Goal: Information Seeking & Learning: Learn about a topic

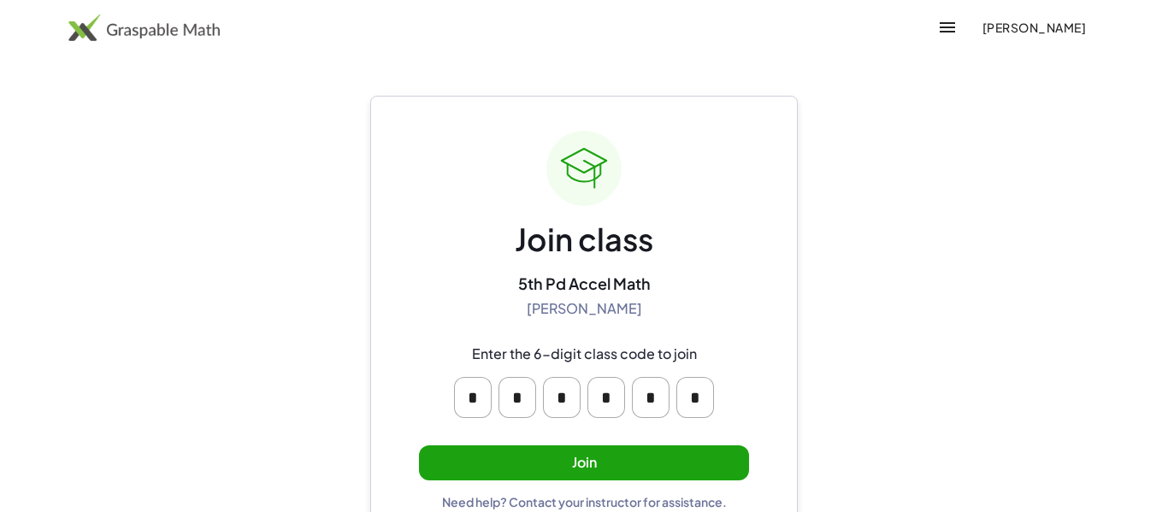
click at [578, 465] on button "Join" at bounding box center [584, 463] width 330 height 35
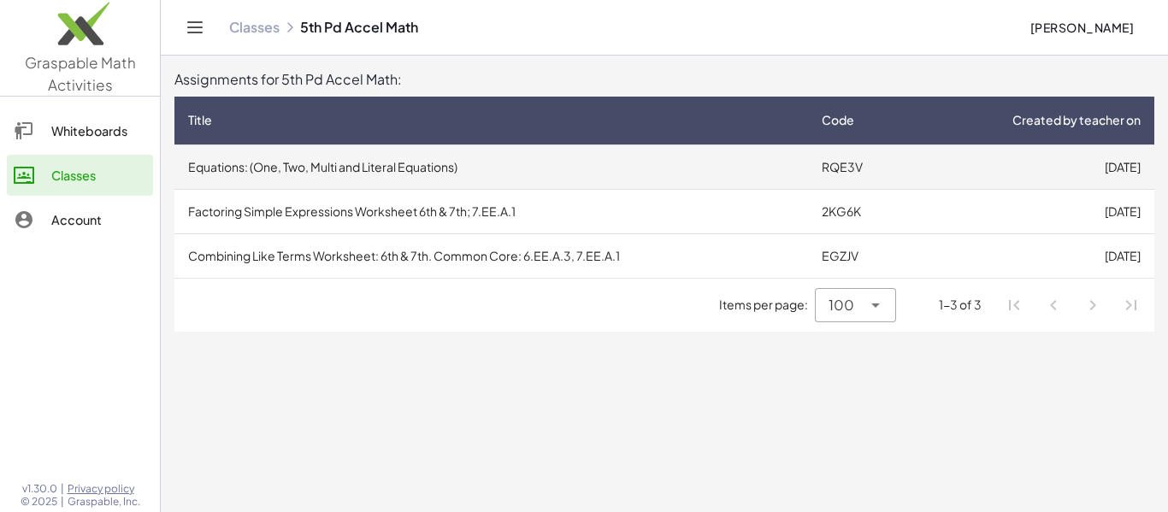
click at [1064, 168] on td "[DATE]" at bounding box center [1034, 167] width 239 height 44
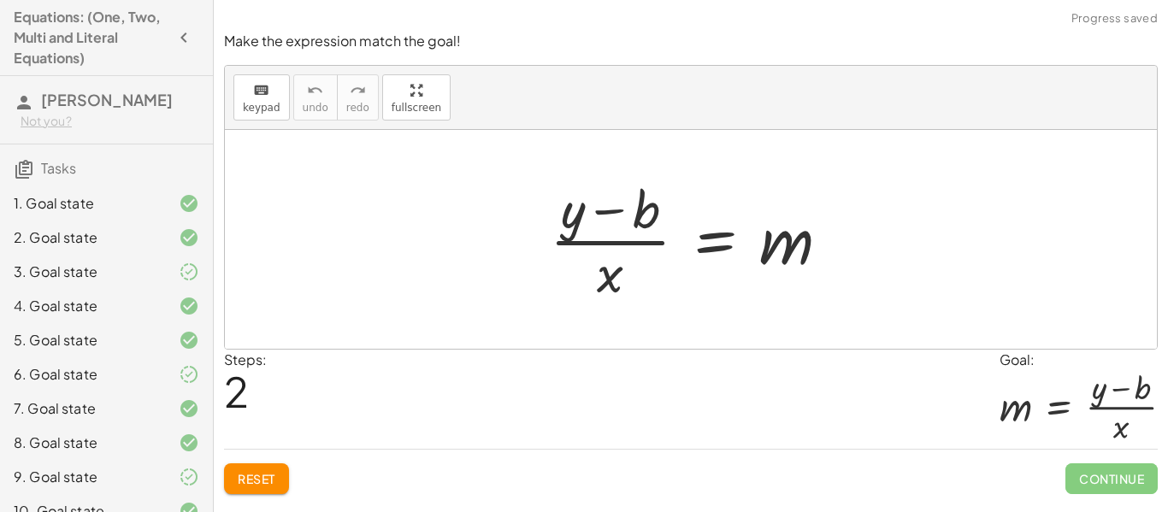
click at [115, 275] on div "3. Goal state" at bounding box center [83, 272] width 138 height 21
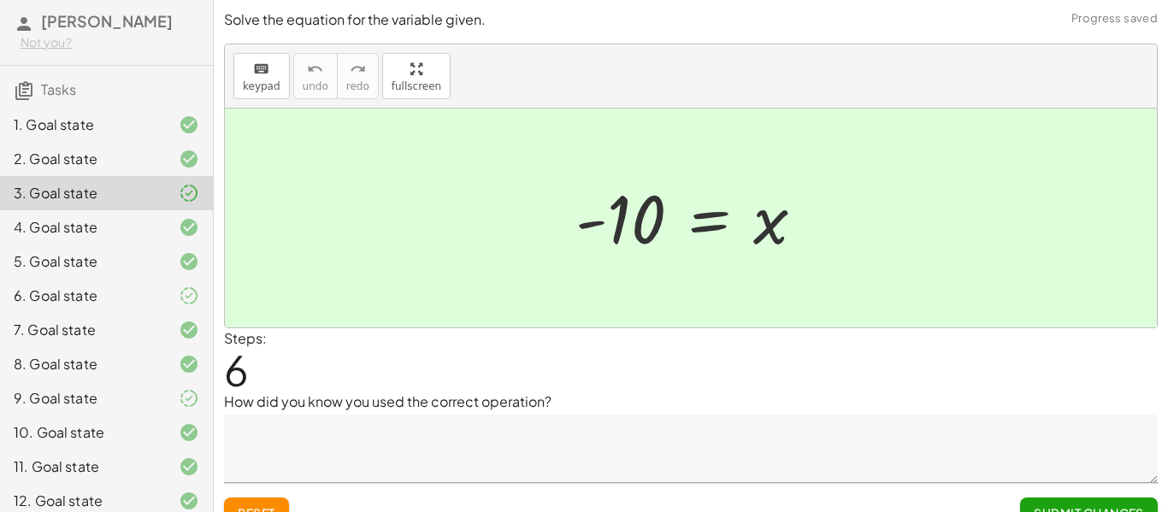
scroll to position [83, 0]
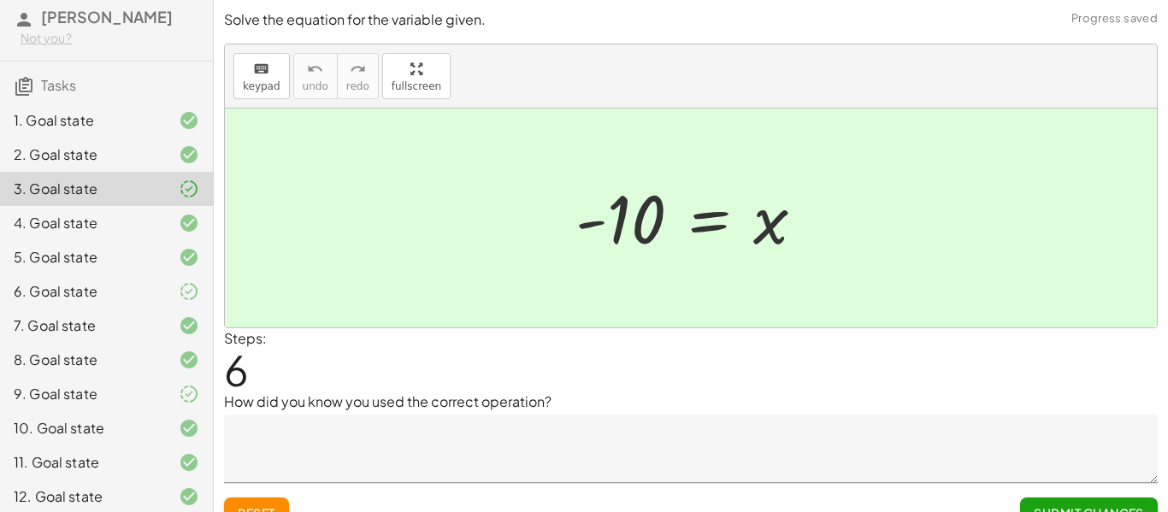
click at [125, 287] on div "6. Goal state" at bounding box center [83, 291] width 138 height 21
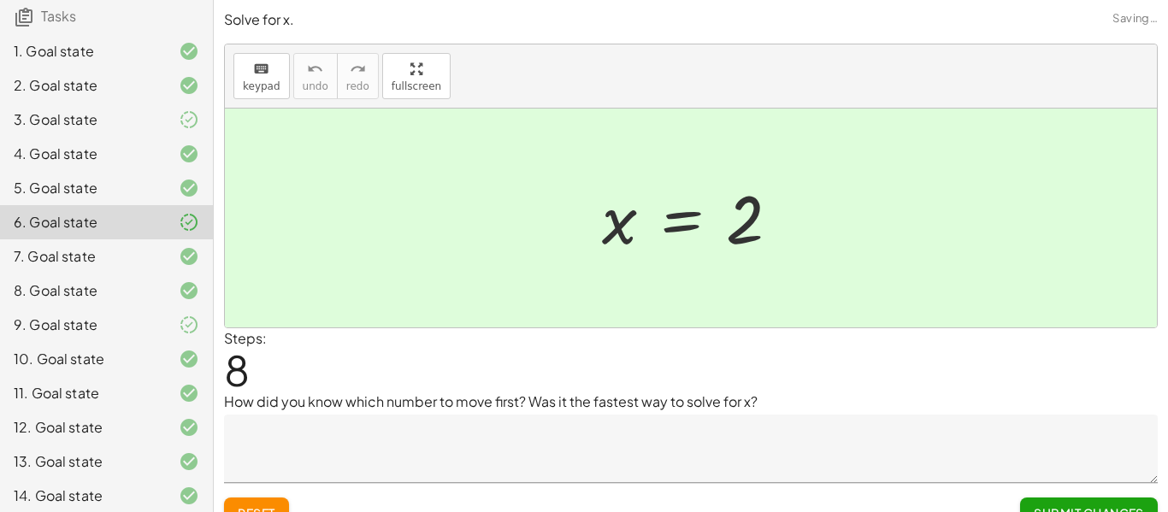
scroll to position [180, 0]
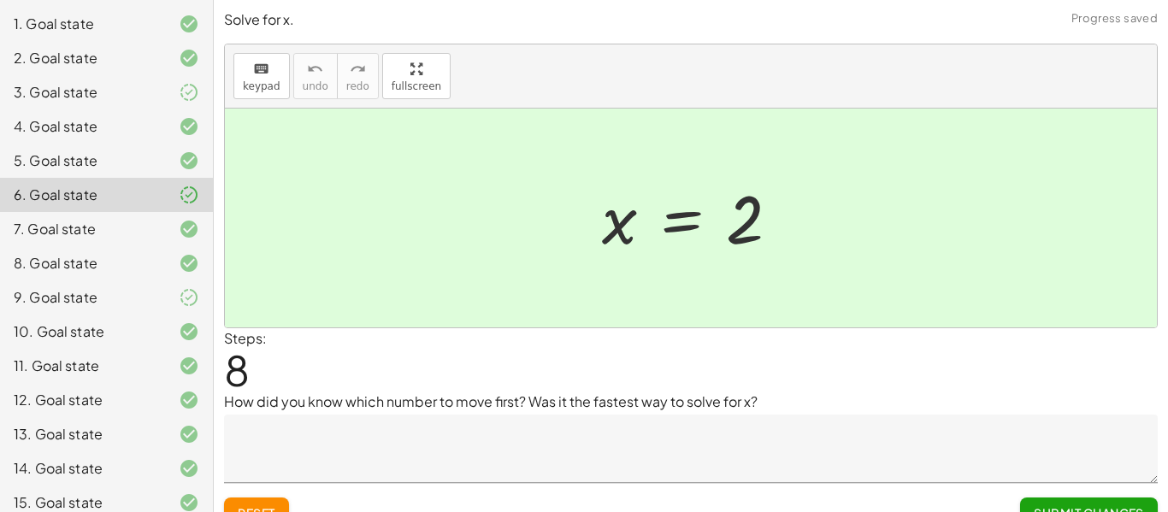
click at [127, 349] on div "9. Goal state" at bounding box center [106, 366] width 213 height 34
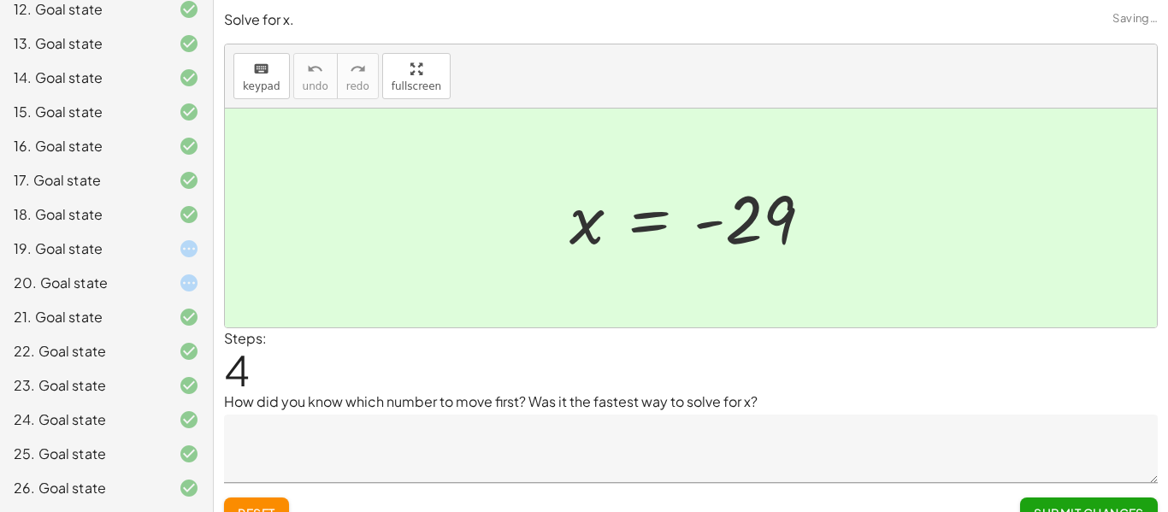
scroll to position [27, 0]
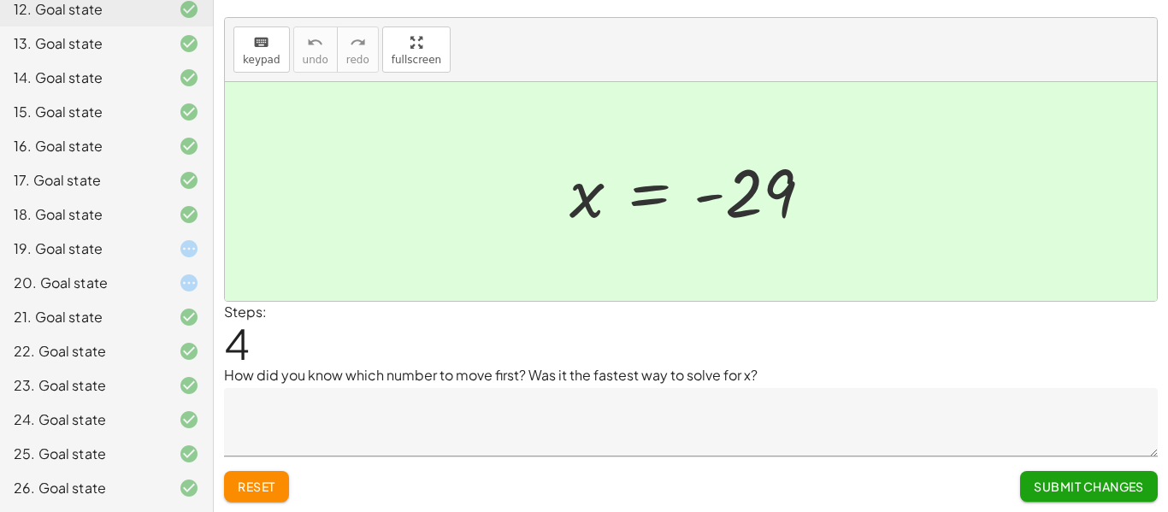
click at [130, 258] on div "19. Goal state" at bounding box center [83, 249] width 138 height 21
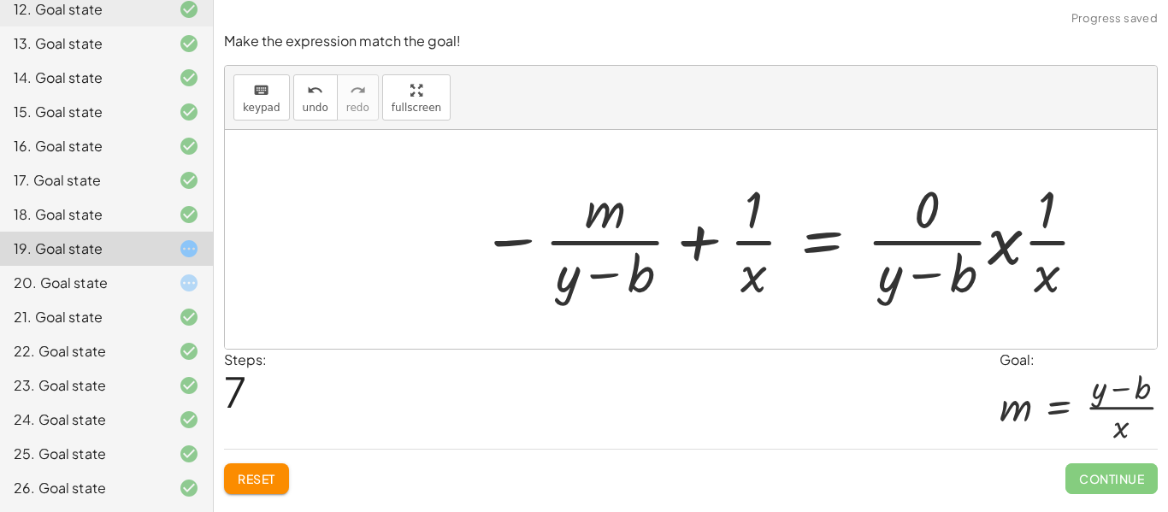
click at [265, 483] on span "Reset" at bounding box center [257, 478] width 38 height 15
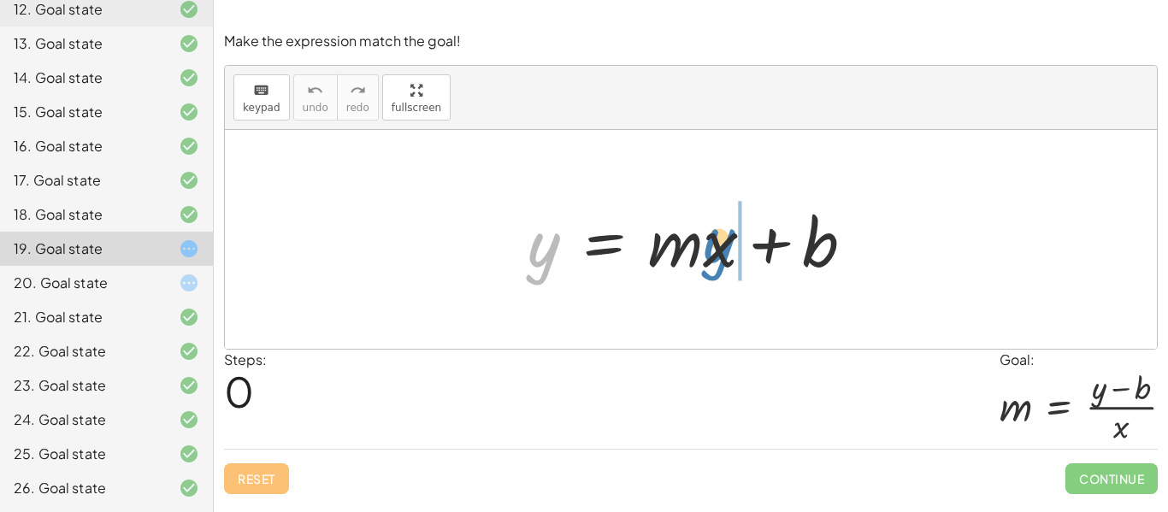
drag, startPoint x: 544, startPoint y: 258, endPoint x: 719, endPoint y: 254, distance: 175.4
click at [719, 254] on div at bounding box center [698, 240] width 358 height 88
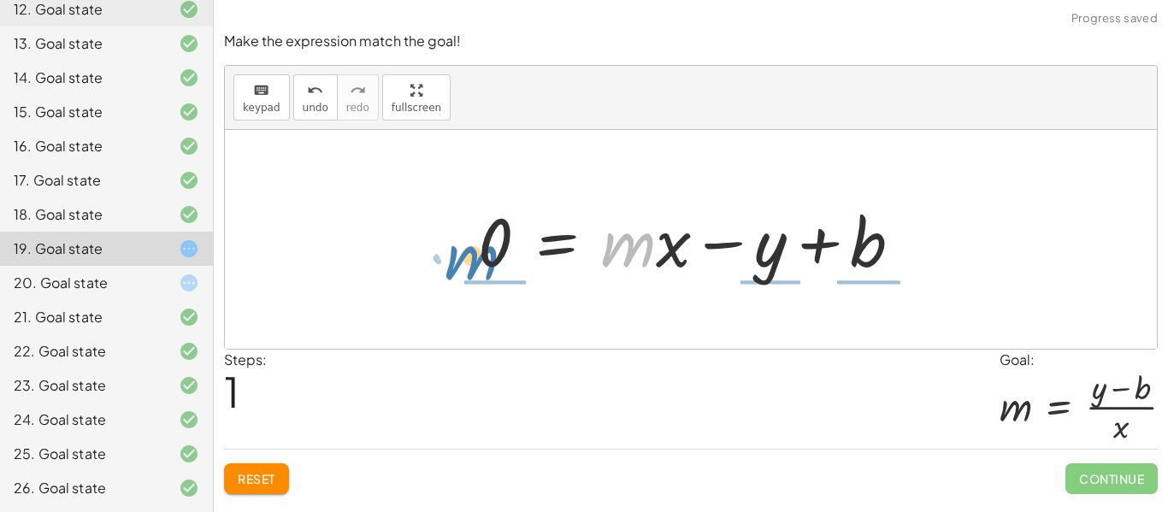
drag, startPoint x: 629, startPoint y: 248, endPoint x: 469, endPoint y: 257, distance: 161.0
click at [470, 257] on div at bounding box center [697, 240] width 455 height 88
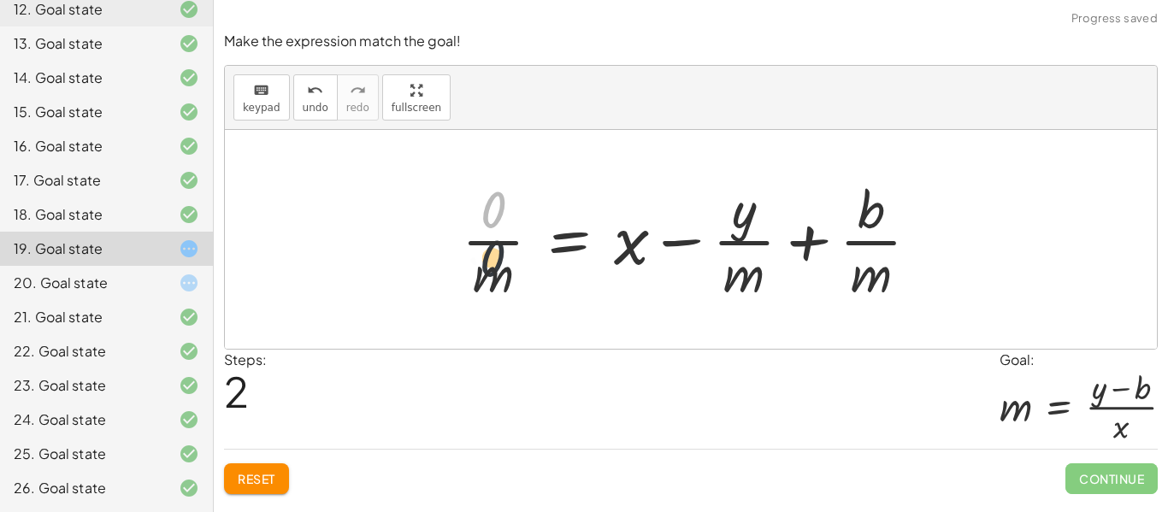
drag, startPoint x: 498, startPoint y: 204, endPoint x: 493, endPoint y: 291, distance: 86.5
click at [493, 291] on div at bounding box center [697, 240] width 488 height 132
drag, startPoint x: 493, startPoint y: 285, endPoint x: 499, endPoint y: 206, distance: 79.0
click at [499, 206] on div at bounding box center [697, 240] width 488 height 132
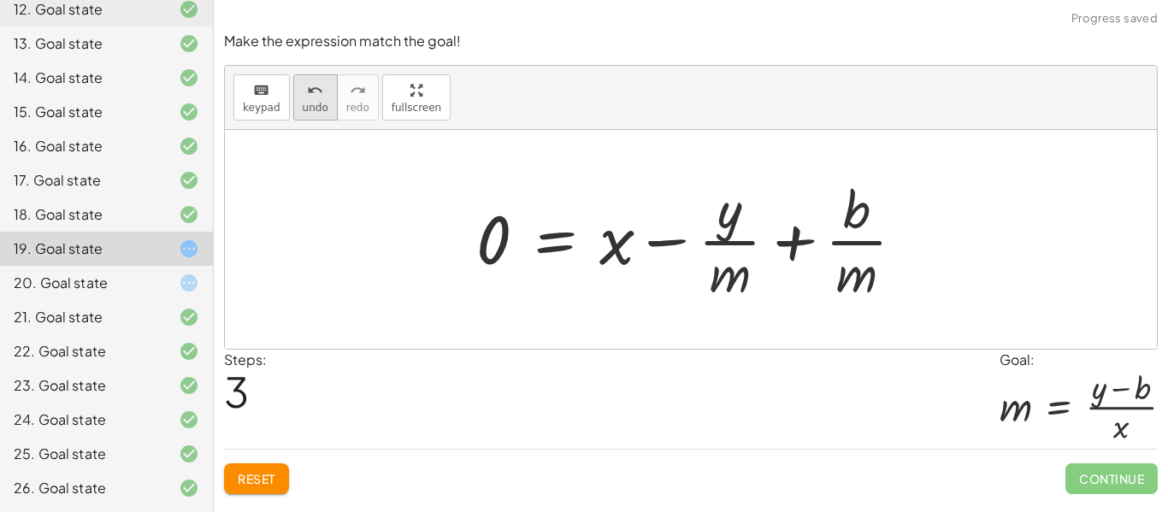
click at [308, 103] on span "undo" at bounding box center [316, 108] width 26 height 12
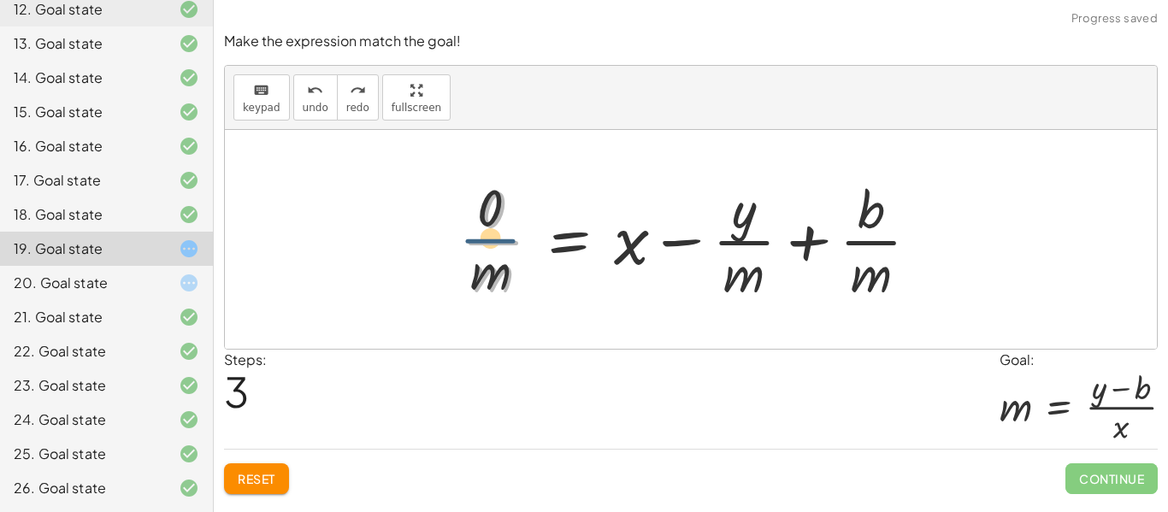
drag, startPoint x: 514, startPoint y: 227, endPoint x: 505, endPoint y: 214, distance: 15.4
click at [505, 214] on div at bounding box center [697, 240] width 488 height 132
drag, startPoint x: 498, startPoint y: 208, endPoint x: 495, endPoint y: 298, distance: 90.7
click at [495, 298] on div at bounding box center [697, 240] width 488 height 132
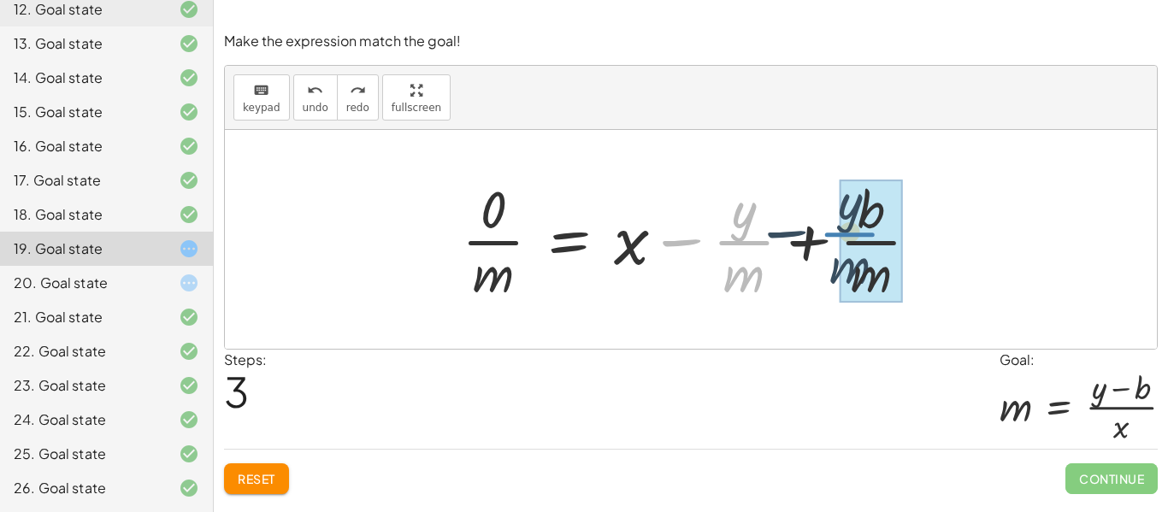
drag, startPoint x: 741, startPoint y: 228, endPoint x: 848, endPoint y: 219, distance: 108.1
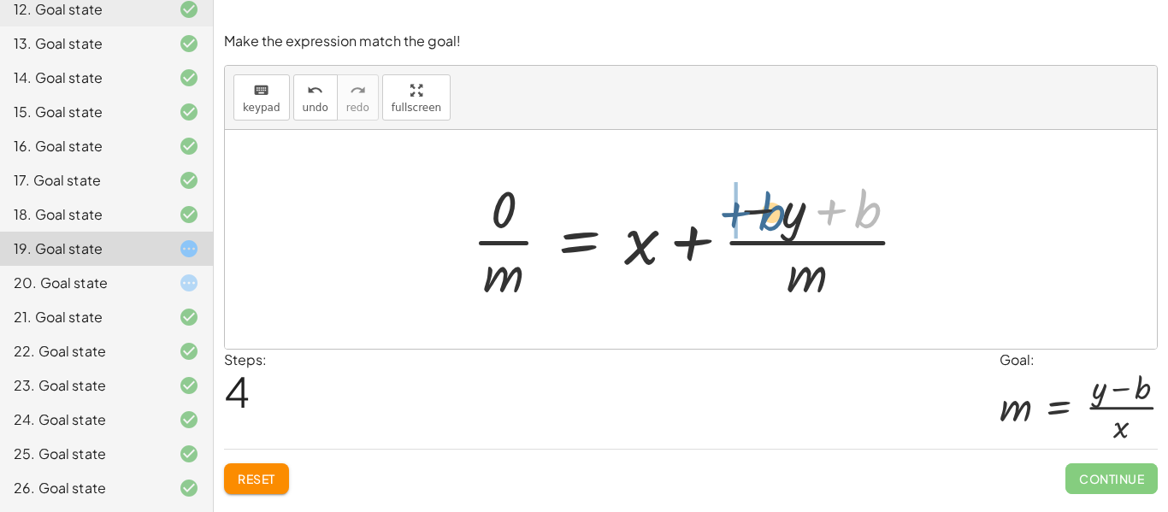
drag, startPoint x: 874, startPoint y: 214, endPoint x: 778, endPoint y: 216, distance: 95.8
click at [778, 216] on div at bounding box center [697, 240] width 467 height 132
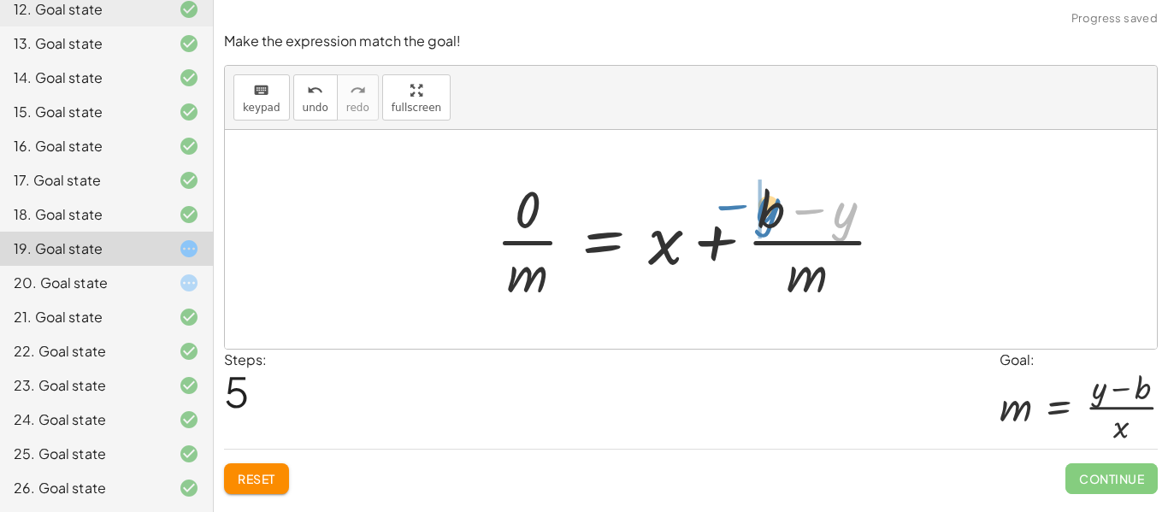
drag, startPoint x: 834, startPoint y: 223, endPoint x: 751, endPoint y: 218, distance: 83.1
click at [751, 218] on div at bounding box center [697, 240] width 419 height 132
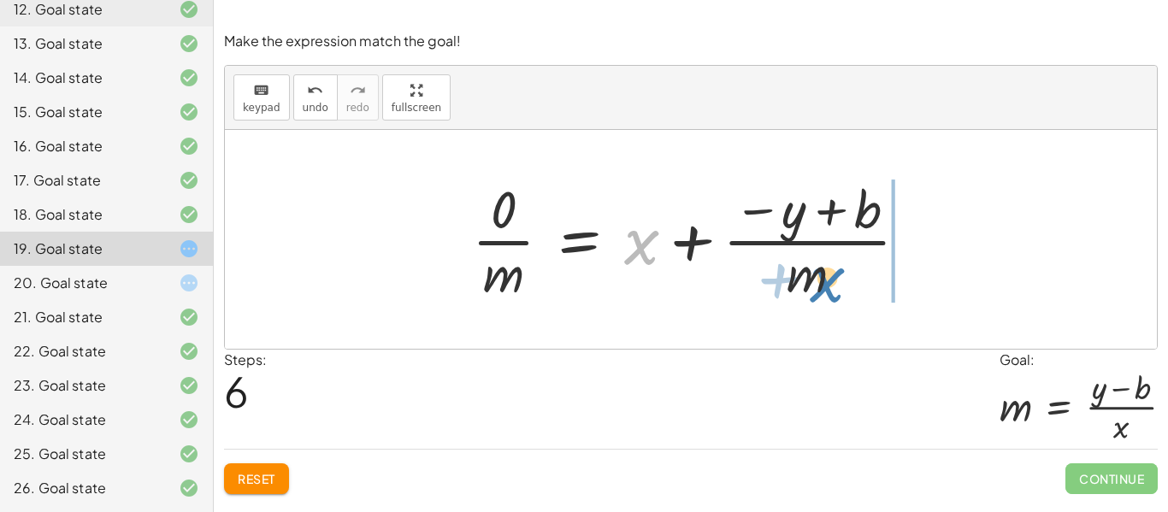
drag, startPoint x: 647, startPoint y: 248, endPoint x: 835, endPoint y: 287, distance: 192.1
click at [835, 287] on div at bounding box center [697, 240] width 467 height 132
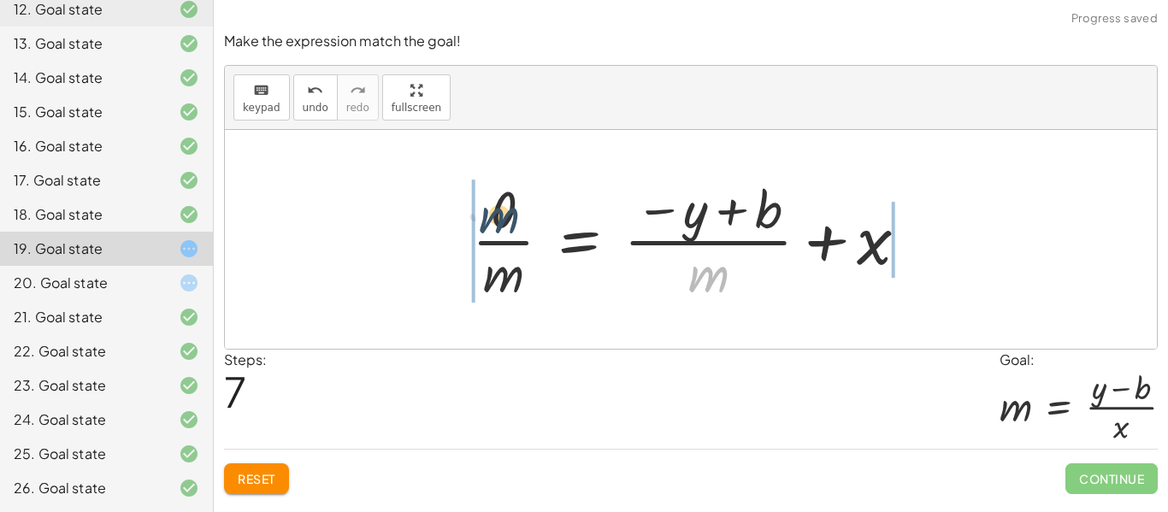
drag, startPoint x: 721, startPoint y: 275, endPoint x: 486, endPoint y: 209, distance: 244.5
click at [486, 209] on div at bounding box center [697, 240] width 467 height 132
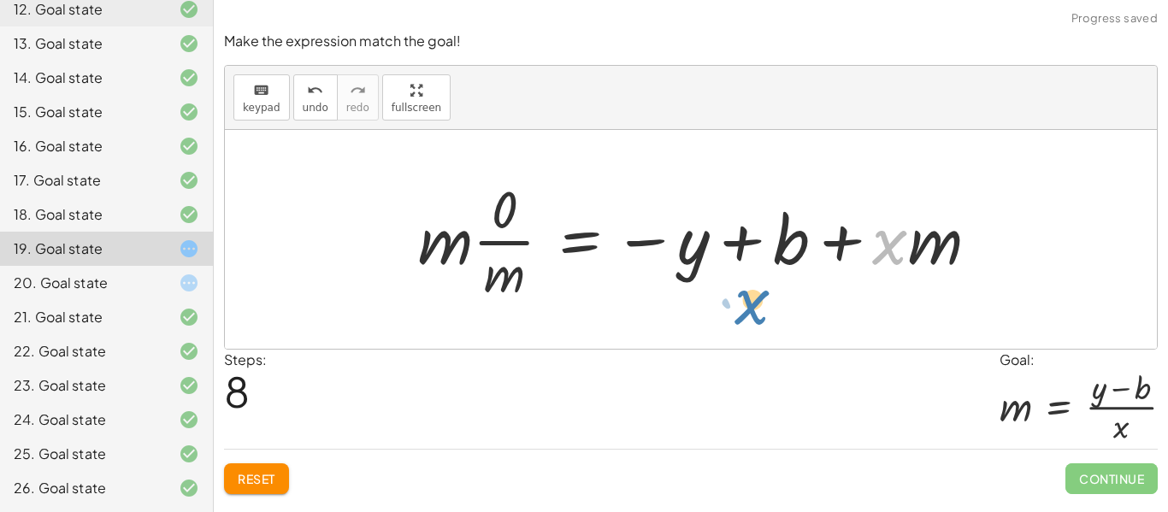
drag, startPoint x: 907, startPoint y: 248, endPoint x: 764, endPoint y: 306, distance: 154.2
click at [764, 306] on div "y = + · m · x + b 0 = + · m · x − y + b · 0 · m = + x − · y · m + · b · m · 0 ·…" at bounding box center [699, 239] width 612 height 140
click at [252, 468] on button "Reset" at bounding box center [256, 479] width 65 height 31
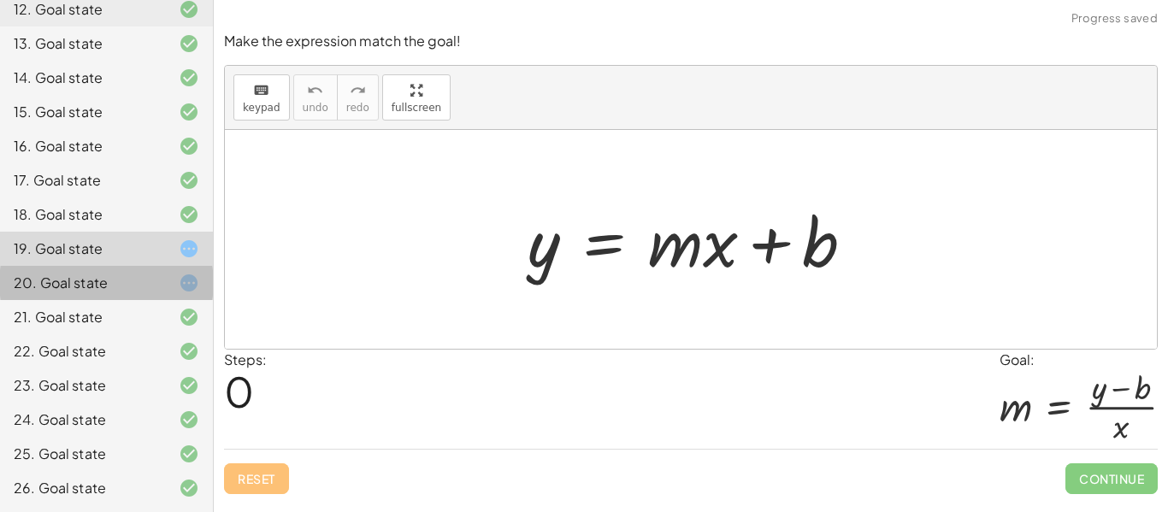
click at [110, 275] on div "20. Goal state" at bounding box center [83, 283] width 138 height 21
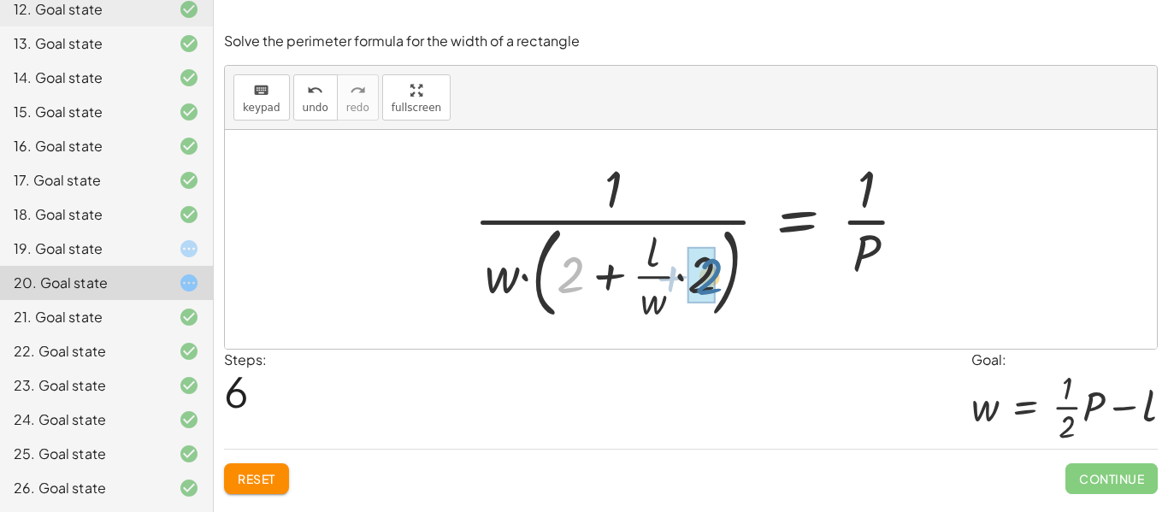
drag, startPoint x: 570, startPoint y: 273, endPoint x: 711, endPoint y: 274, distance: 140.3
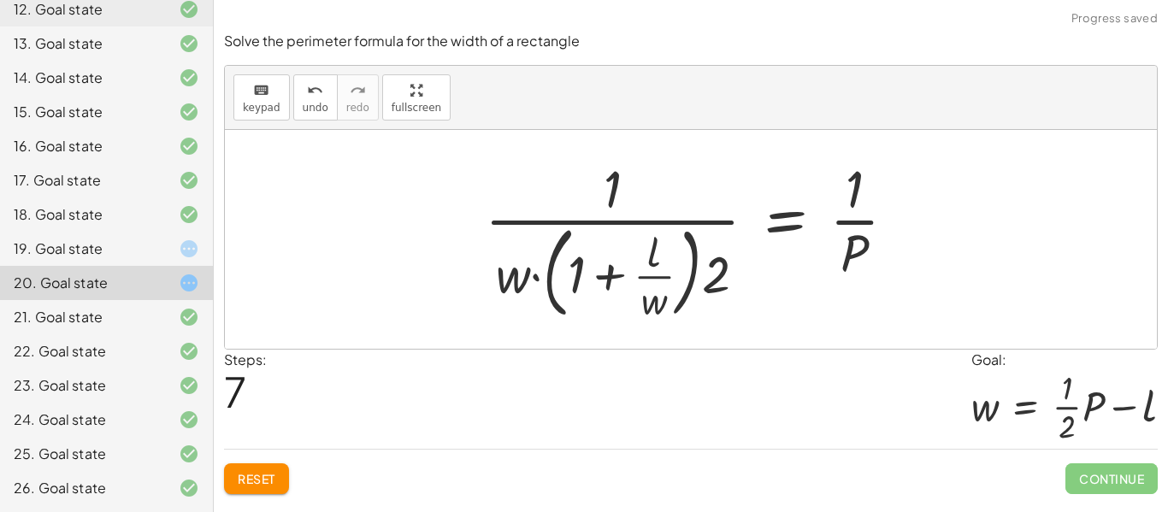
click at [236, 482] on button "Reset" at bounding box center [256, 479] width 65 height 31
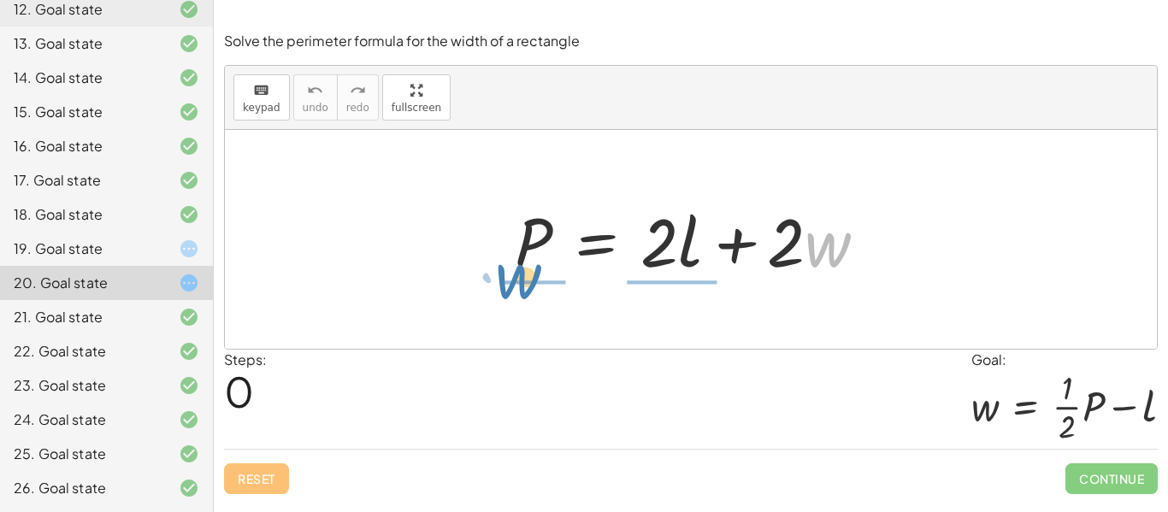
drag, startPoint x: 808, startPoint y: 253, endPoint x: 447, endPoint y: 255, distance: 360.9
click at [447, 255] on div "· w + · 2 P = + · 2 · l + · 2 · w" at bounding box center [691, 239] width 932 height 219
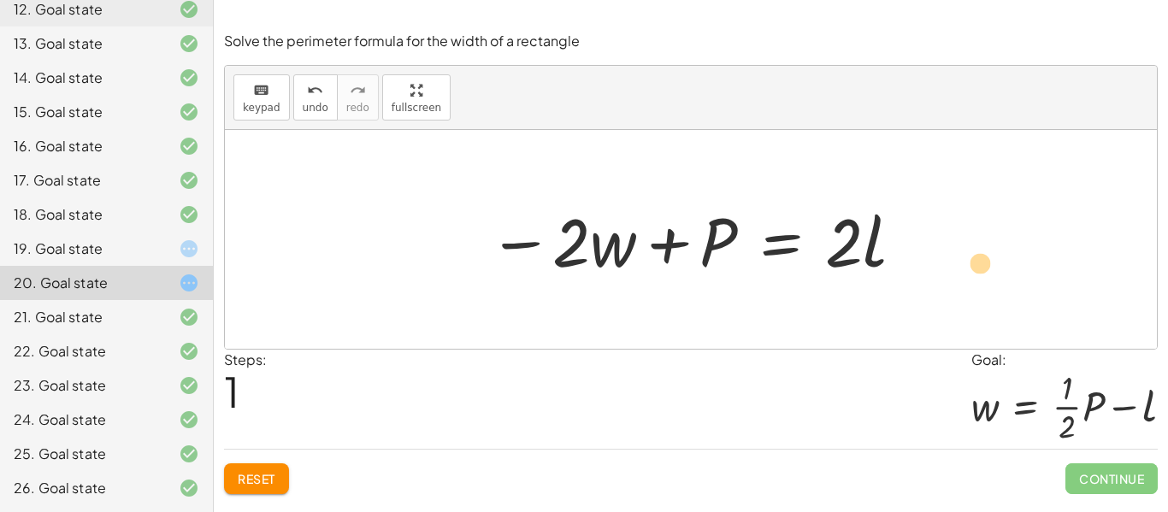
drag, startPoint x: 868, startPoint y: 244, endPoint x: 969, endPoint y: 263, distance: 102.8
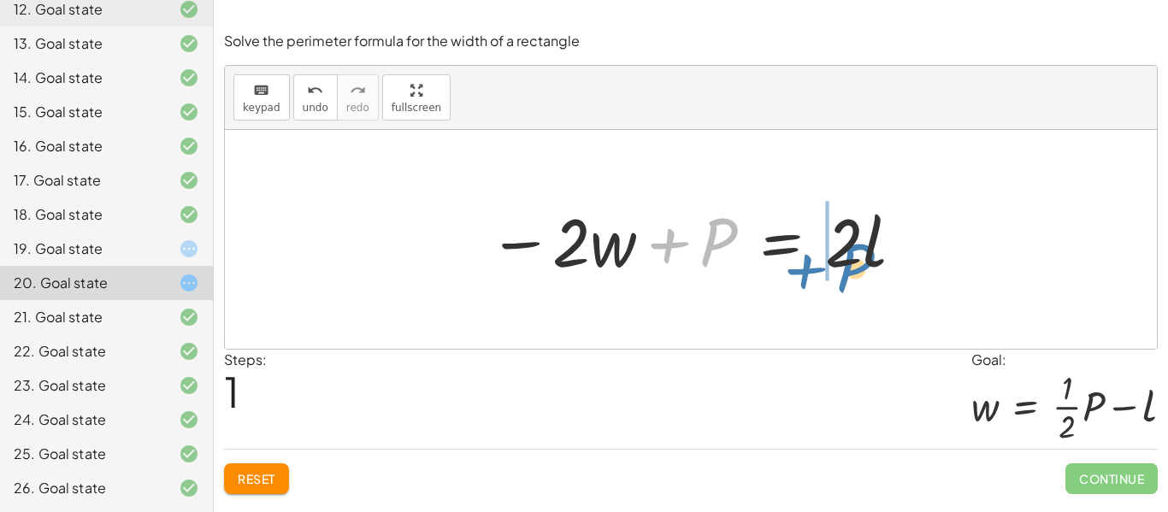
drag, startPoint x: 731, startPoint y: 234, endPoint x: 866, endPoint y: 257, distance: 137.1
click at [866, 257] on div at bounding box center [697, 240] width 435 height 88
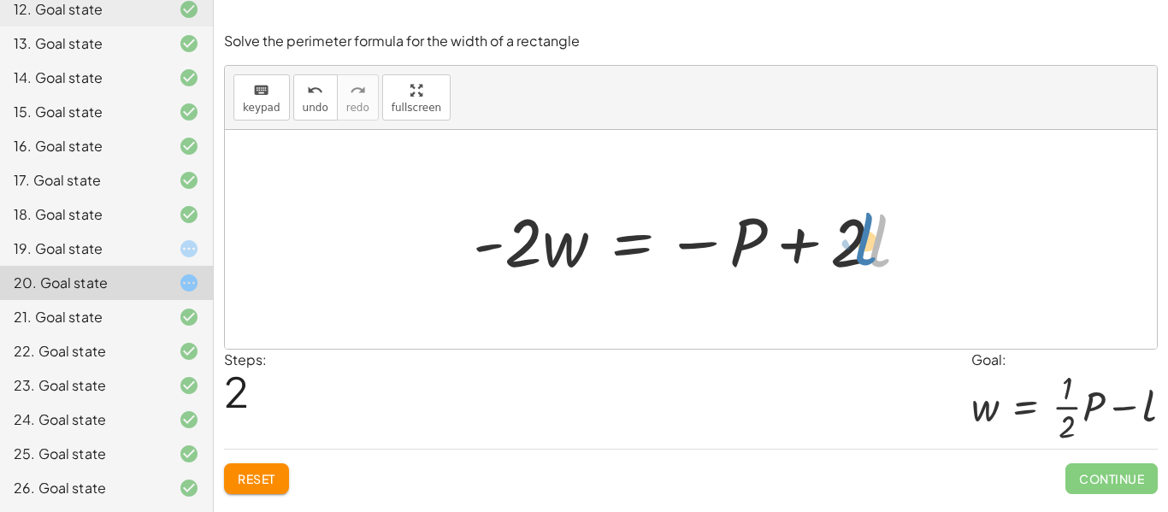
drag, startPoint x: 874, startPoint y: 250, endPoint x: 864, endPoint y: 249, distance: 10.3
click at [864, 249] on div at bounding box center [697, 240] width 467 height 88
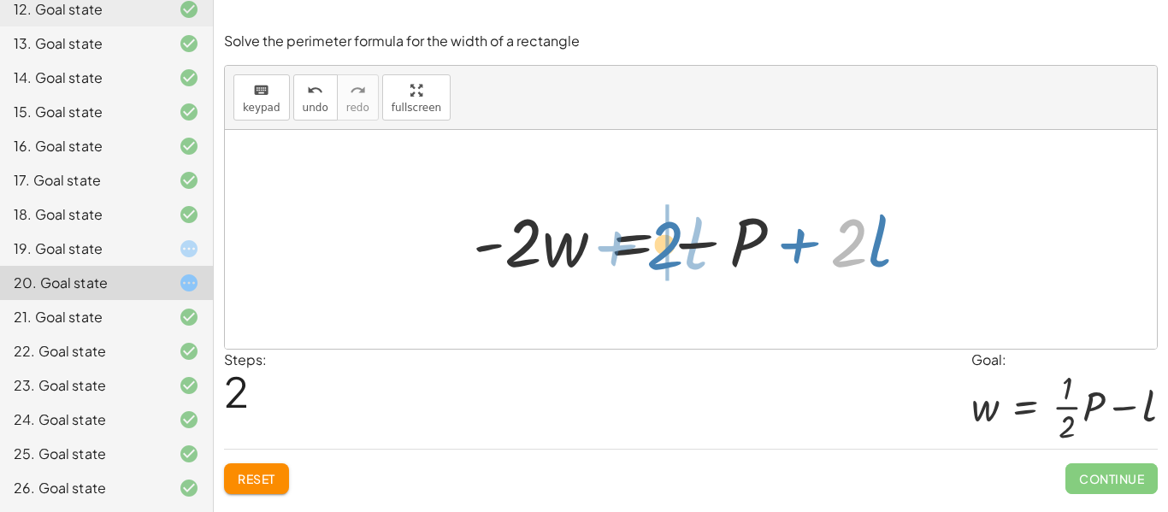
drag, startPoint x: 848, startPoint y: 252, endPoint x: 673, endPoint y: 255, distance: 174.5
click at [673, 255] on div at bounding box center [697, 240] width 467 height 88
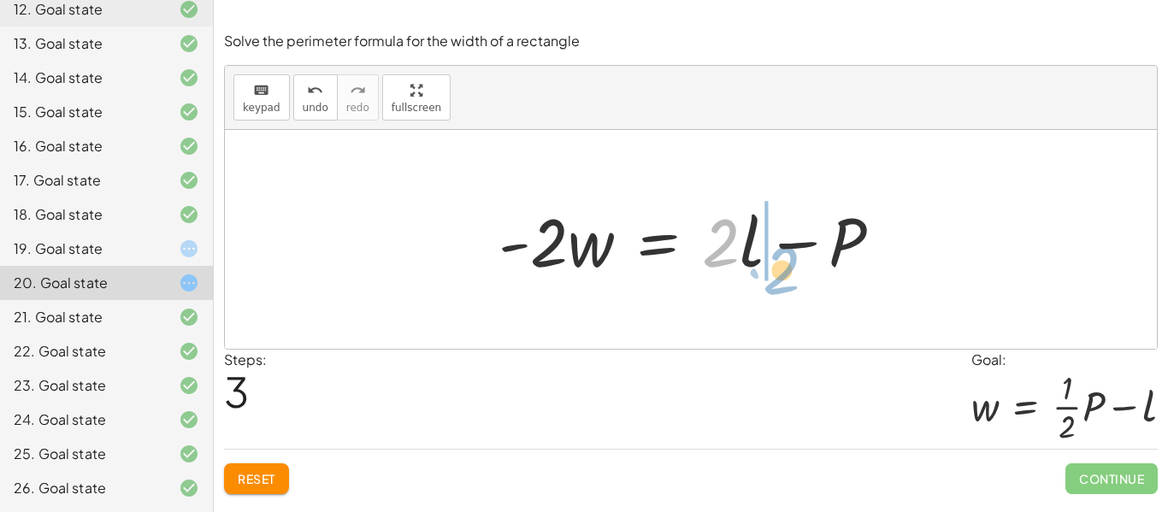
drag, startPoint x: 716, startPoint y: 256, endPoint x: 777, endPoint y: 283, distance: 66.6
click at [777, 283] on div "P = + · 2 · l + · 2 · w − · 2 · w + P = · 2 · l · - 2 · w = − P + · 2 · l · 2 +…" at bounding box center [691, 240] width 436 height 97
drag, startPoint x: 706, startPoint y: 257, endPoint x: 754, endPoint y: 257, distance: 47.9
click at [754, 257] on div at bounding box center [697, 240] width 415 height 88
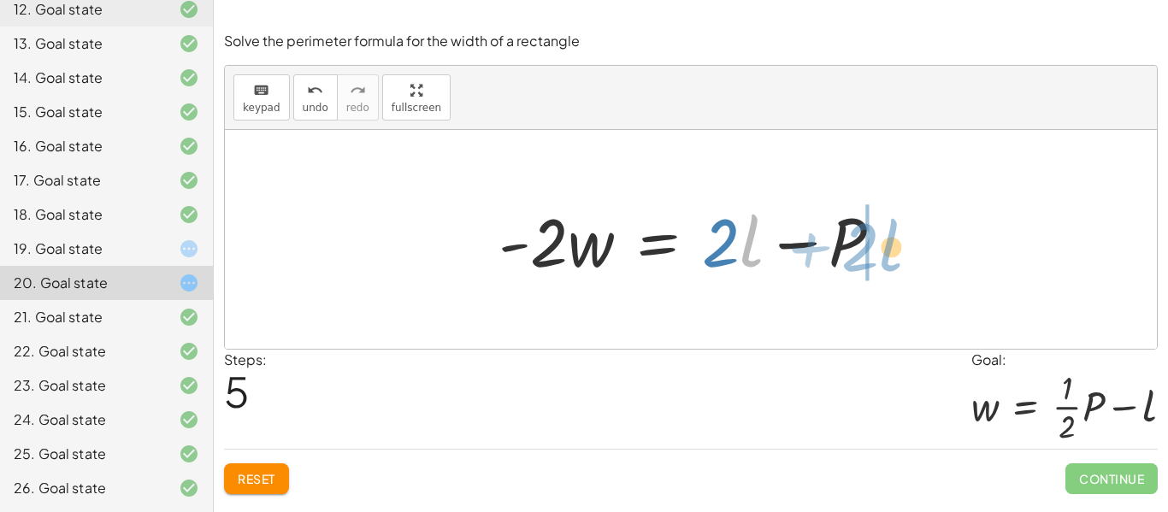
drag, startPoint x: 752, startPoint y: 257, endPoint x: 893, endPoint y: 261, distance: 141.2
click at [893, 261] on div at bounding box center [697, 240] width 415 height 88
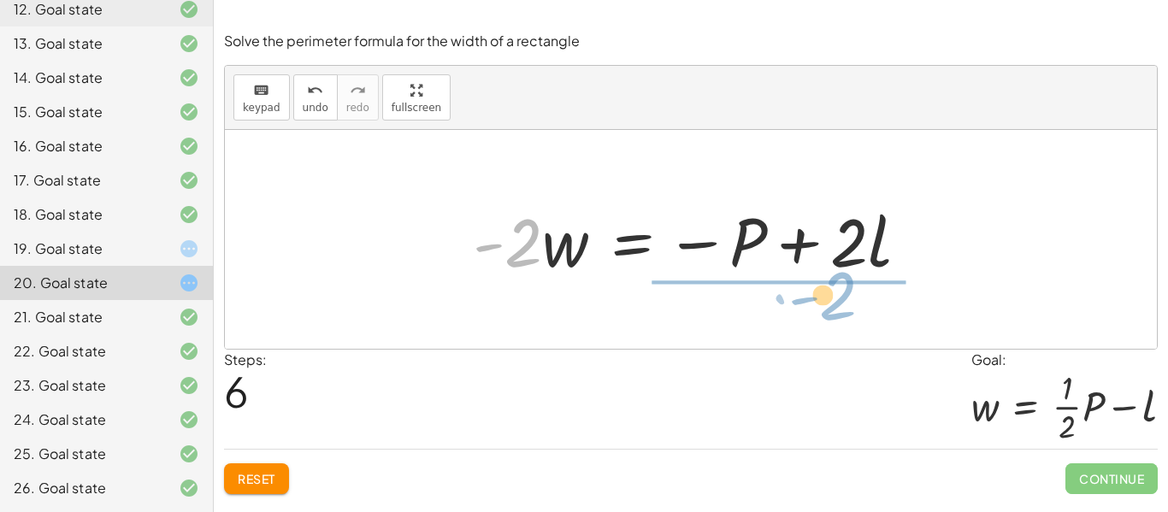
drag, startPoint x: 522, startPoint y: 277, endPoint x: 829, endPoint y: 339, distance: 313.2
click at [829, 339] on div "P = + · 2 · l + · 2 · w − · 2 · w + P = · 2 · l · - 2 · w = − P + · 2 · l · - 2…" at bounding box center [691, 239] width 932 height 219
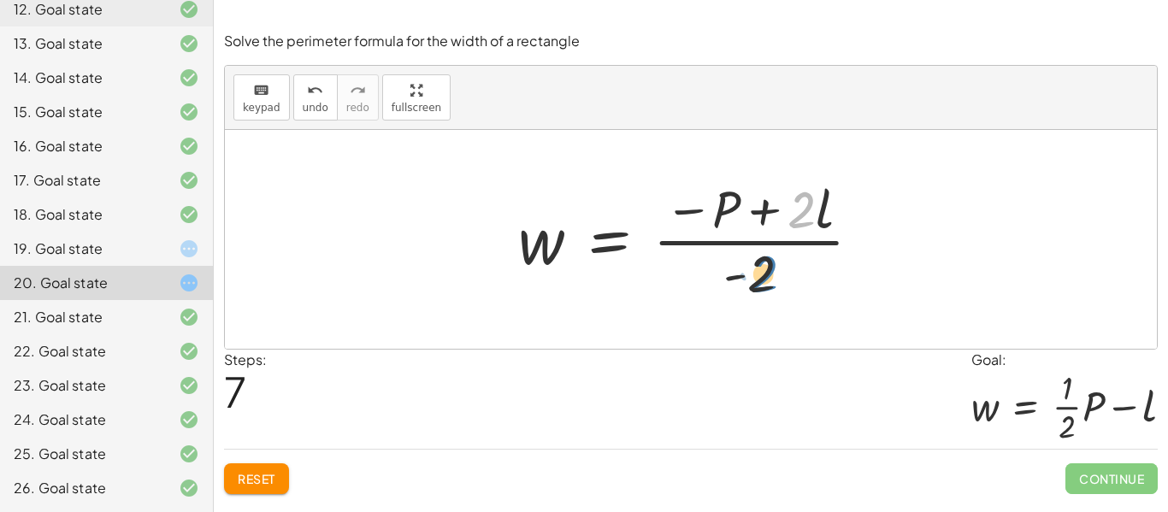
drag, startPoint x: 798, startPoint y: 210, endPoint x: 747, endPoint y: 276, distance: 84.2
click at [747, 276] on div at bounding box center [697, 240] width 375 height 132
drag, startPoint x: 726, startPoint y: 204, endPoint x: 757, endPoint y: 307, distance: 107.2
drag, startPoint x: 762, startPoint y: 204, endPoint x: 745, endPoint y: 268, distance: 66.4
click at [745, 268] on div at bounding box center [697, 240] width 375 height 132
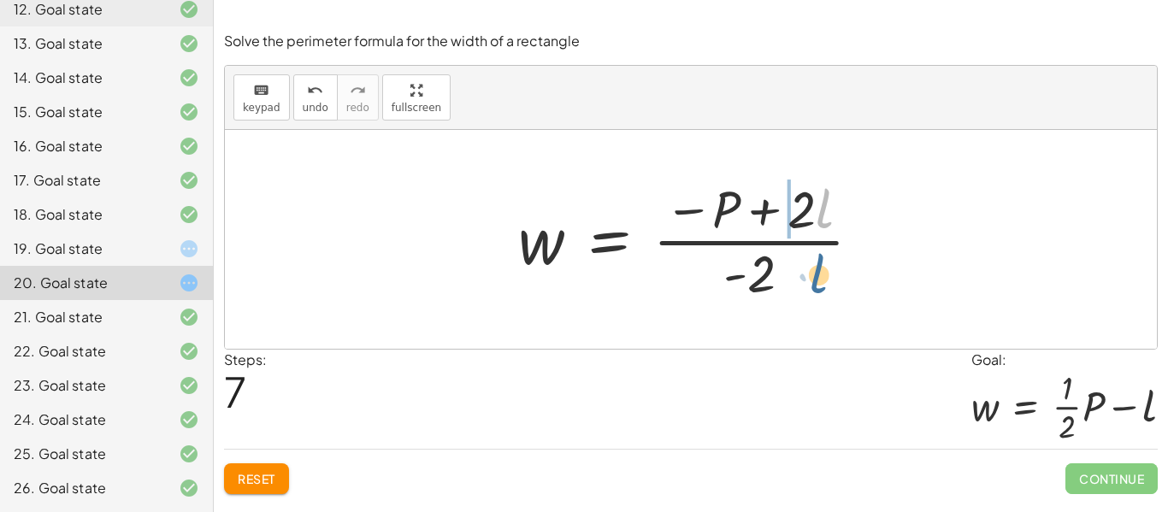
drag, startPoint x: 824, startPoint y: 210, endPoint x: 817, endPoint y: 276, distance: 67.2
click at [817, 276] on div at bounding box center [697, 240] width 375 height 132
drag, startPoint x: 822, startPoint y: 214, endPoint x: 791, endPoint y: 214, distance: 30.8
click at [791, 214] on div at bounding box center [697, 240] width 375 height 132
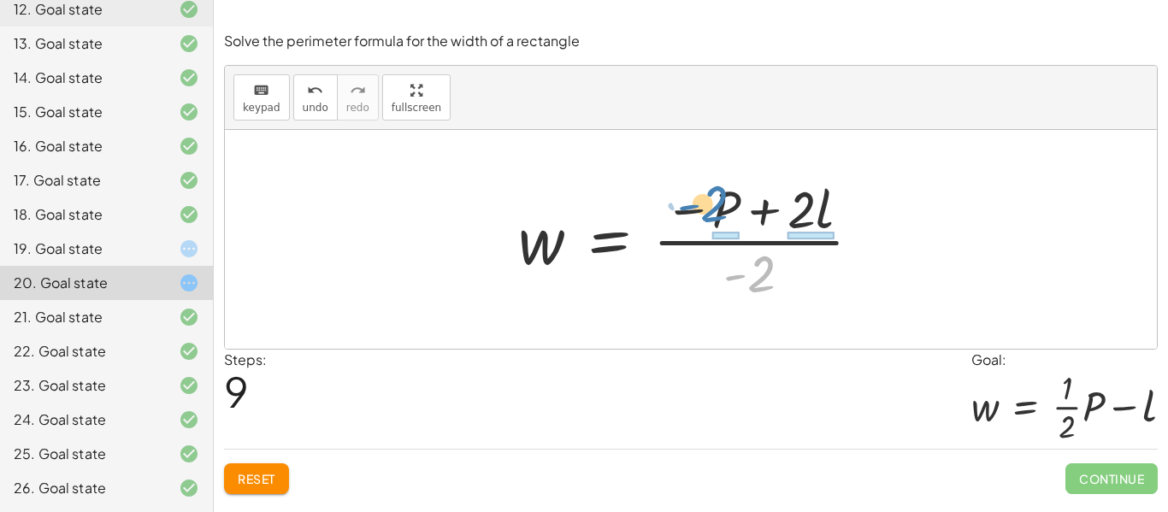
drag, startPoint x: 767, startPoint y: 281, endPoint x: 726, endPoint y: 216, distance: 77.6
click at [726, 216] on div at bounding box center [697, 240] width 375 height 132
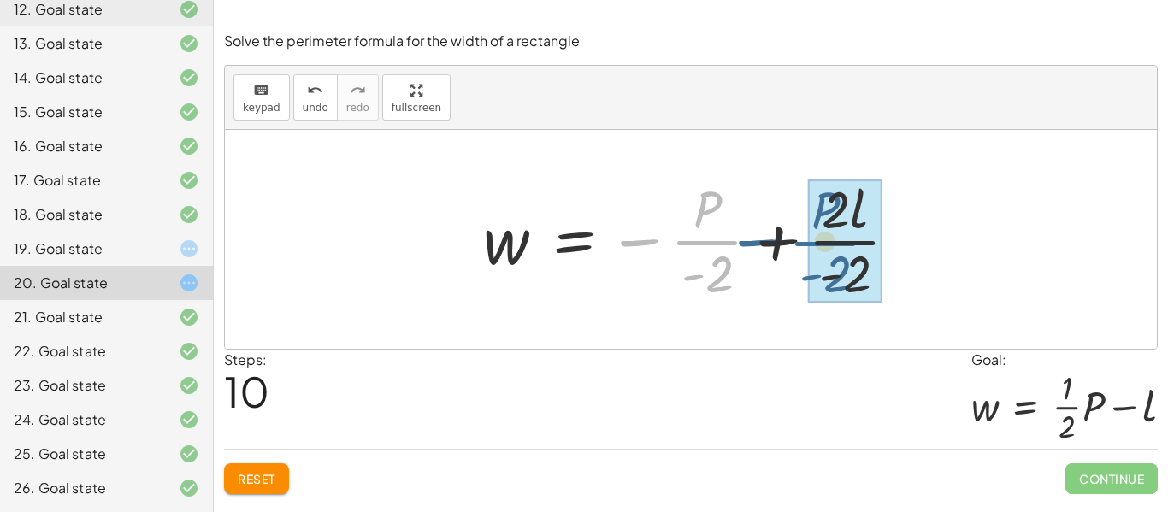
drag, startPoint x: 701, startPoint y: 244, endPoint x: 846, endPoint y: 243, distance: 144.5
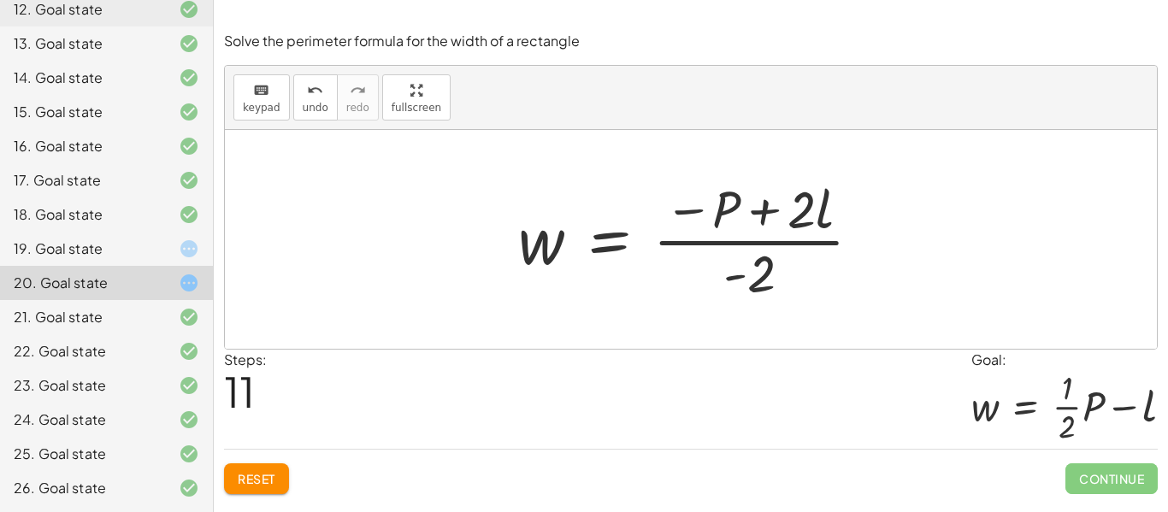
click at [252, 481] on span "Reset" at bounding box center [257, 478] width 38 height 15
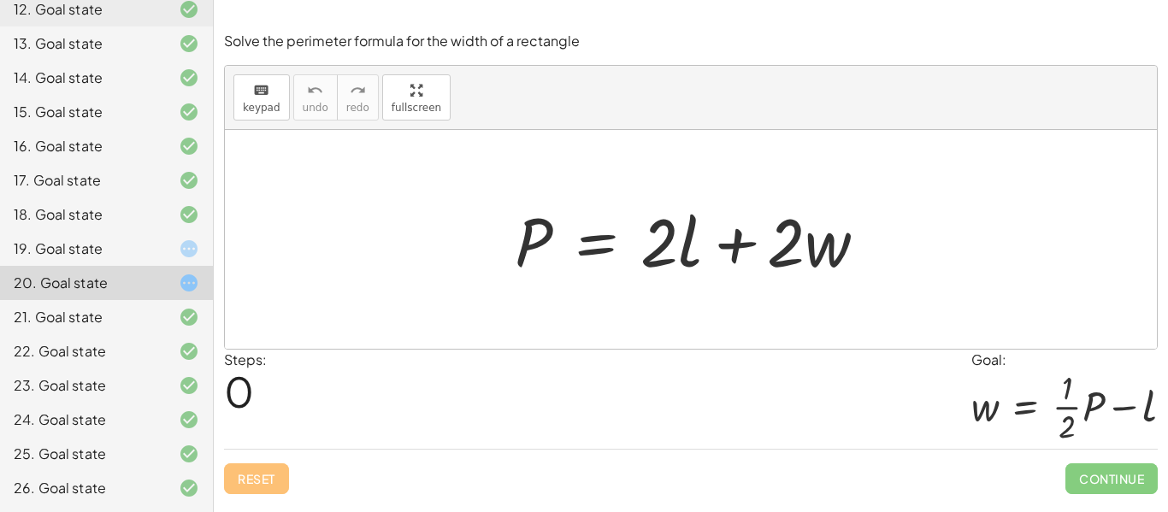
click at [168, 250] on div at bounding box center [175, 249] width 48 height 21
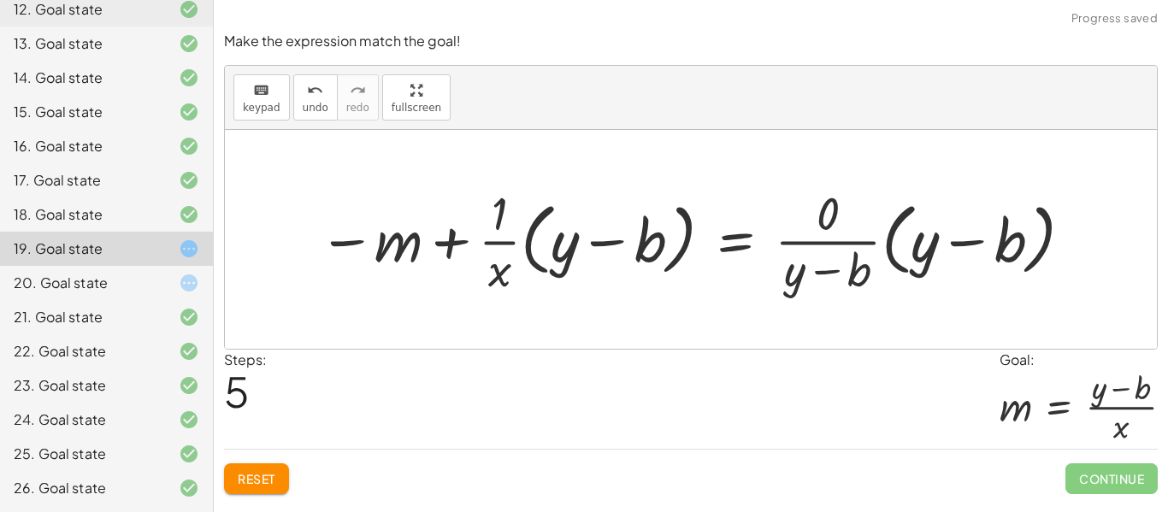
click at [265, 476] on span "Reset" at bounding box center [257, 478] width 38 height 15
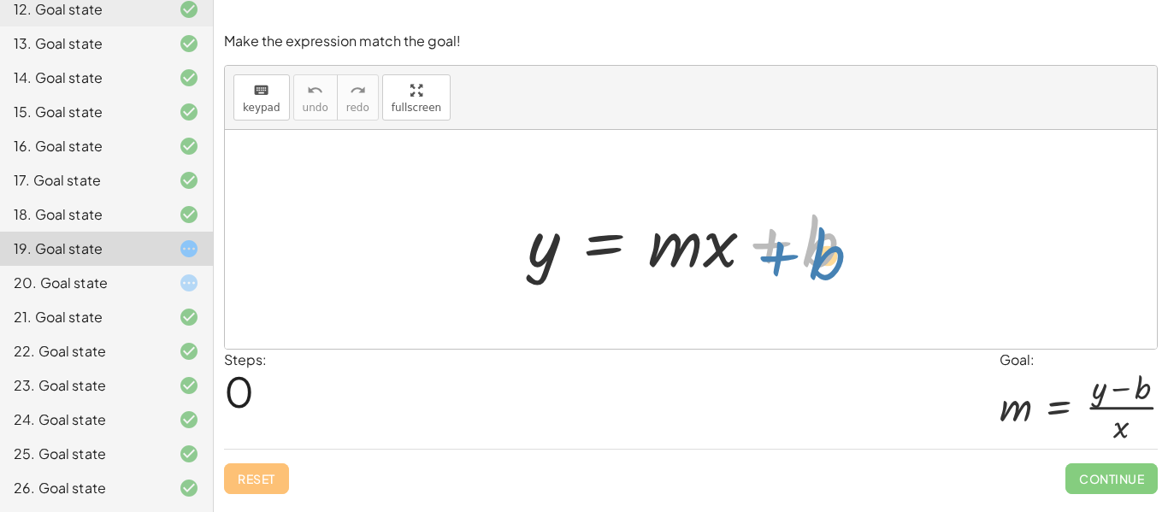
drag, startPoint x: 810, startPoint y: 240, endPoint x: 819, endPoint y: 252, distance: 15.2
click at [819, 252] on div at bounding box center [698, 240] width 358 height 88
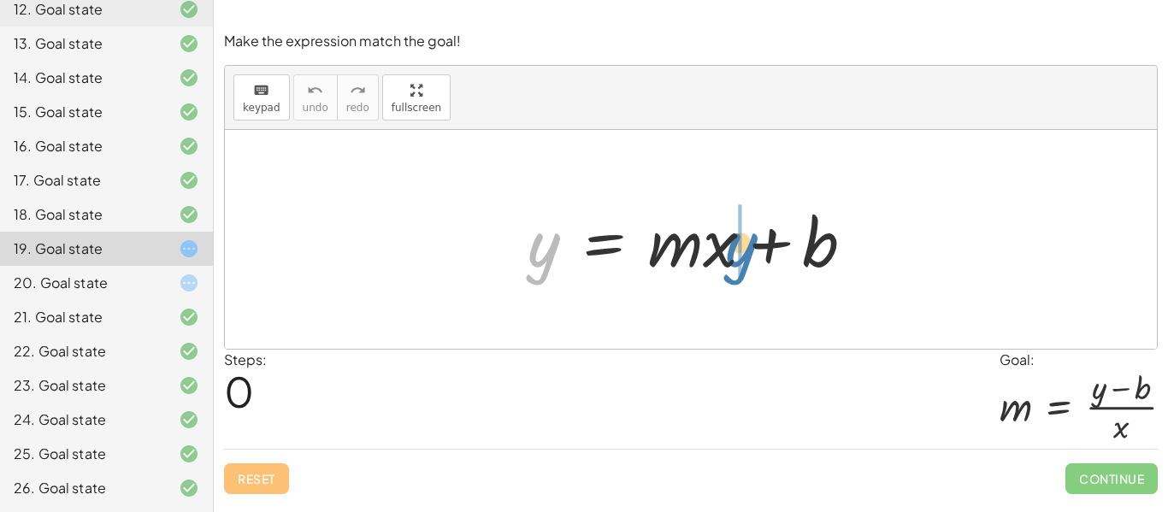
drag, startPoint x: 530, startPoint y: 253, endPoint x: 729, endPoint y: 253, distance: 198.4
click at [729, 253] on div at bounding box center [698, 240] width 358 height 88
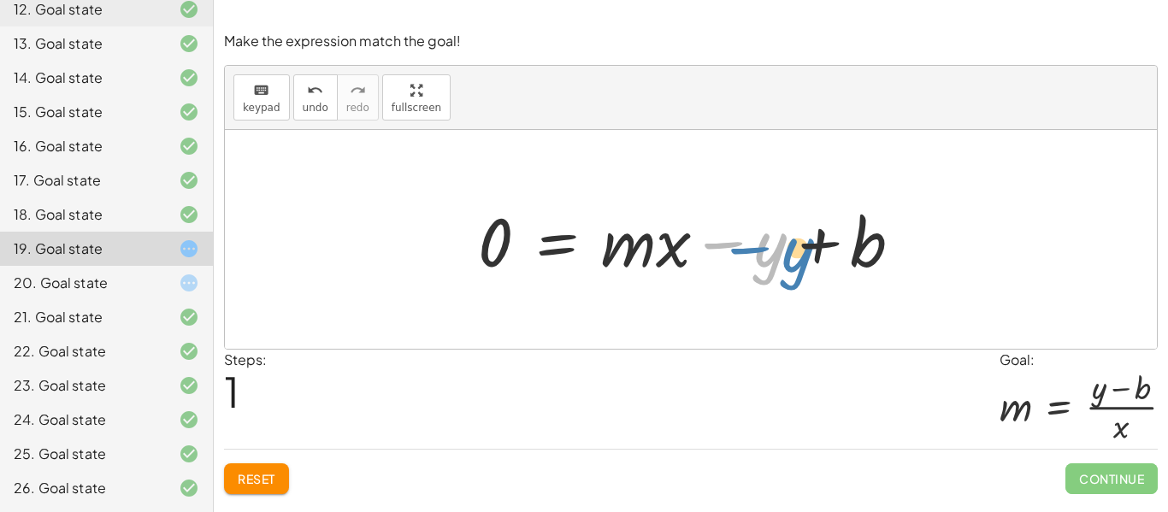
click at [717, 252] on div at bounding box center [697, 240] width 455 height 88
click at [709, 239] on div at bounding box center [697, 240] width 455 height 88
drag, startPoint x: 710, startPoint y: 244, endPoint x: 848, endPoint y: 214, distance: 141.8
click at [848, 214] on div at bounding box center [697, 240] width 455 height 88
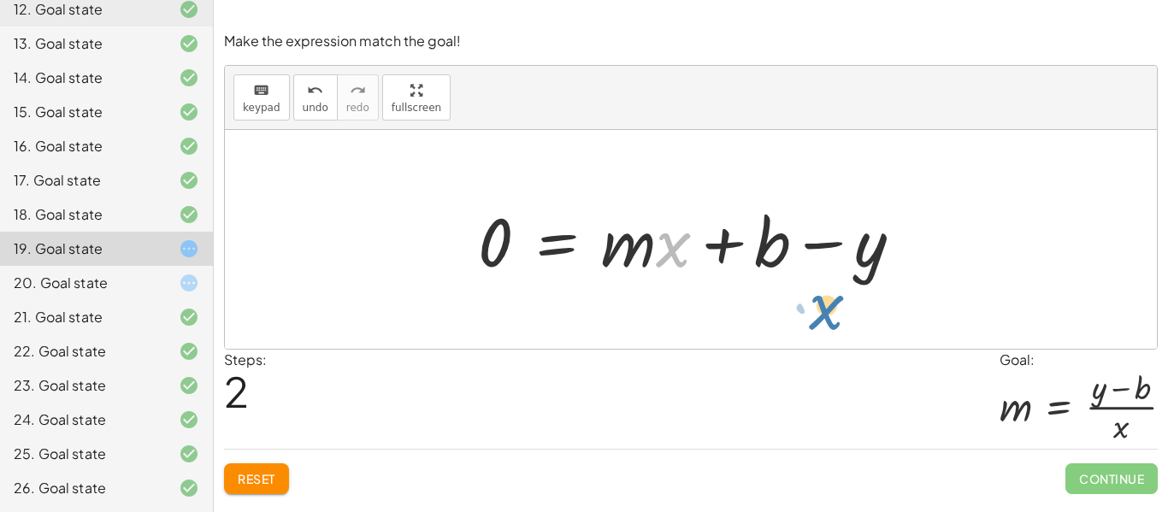
drag, startPoint x: 670, startPoint y: 252, endPoint x: 840, endPoint y: 317, distance: 182.2
click at [840, 317] on div "y = + · m · x + b 0 = + · m · x − y + b · x y = + · m · x + b 0 −" at bounding box center [691, 239] width 932 height 219
click at [678, 258] on div at bounding box center [697, 240] width 455 height 88
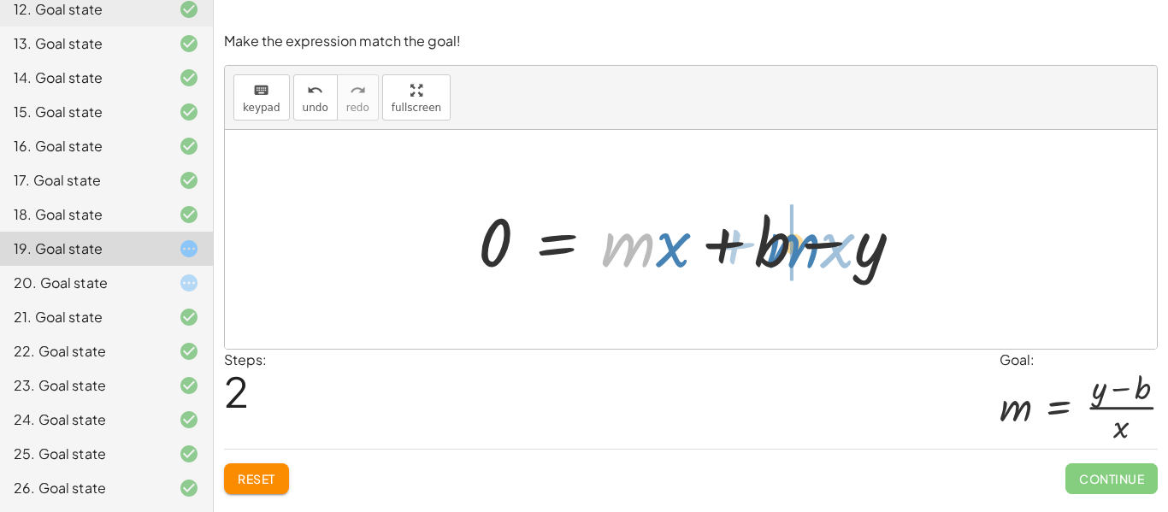
drag, startPoint x: 624, startPoint y: 253, endPoint x: 789, endPoint y: 254, distance: 165.1
click at [789, 254] on div at bounding box center [697, 240] width 455 height 88
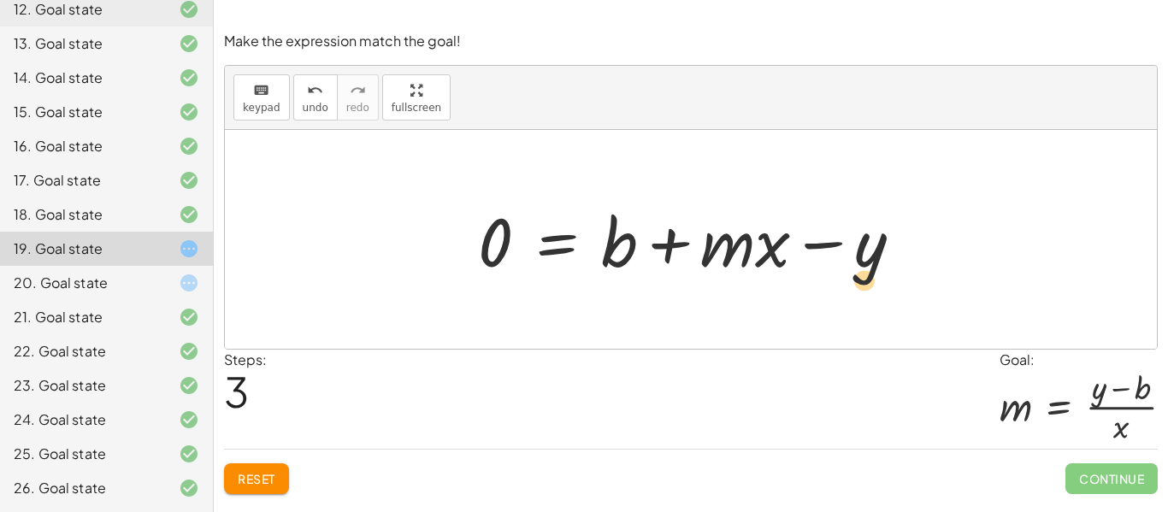
drag, startPoint x: 771, startPoint y: 251, endPoint x: 816, endPoint y: 278, distance: 51.8
click at [816, 278] on div at bounding box center [697, 240] width 455 height 88
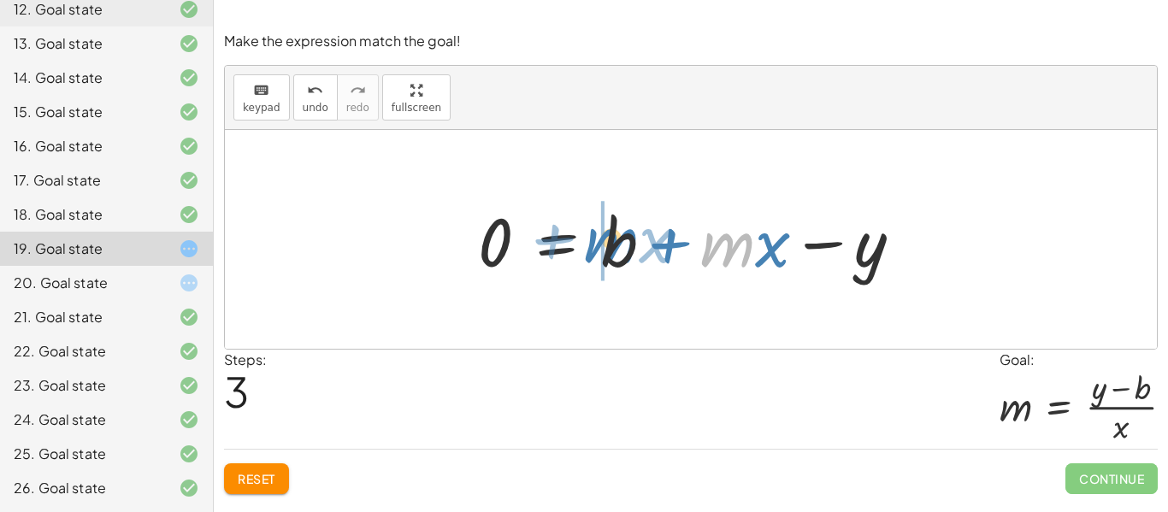
drag, startPoint x: 730, startPoint y: 255, endPoint x: 612, endPoint y: 251, distance: 119.0
click at [612, 251] on div at bounding box center [697, 240] width 455 height 88
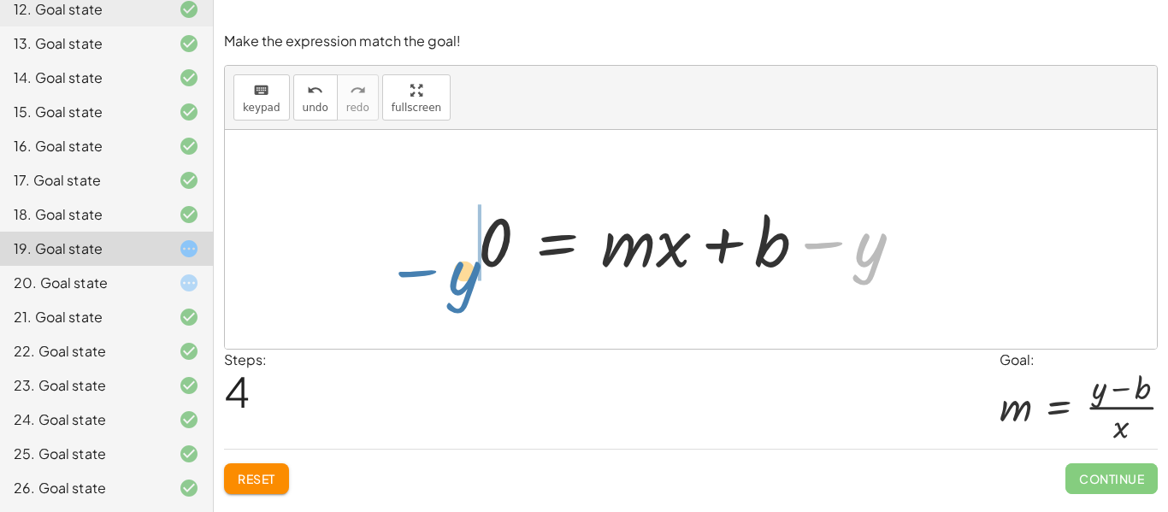
drag, startPoint x: 876, startPoint y: 245, endPoint x: 466, endPoint y: 269, distance: 410.4
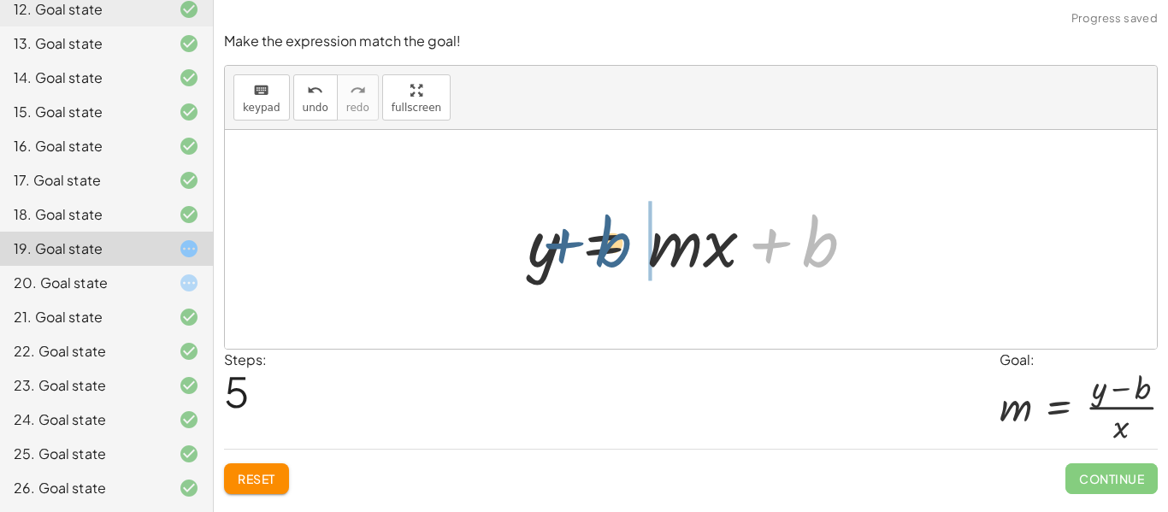
drag, startPoint x: 813, startPoint y: 258, endPoint x: 603, endPoint y: 258, distance: 209.5
click at [603, 258] on div at bounding box center [698, 240] width 358 height 88
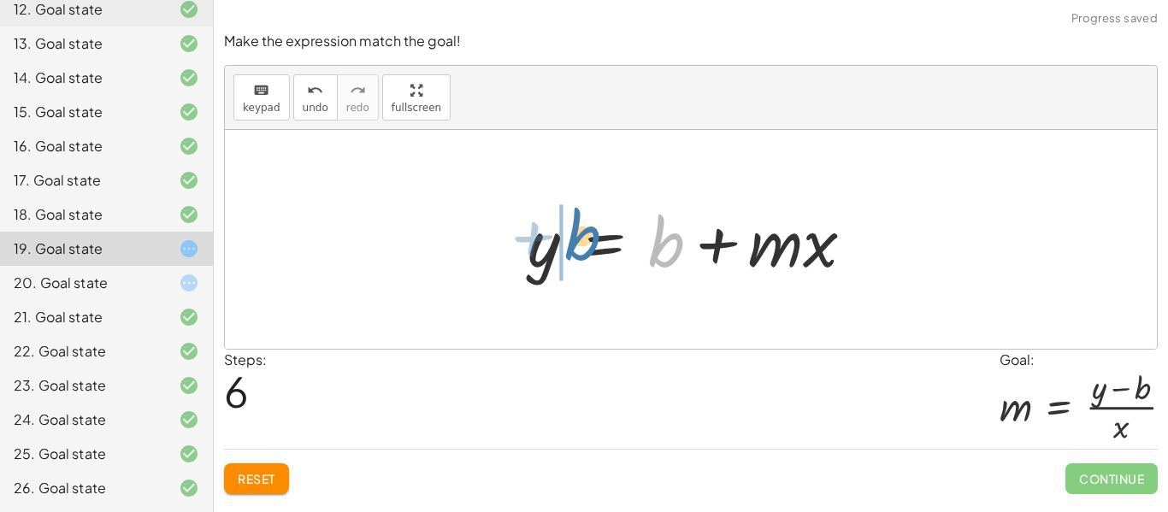
drag, startPoint x: 651, startPoint y: 253, endPoint x: 564, endPoint y: 246, distance: 86.7
click at [564, 246] on div at bounding box center [698, 240] width 358 height 88
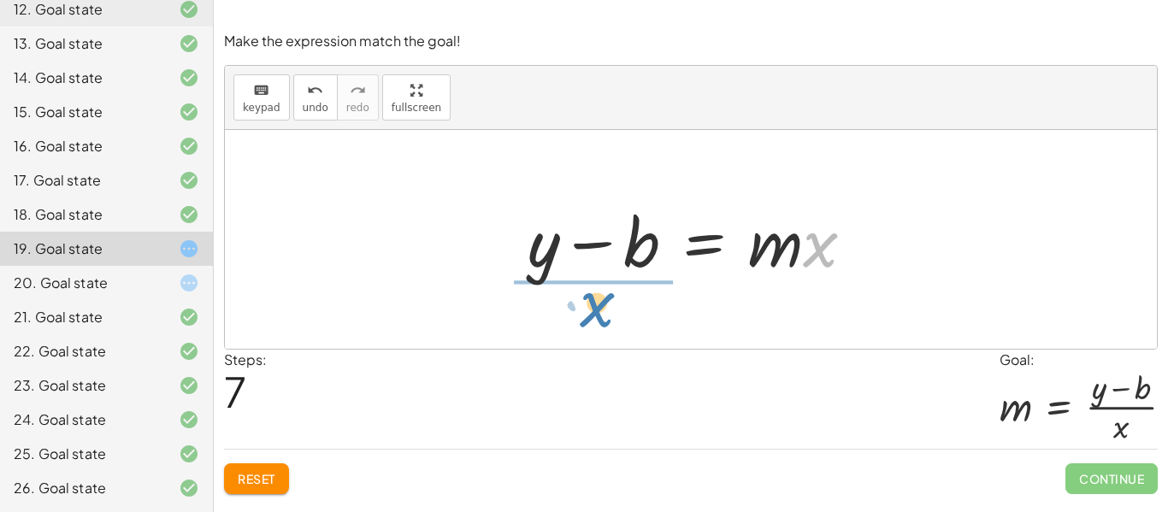
drag, startPoint x: 812, startPoint y: 258, endPoint x: 582, endPoint y: 321, distance: 238.4
click at [582, 321] on div "y = + · m · x + b 0 = + · m · x − y + b 0 = + · m · x + b − y 0 = + b + · m · x…" at bounding box center [691, 239] width 932 height 219
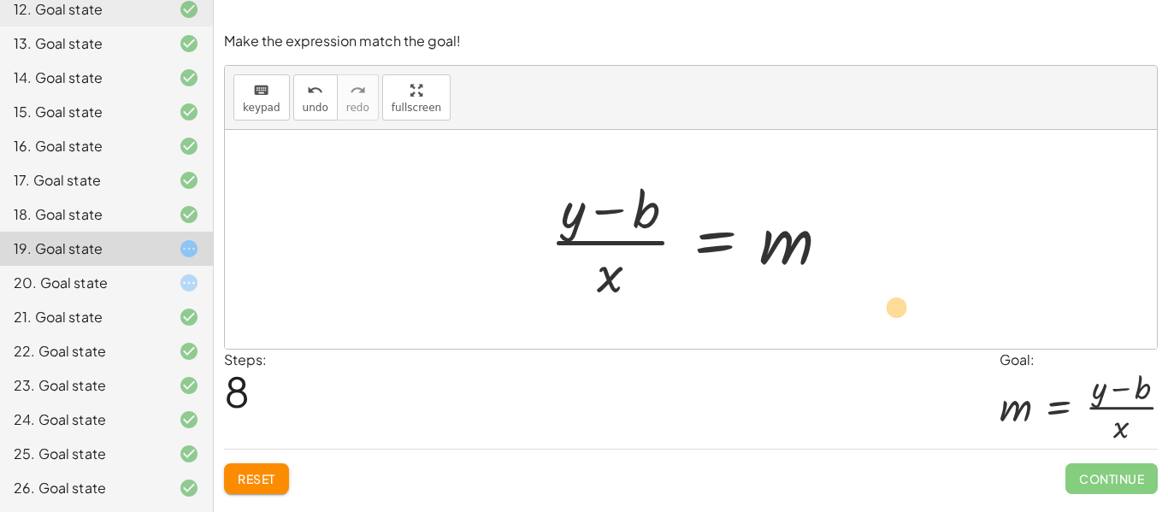
drag, startPoint x: 565, startPoint y: 220, endPoint x: 953, endPoint y: 311, distance: 398.1
click at [261, 473] on span "Reset" at bounding box center [257, 478] width 38 height 15
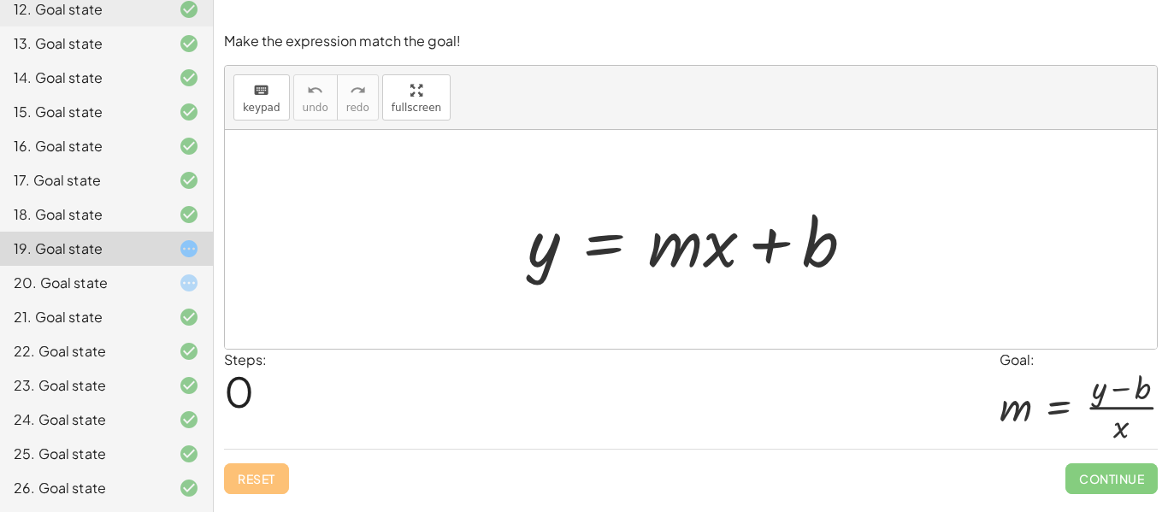
click at [148, 287] on div "20. Goal state" at bounding box center [83, 283] width 138 height 21
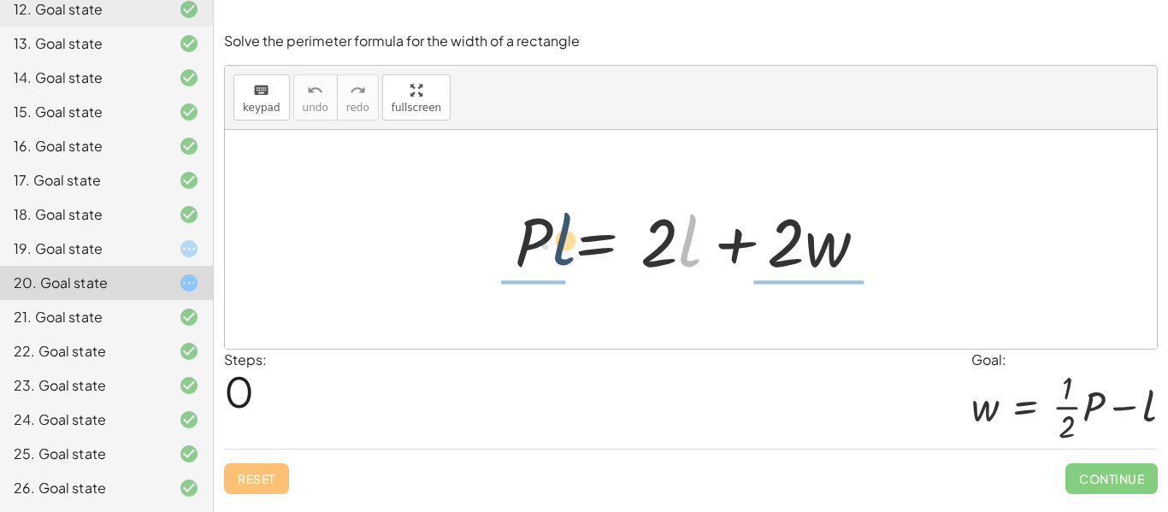
drag, startPoint x: 689, startPoint y: 252, endPoint x: 559, endPoint y: 250, distance: 130.9
click at [559, 250] on div at bounding box center [697, 240] width 383 height 88
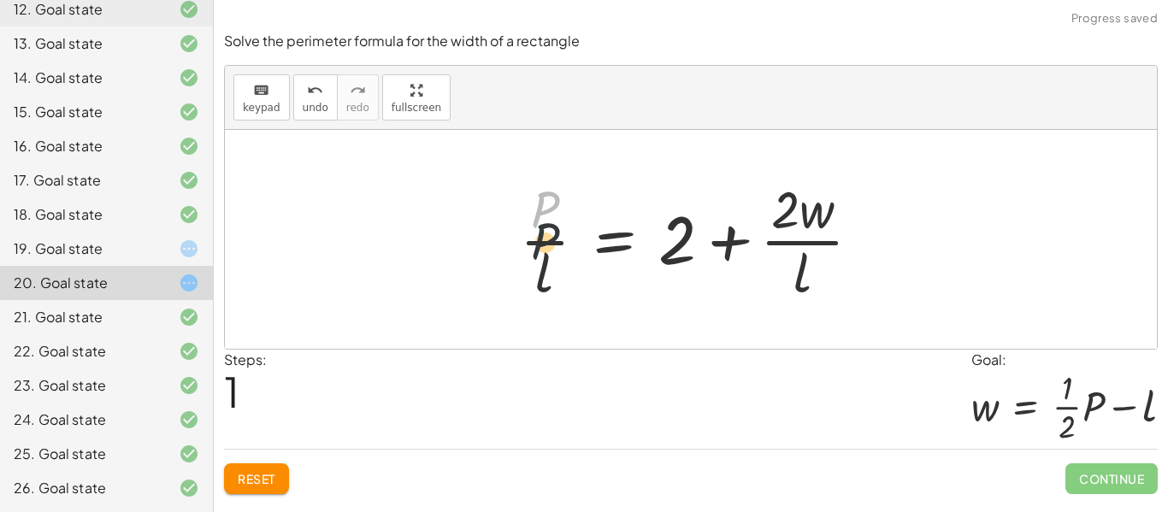
drag, startPoint x: 542, startPoint y: 217, endPoint x: 541, endPoint y: 284, distance: 66.7
click at [541, 284] on div at bounding box center [697, 240] width 372 height 132
click at [275, 464] on button "Reset" at bounding box center [256, 479] width 65 height 31
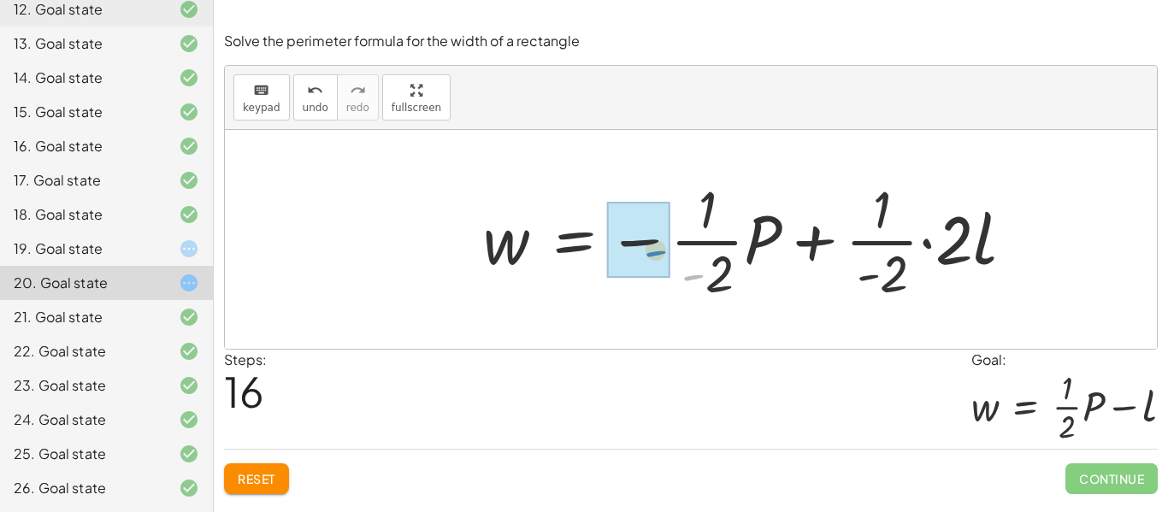
drag, startPoint x: 689, startPoint y: 280, endPoint x: 641, endPoint y: 248, distance: 57.4
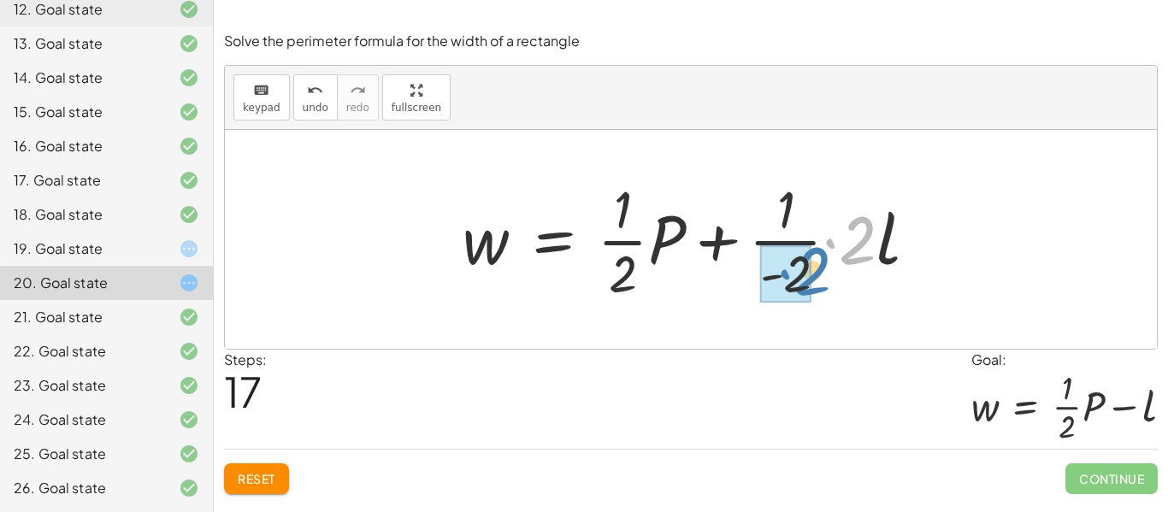
drag, startPoint x: 864, startPoint y: 254, endPoint x: 818, endPoint y: 287, distance: 56.5
click at [818, 287] on div at bounding box center [697, 240] width 486 height 132
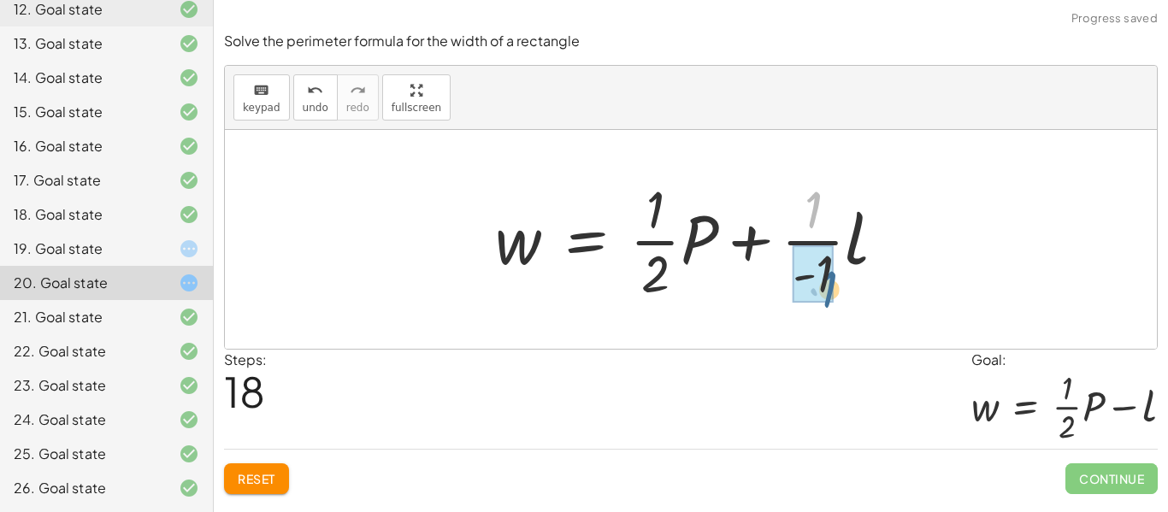
drag, startPoint x: 806, startPoint y: 219, endPoint x: 822, endPoint y: 299, distance: 82.0
click at [812, 222] on div at bounding box center [698, 240] width 422 height 132
drag, startPoint x: 812, startPoint y: 206, endPoint x: 821, endPoint y: 266, distance: 60.6
drag, startPoint x: 812, startPoint y: 219, endPoint x: 816, endPoint y: 286, distance: 66.8
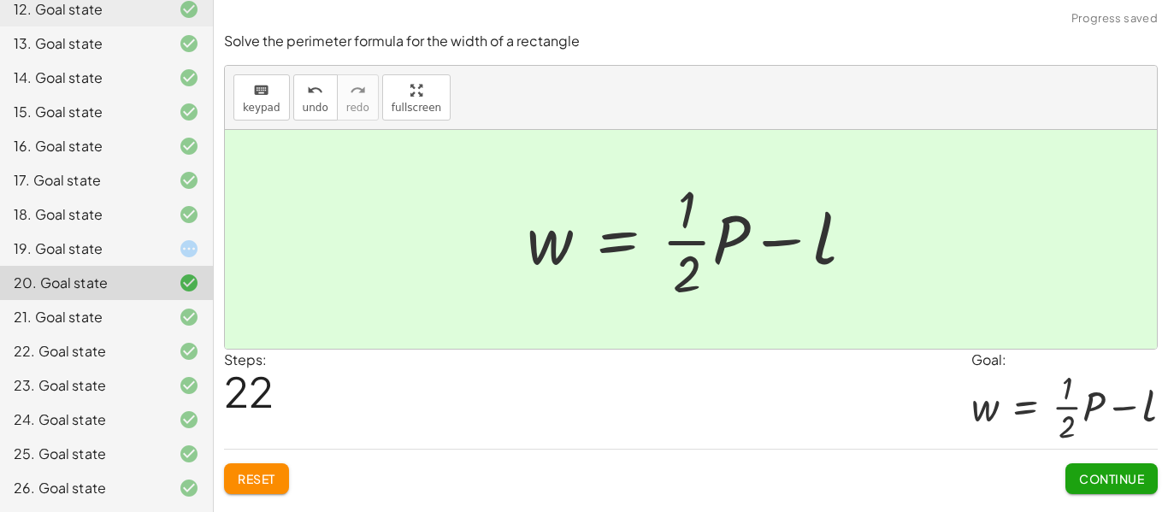
click at [1130, 481] on span "Continue" at bounding box center [1111, 478] width 65 height 15
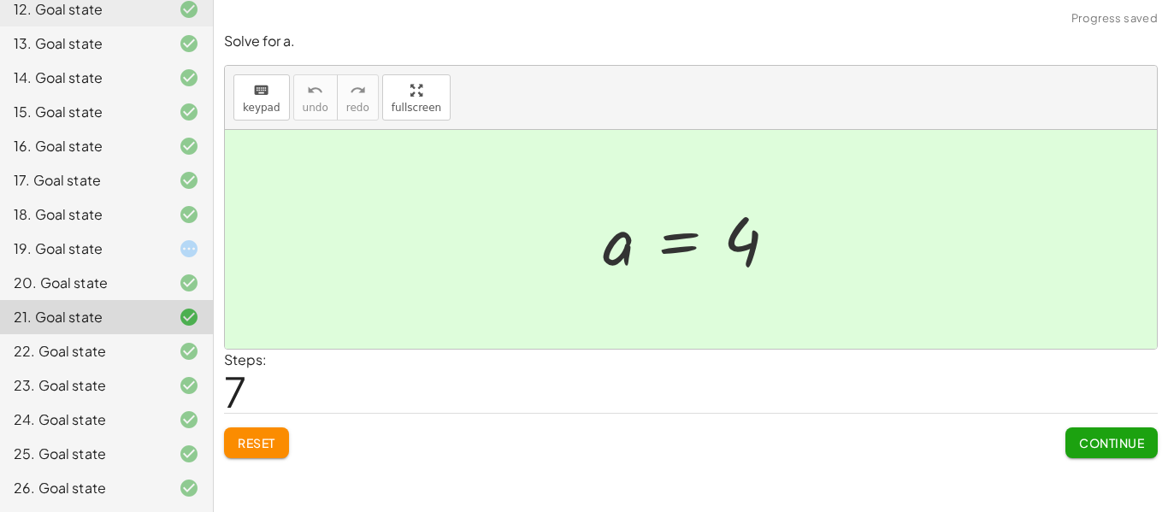
click at [183, 246] on icon at bounding box center [189, 249] width 21 height 21
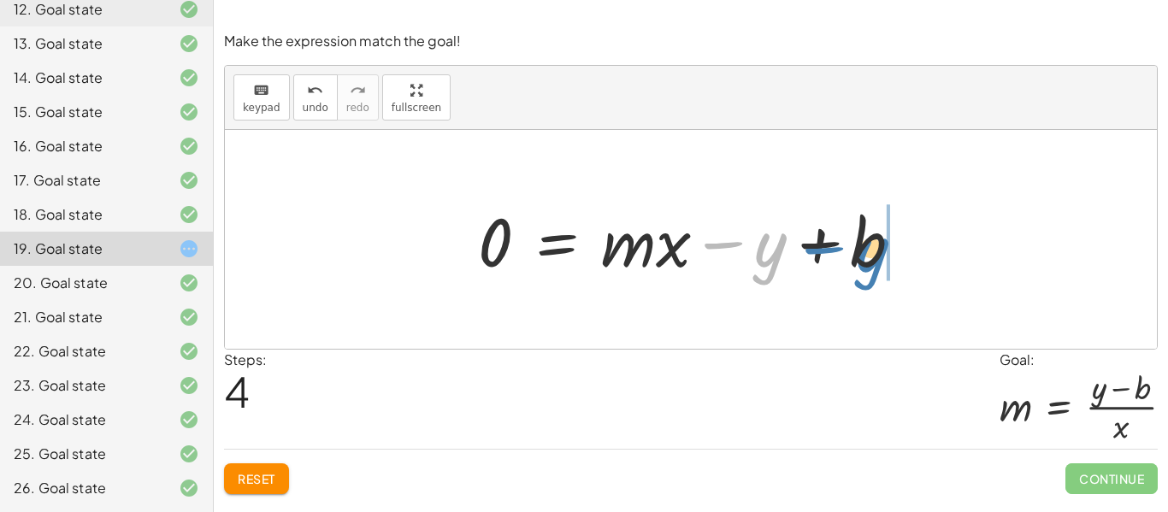
drag, startPoint x: 706, startPoint y: 242, endPoint x: 806, endPoint y: 247, distance: 99.3
click at [806, 247] on div at bounding box center [697, 240] width 455 height 88
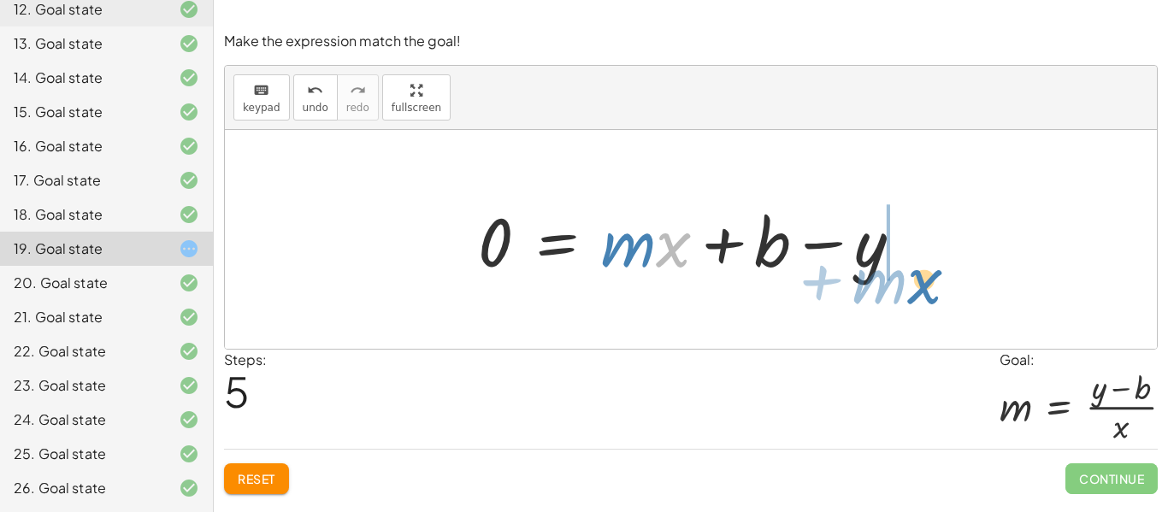
drag, startPoint x: 662, startPoint y: 244, endPoint x: 915, endPoint y: 280, distance: 255.7
click at [915, 280] on div at bounding box center [697, 240] width 455 height 88
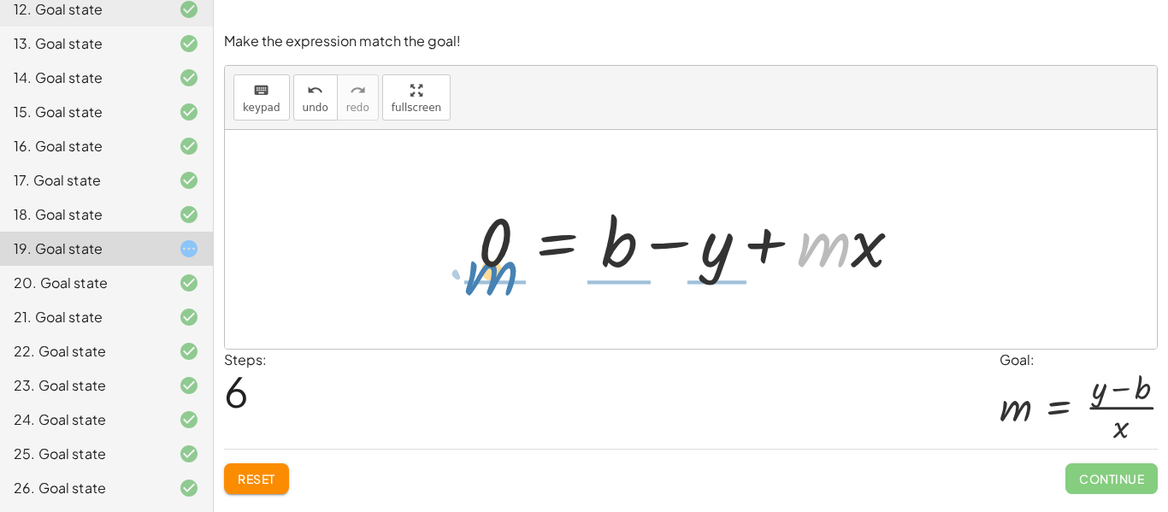
drag, startPoint x: 836, startPoint y: 251, endPoint x: 505, endPoint y: 278, distance: 333.0
click at [505, 278] on div at bounding box center [697, 240] width 455 height 88
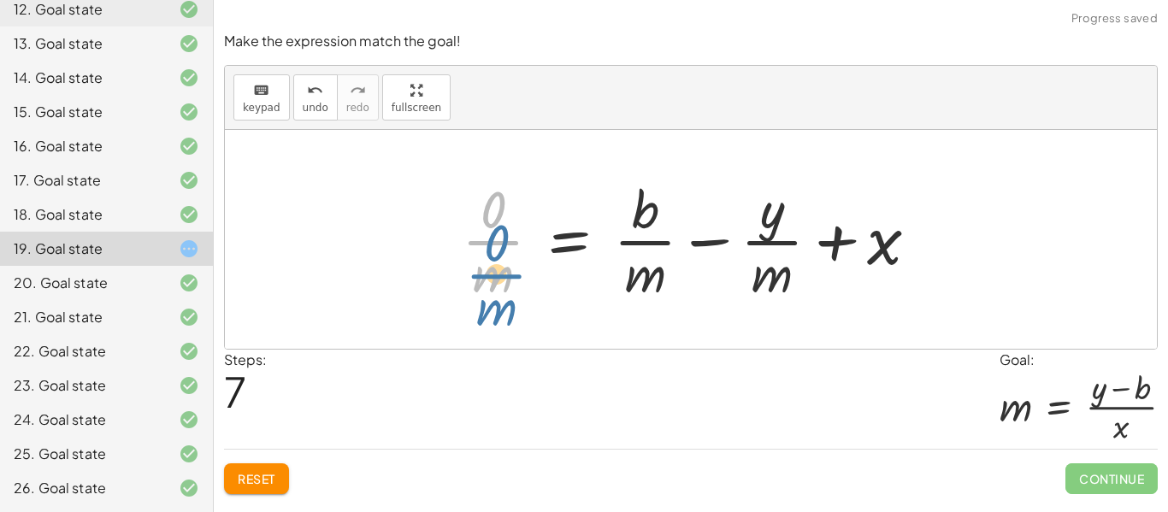
drag, startPoint x: 504, startPoint y: 231, endPoint x: 510, endPoint y: 240, distance: 11.2
click at [510, 240] on div at bounding box center [697, 240] width 488 height 132
click at [509, 240] on div at bounding box center [697, 240] width 488 height 132
click at [503, 272] on div at bounding box center [711, 240] width 459 height 132
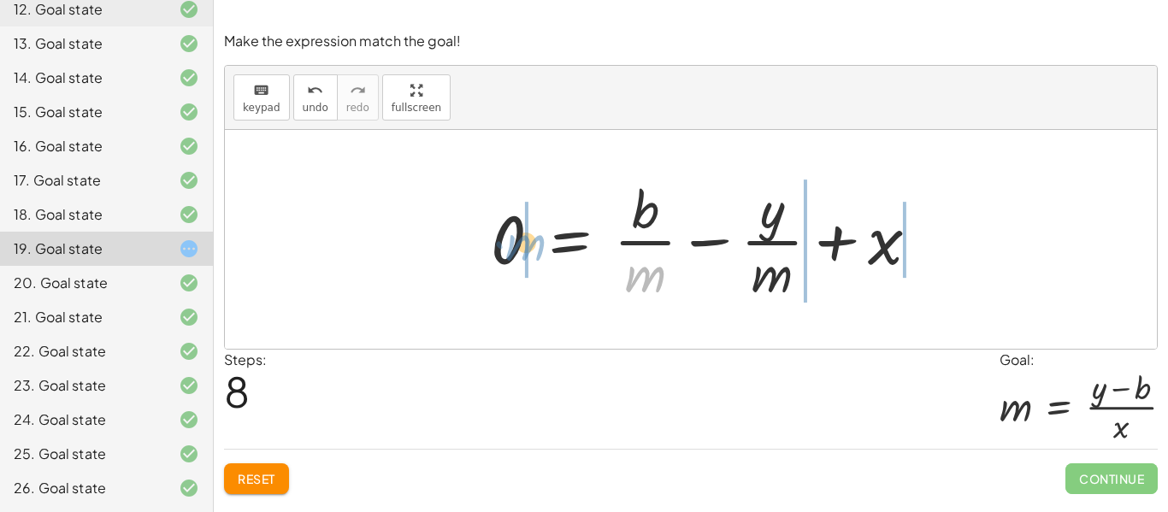
drag, startPoint x: 640, startPoint y: 290, endPoint x: 520, endPoint y: 257, distance: 124.1
click at [520, 257] on div at bounding box center [711, 240] width 459 height 132
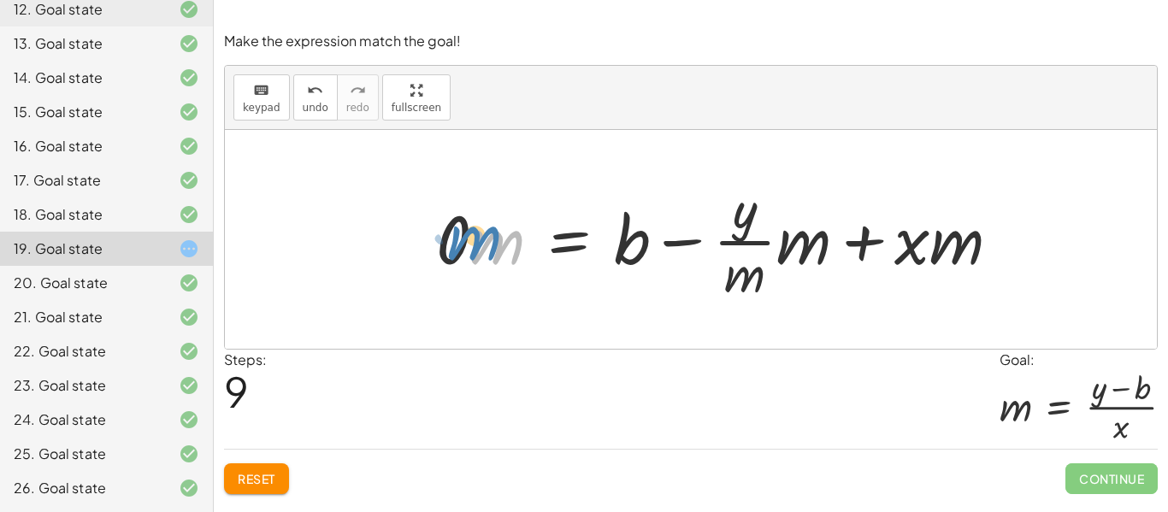
drag, startPoint x: 487, startPoint y: 243, endPoint x: 464, endPoint y: 239, distance: 23.5
click at [464, 239] on div at bounding box center [725, 240] width 595 height 132
drag, startPoint x: 457, startPoint y: 241, endPoint x: 510, endPoint y: 254, distance: 54.6
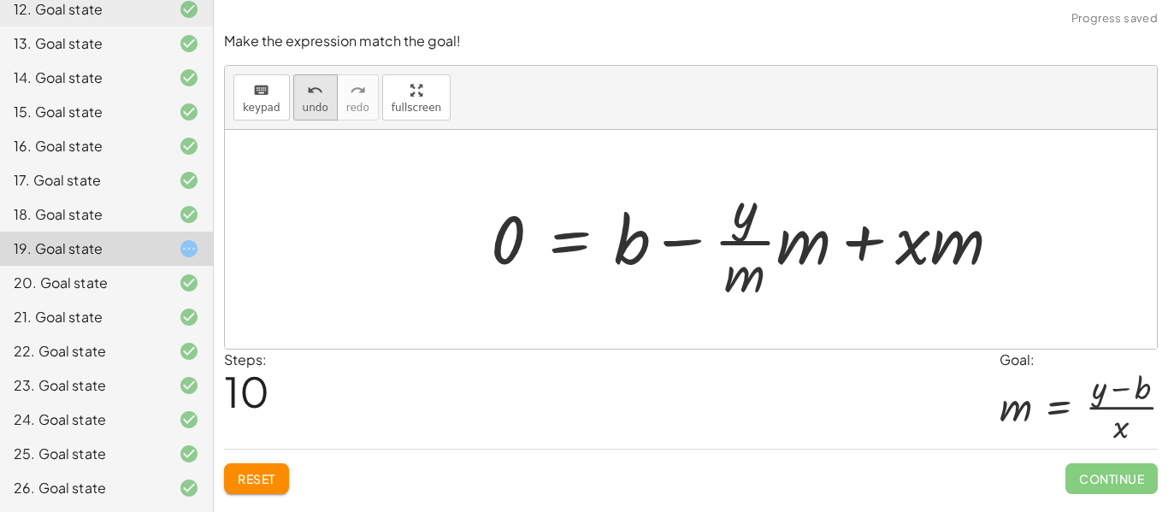
click at [298, 103] on button "undo undo" at bounding box center [315, 97] width 44 height 46
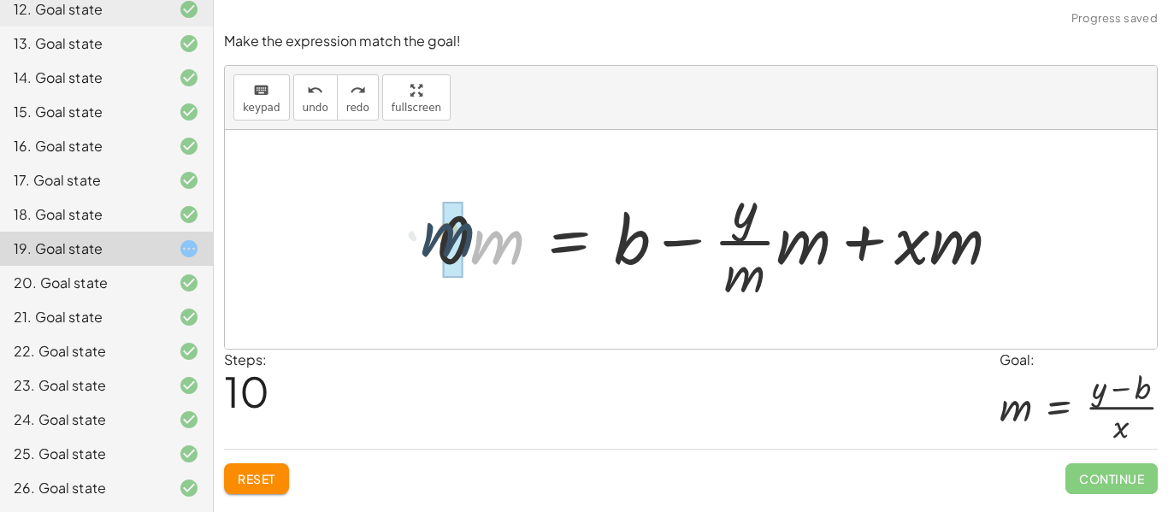
drag, startPoint x: 505, startPoint y: 252, endPoint x: 454, endPoint y: 244, distance: 52.0
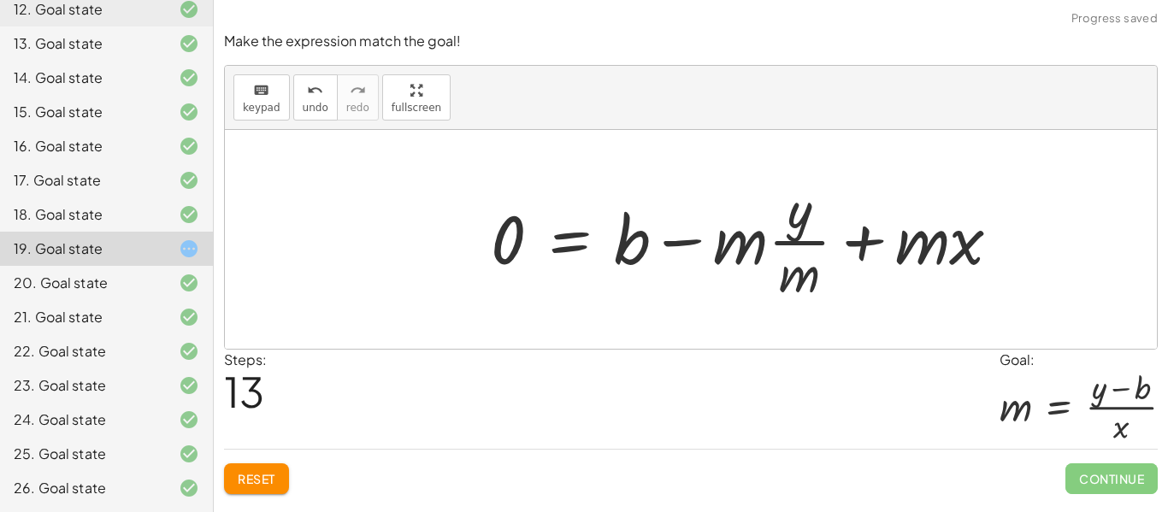
click at [246, 486] on span "Reset" at bounding box center [257, 478] width 38 height 15
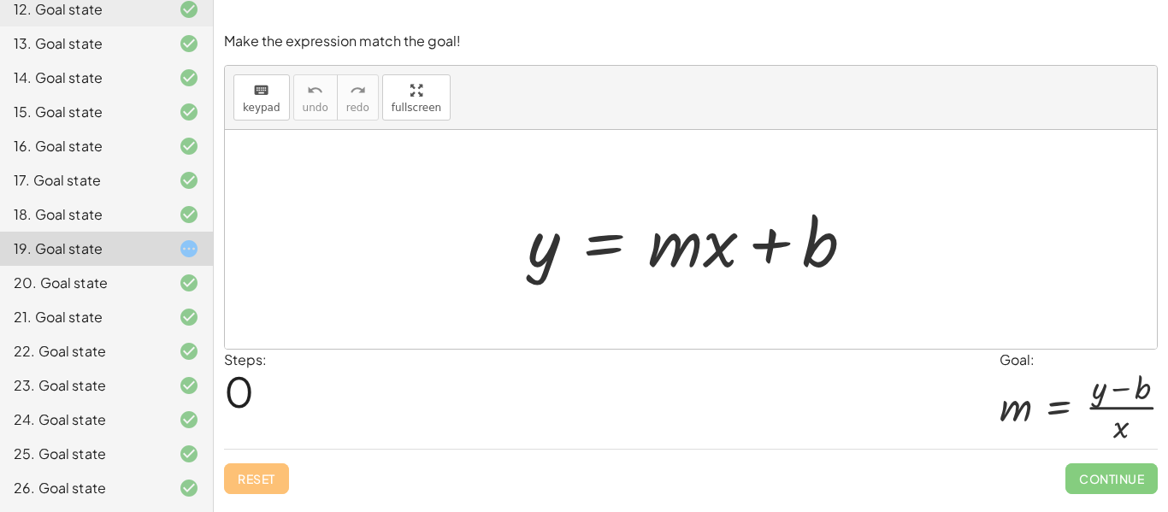
click at [167, 482] on div at bounding box center [175, 488] width 48 height 21
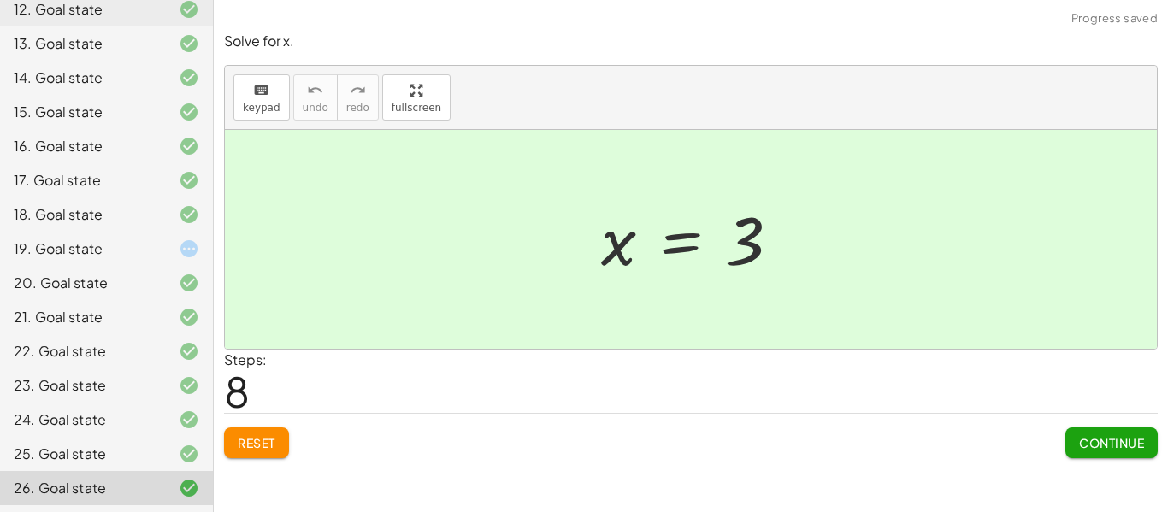
click at [1071, 433] on button "Continue" at bounding box center [1112, 443] width 92 height 31
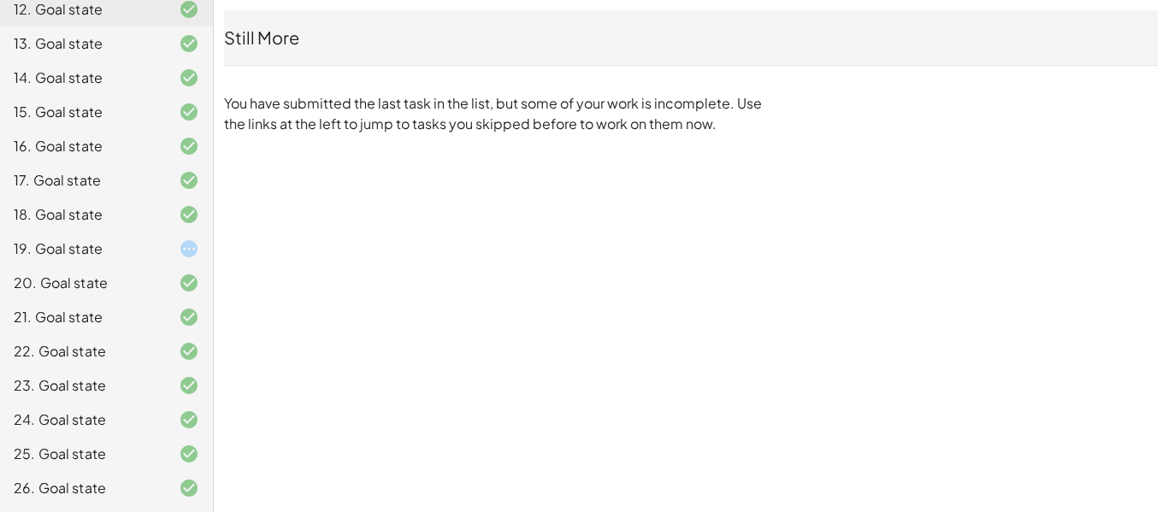
click at [96, 248] on div "19. Goal state" at bounding box center [83, 249] width 138 height 21
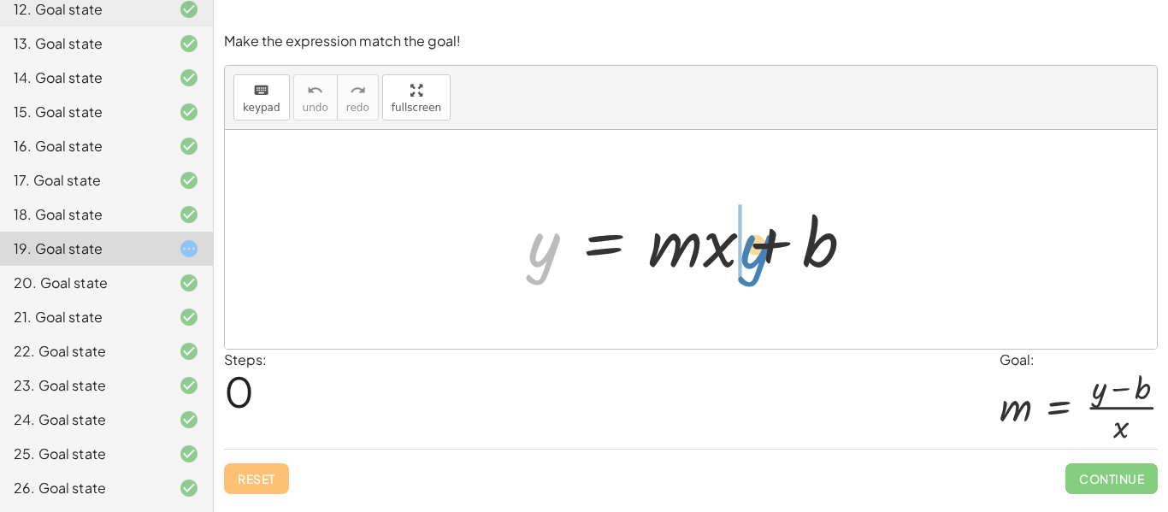
drag, startPoint x: 536, startPoint y: 246, endPoint x: 748, endPoint y: 247, distance: 212.1
click at [748, 247] on div at bounding box center [698, 240] width 358 height 88
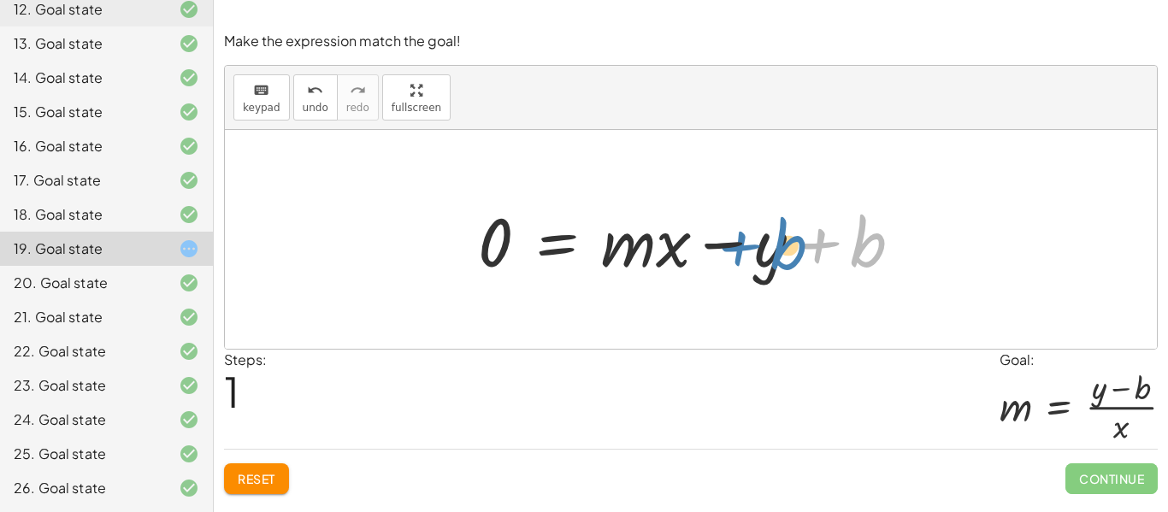
drag, startPoint x: 811, startPoint y: 239, endPoint x: 730, endPoint y: 242, distance: 80.4
click at [730, 242] on div at bounding box center [697, 240] width 455 height 88
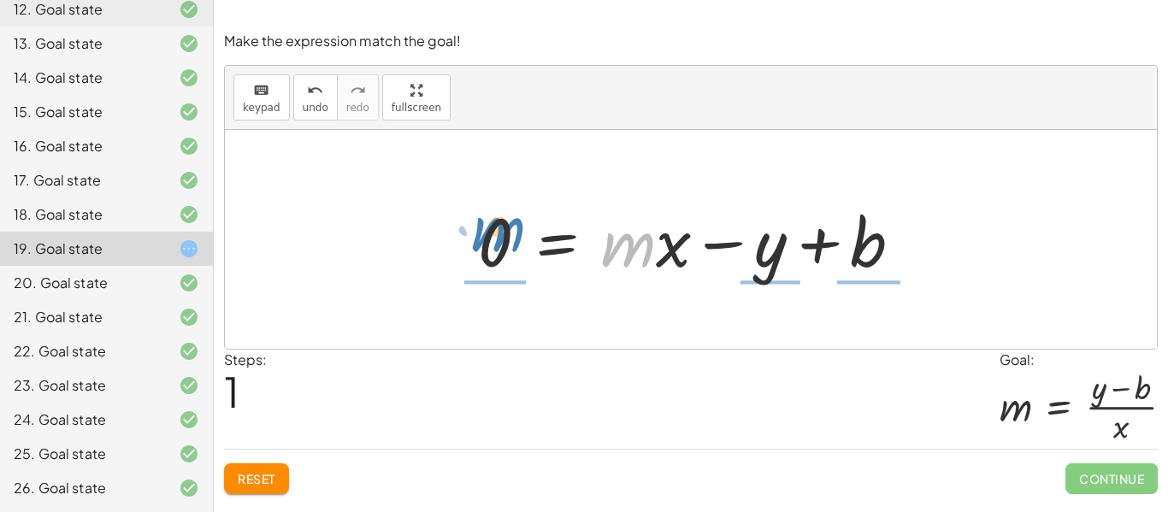
drag, startPoint x: 634, startPoint y: 239, endPoint x: 504, endPoint y: 224, distance: 130.9
click at [504, 224] on div at bounding box center [697, 240] width 455 height 88
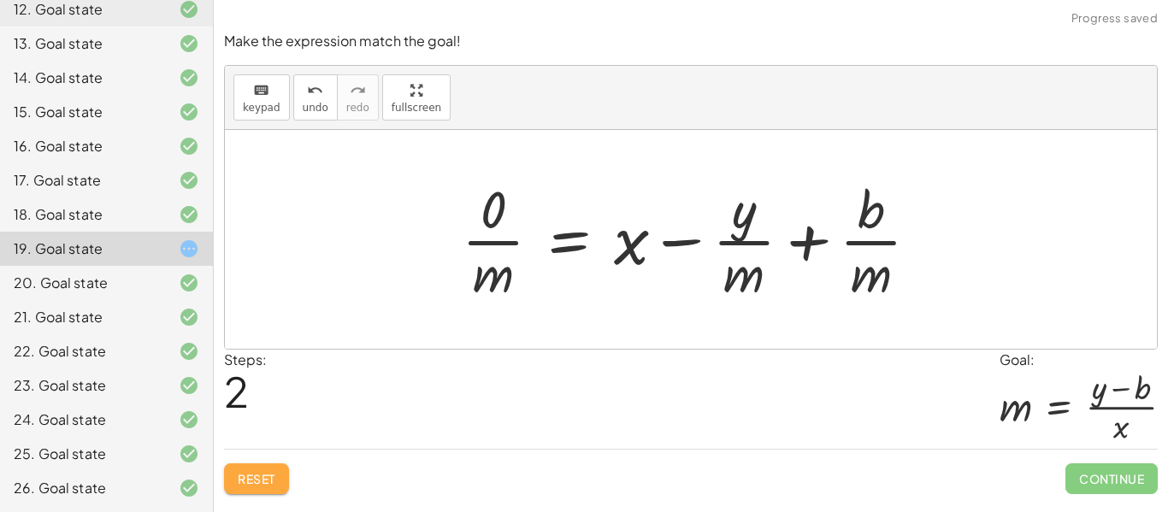
click at [248, 465] on button "Reset" at bounding box center [256, 479] width 65 height 31
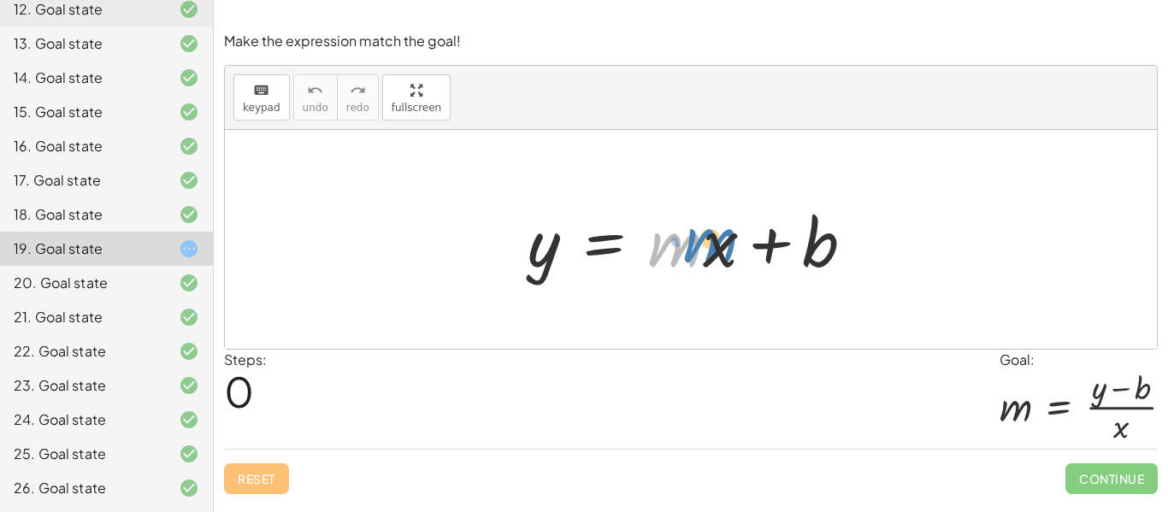
drag, startPoint x: 659, startPoint y: 258, endPoint x: 703, endPoint y: 255, distance: 43.8
click at [703, 255] on div at bounding box center [698, 240] width 358 height 88
drag, startPoint x: 709, startPoint y: 255, endPoint x: 565, endPoint y: 316, distance: 156.0
click at [565, 316] on div "· x y = + · m · x + b" at bounding box center [691, 239] width 932 height 219
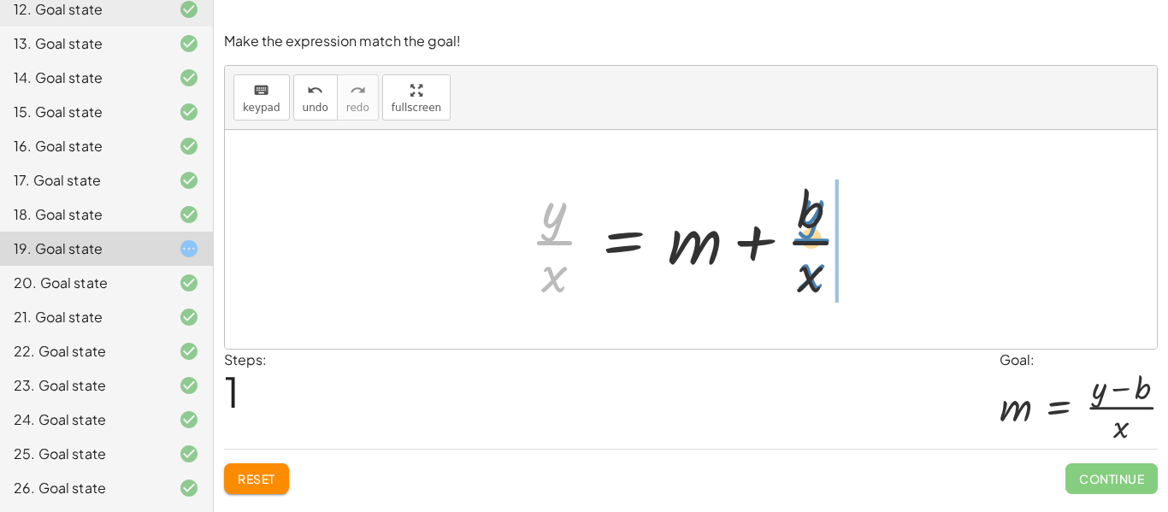
drag, startPoint x: 554, startPoint y: 231, endPoint x: 811, endPoint y: 228, distance: 256.6
click at [811, 228] on div at bounding box center [698, 240] width 352 height 132
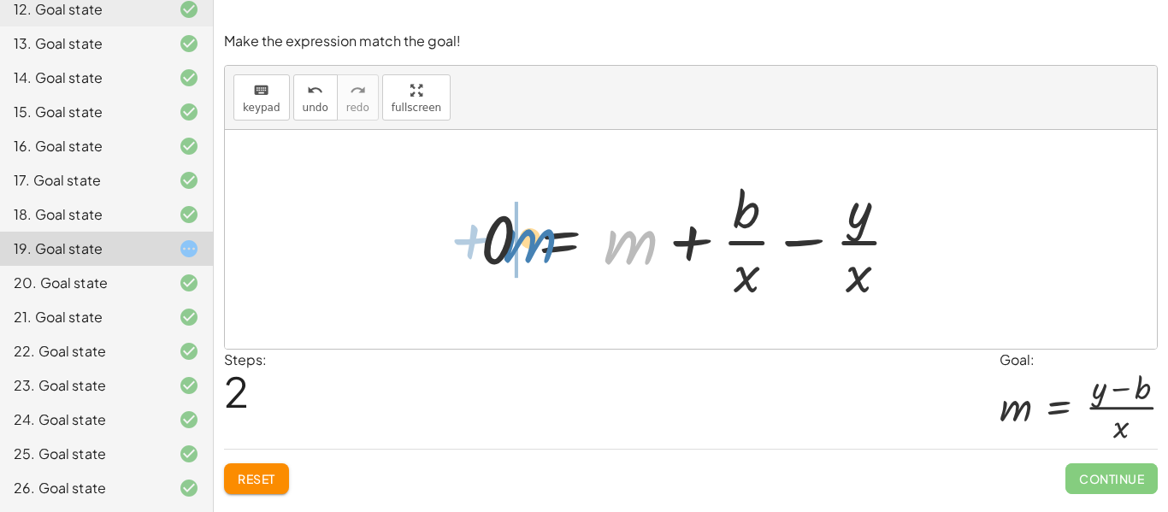
drag, startPoint x: 642, startPoint y: 238, endPoint x: 541, endPoint y: 236, distance: 101.8
click at [541, 236] on div at bounding box center [697, 240] width 450 height 132
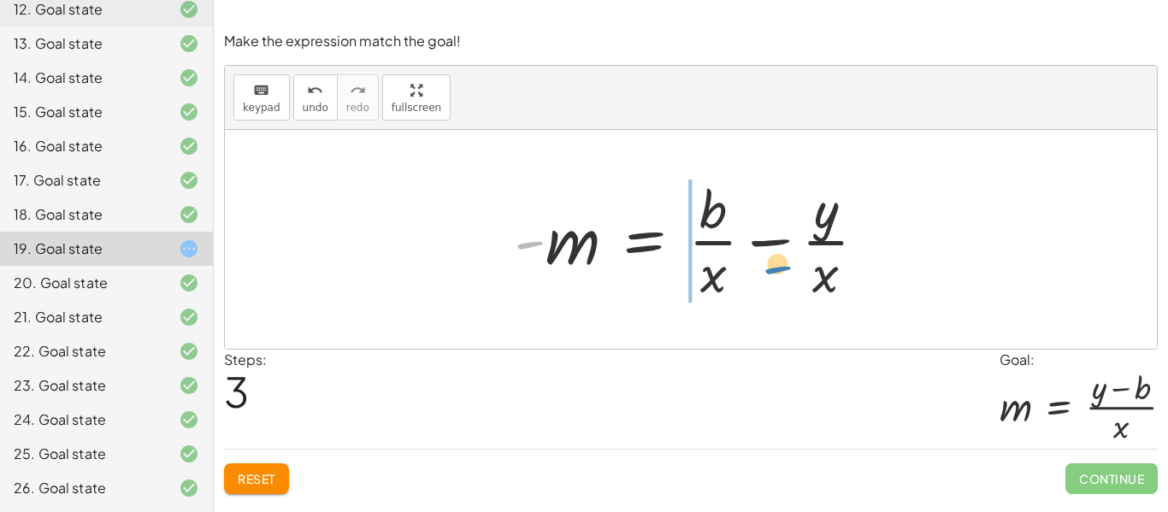
drag, startPoint x: 529, startPoint y: 244, endPoint x: 789, endPoint y: 251, distance: 260.1
click at [789, 251] on div at bounding box center [696, 240] width 383 height 132
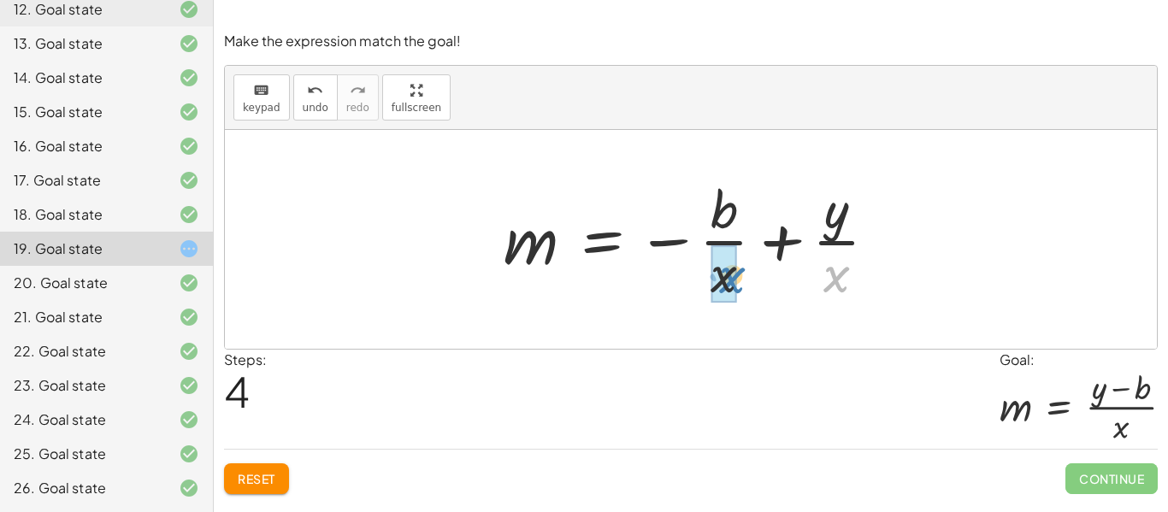
drag, startPoint x: 815, startPoint y: 288, endPoint x: 709, endPoint y: 289, distance: 106.1
click at [709, 289] on div at bounding box center [697, 240] width 405 height 132
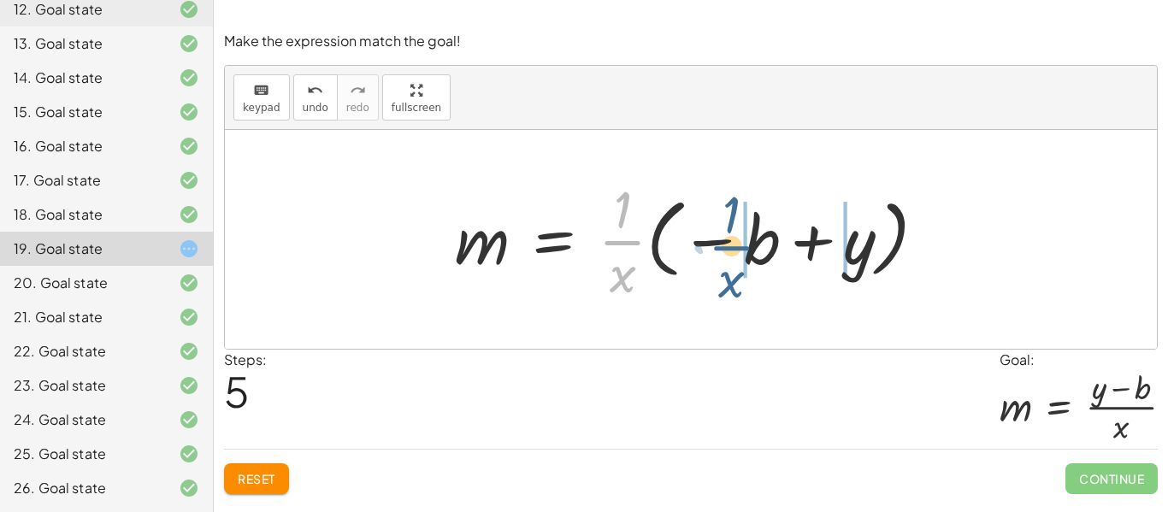
drag, startPoint x: 620, startPoint y: 241, endPoint x: 729, endPoint y: 247, distance: 108.8
click at [729, 247] on div at bounding box center [697, 240] width 502 height 132
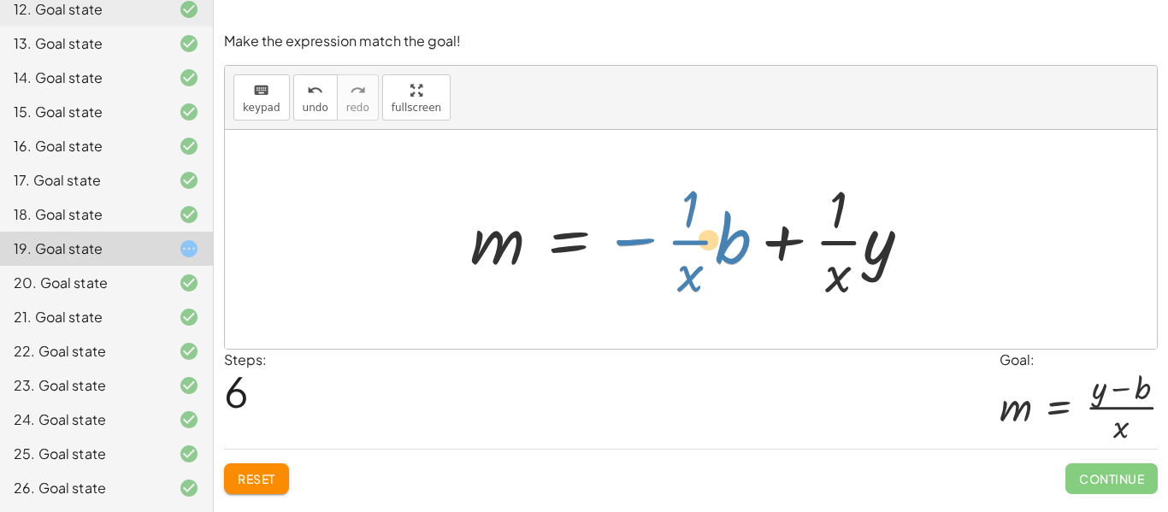
drag, startPoint x: 646, startPoint y: 240, endPoint x: 631, endPoint y: 243, distance: 14.8
click at [631, 243] on div at bounding box center [698, 240] width 472 height 132
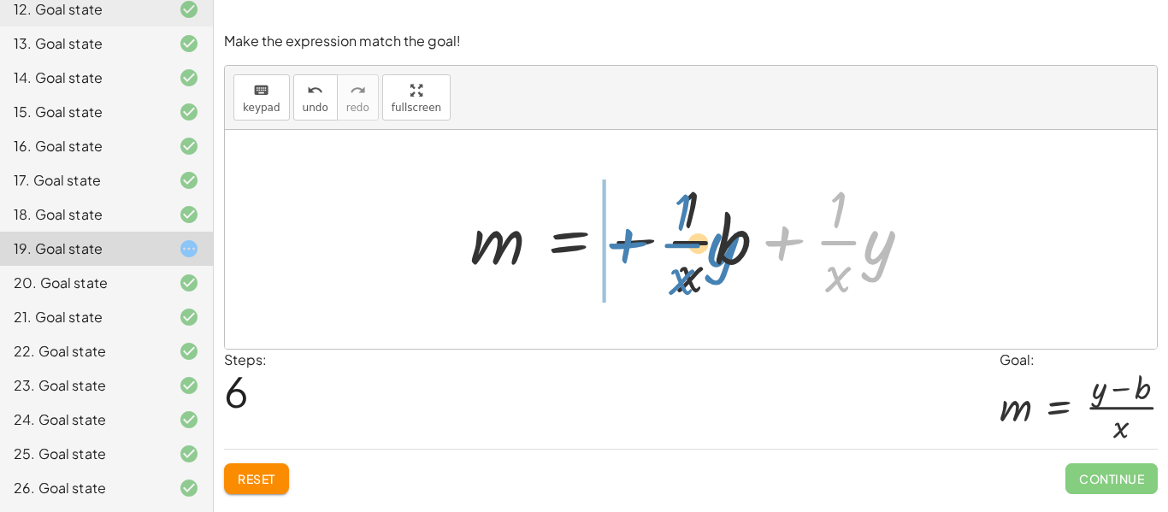
drag, startPoint x: 784, startPoint y: 245, endPoint x: 624, endPoint y: 247, distance: 160.0
click at [624, 247] on div at bounding box center [698, 240] width 472 height 132
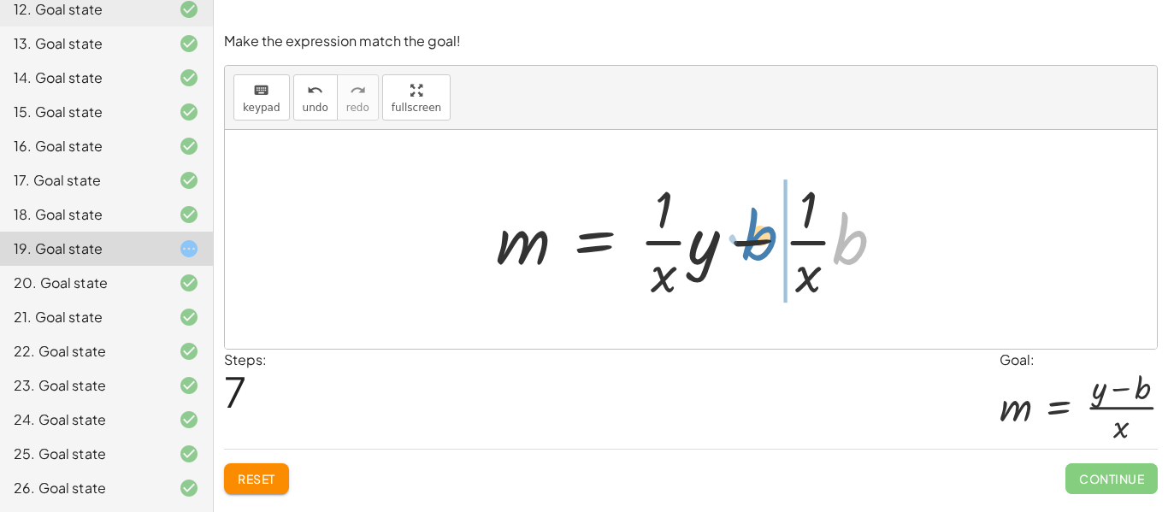
drag, startPoint x: 838, startPoint y: 252, endPoint x: 753, endPoint y: 247, distance: 85.7
click at [753, 247] on div at bounding box center [697, 240] width 419 height 132
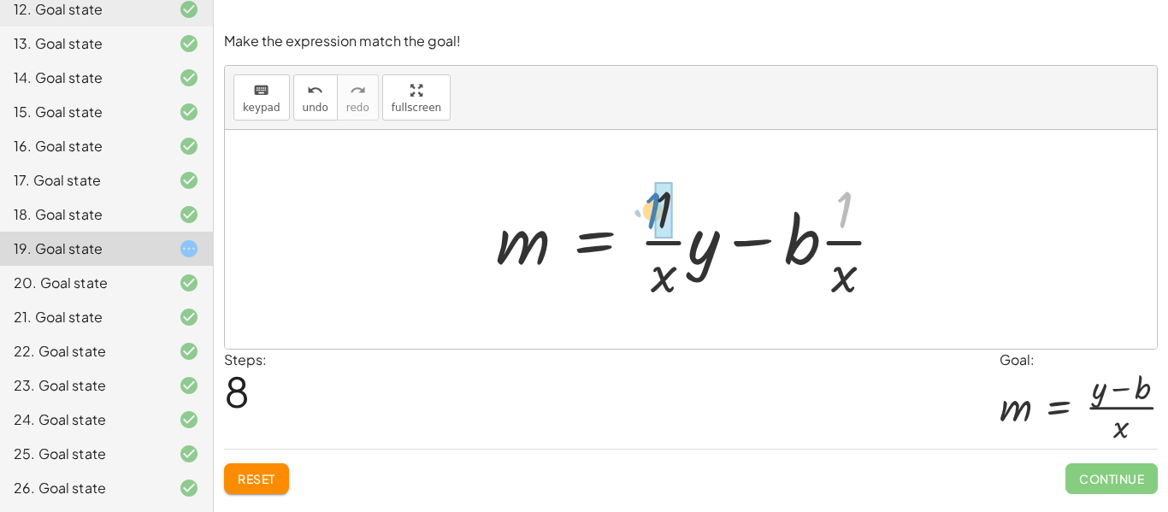
drag, startPoint x: 842, startPoint y: 225, endPoint x: 656, endPoint y: 226, distance: 186.5
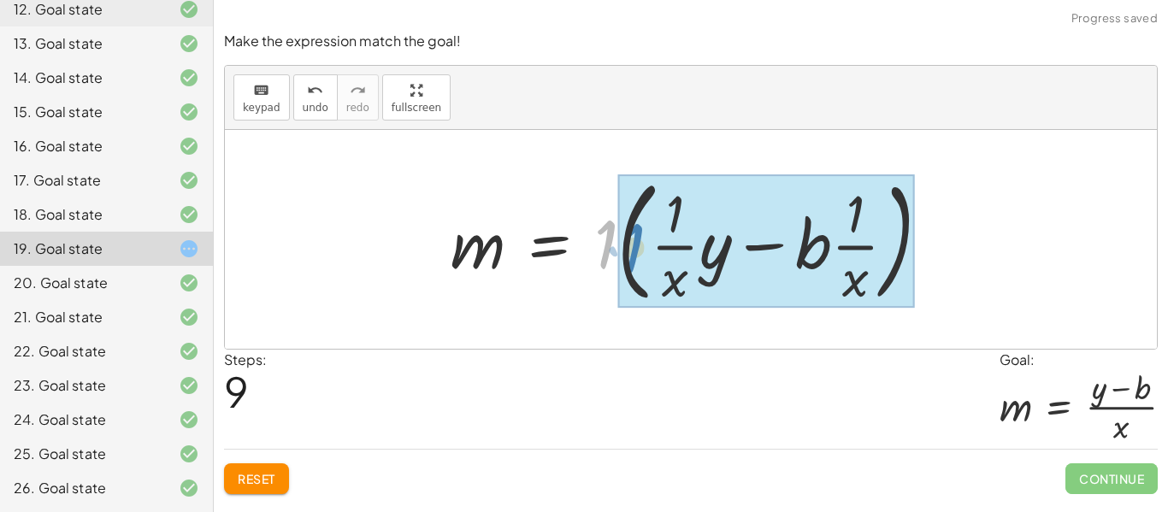
drag, startPoint x: 601, startPoint y: 240, endPoint x: 628, endPoint y: 244, distance: 26.7
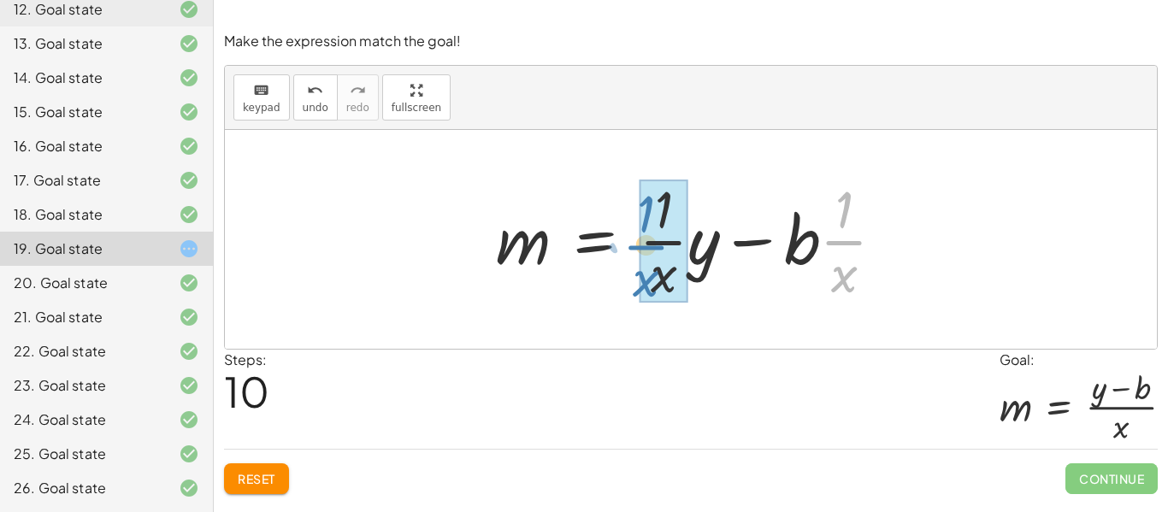
drag, startPoint x: 839, startPoint y: 237, endPoint x: 643, endPoint y: 241, distance: 195.9
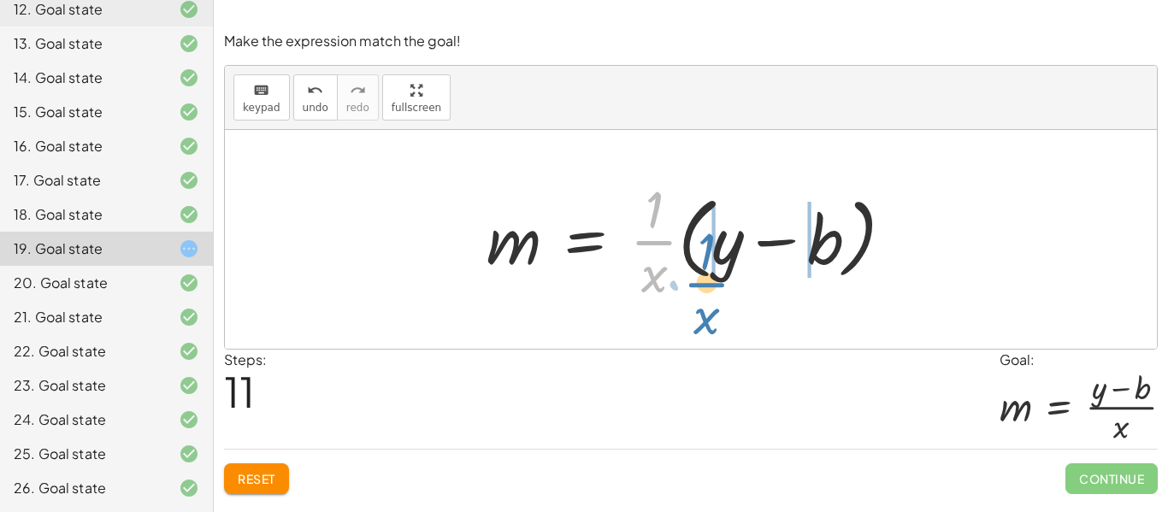
drag, startPoint x: 649, startPoint y: 242, endPoint x: 701, endPoint y: 282, distance: 65.9
click at [701, 282] on div at bounding box center [697, 240] width 439 height 132
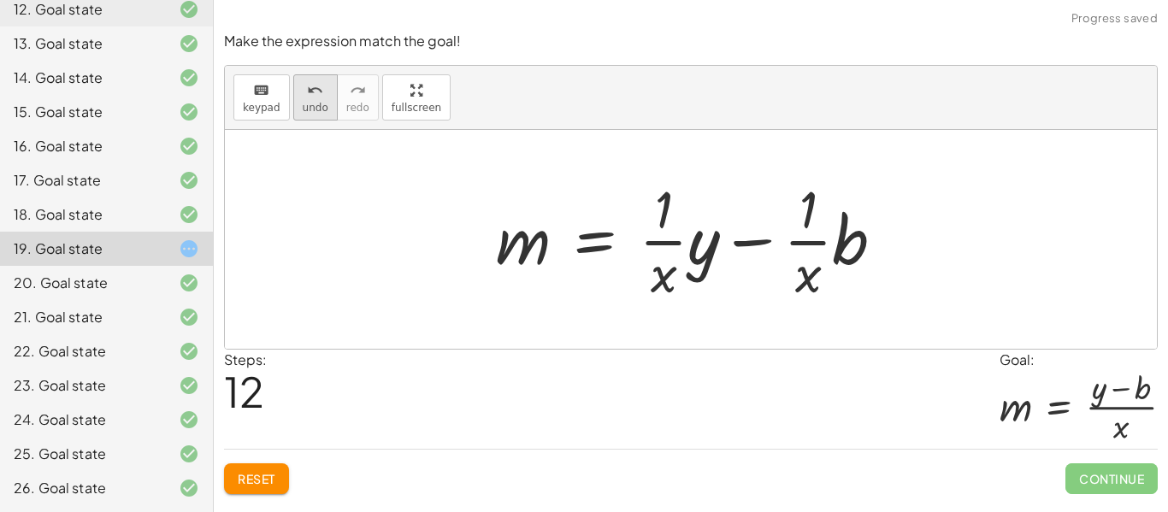
click at [309, 91] on icon "undo" at bounding box center [315, 90] width 16 height 21
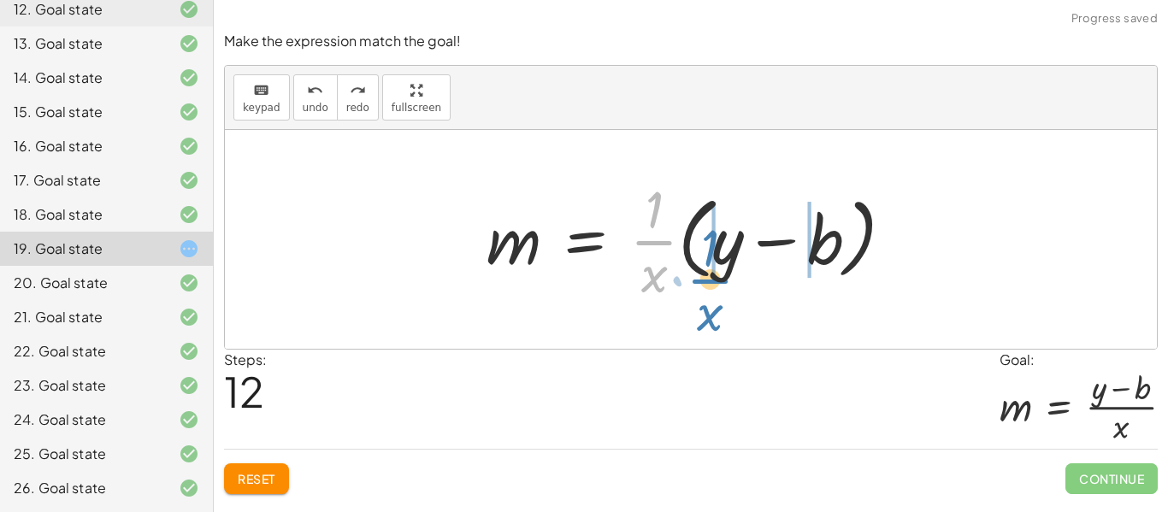
drag, startPoint x: 655, startPoint y: 251, endPoint x: 712, endPoint y: 289, distance: 69.0
click at [712, 289] on div at bounding box center [697, 240] width 439 height 132
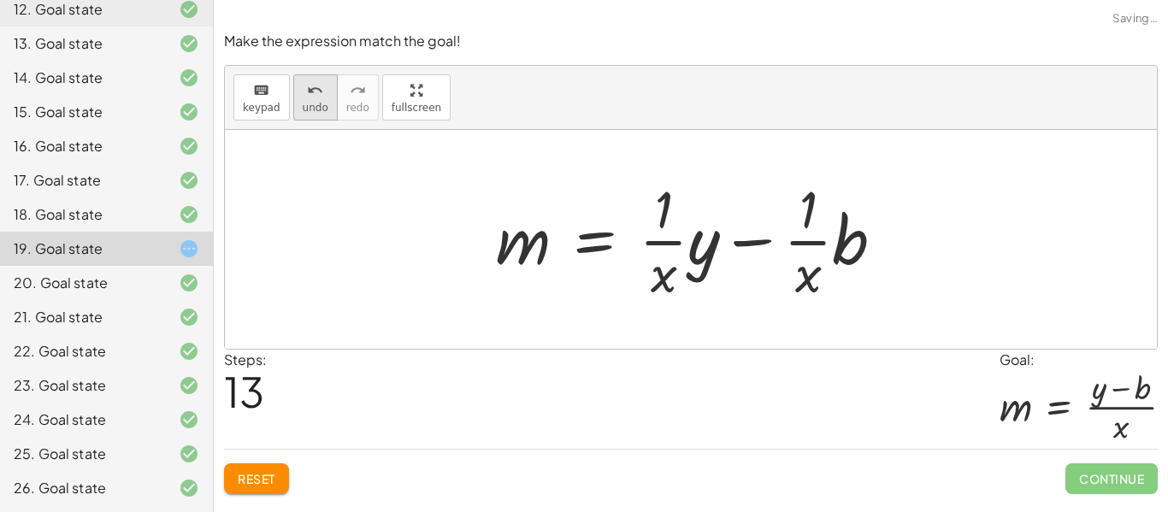
click at [303, 95] on div "undo" at bounding box center [316, 90] width 26 height 21
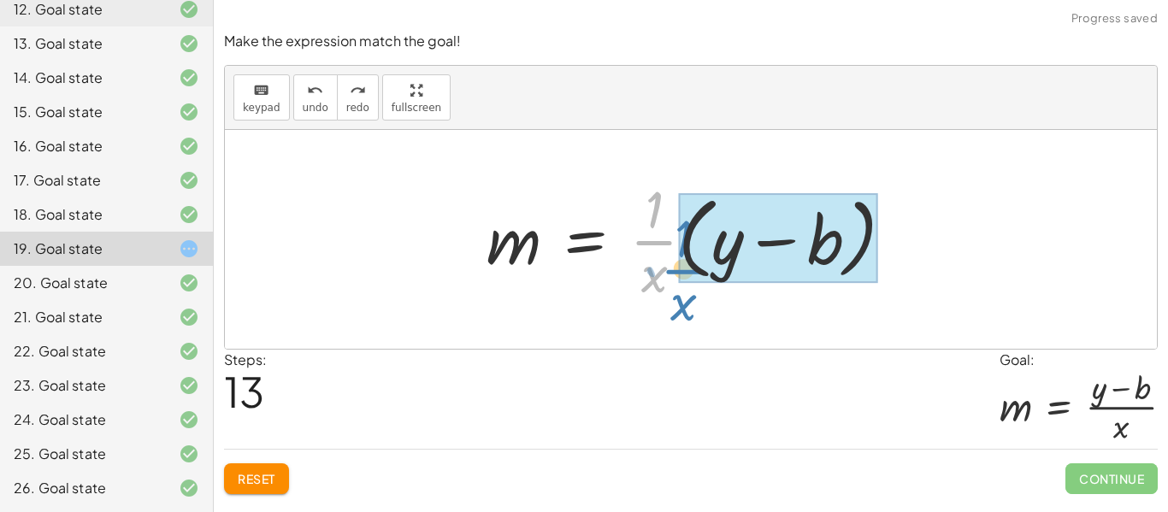
drag, startPoint x: 638, startPoint y: 243, endPoint x: 669, endPoint y: 272, distance: 42.4
click at [669, 272] on div at bounding box center [697, 240] width 439 height 132
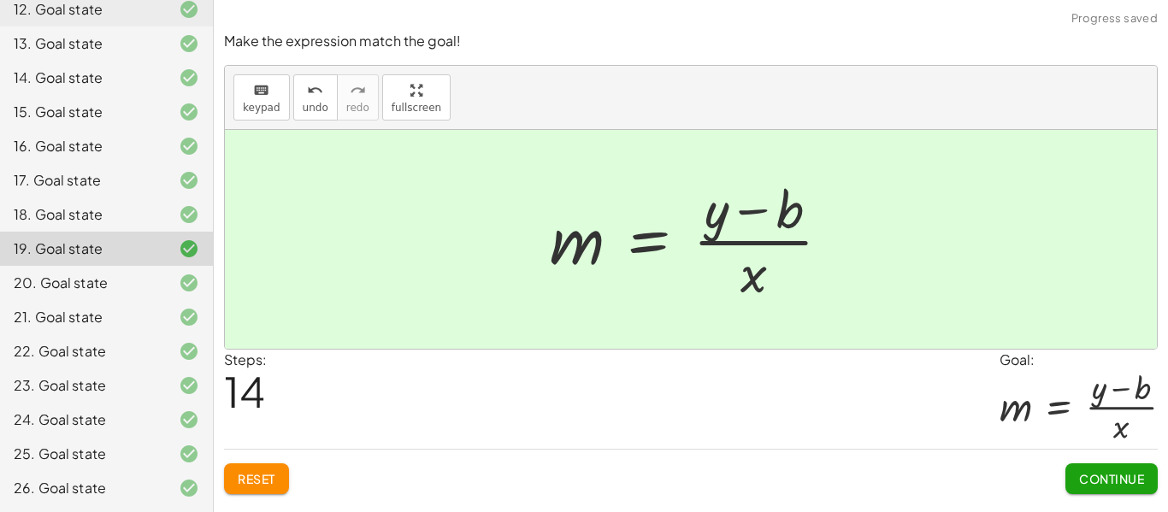
click at [1089, 488] on button "Continue" at bounding box center [1112, 479] width 92 height 31
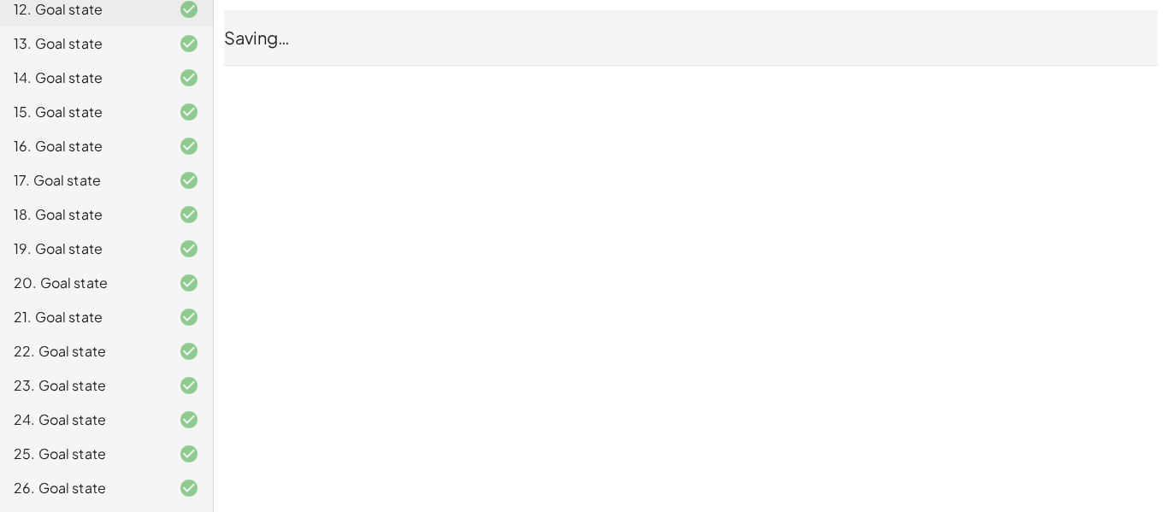
click at [172, 476] on div "26. Goal state" at bounding box center [106, 488] width 213 height 34
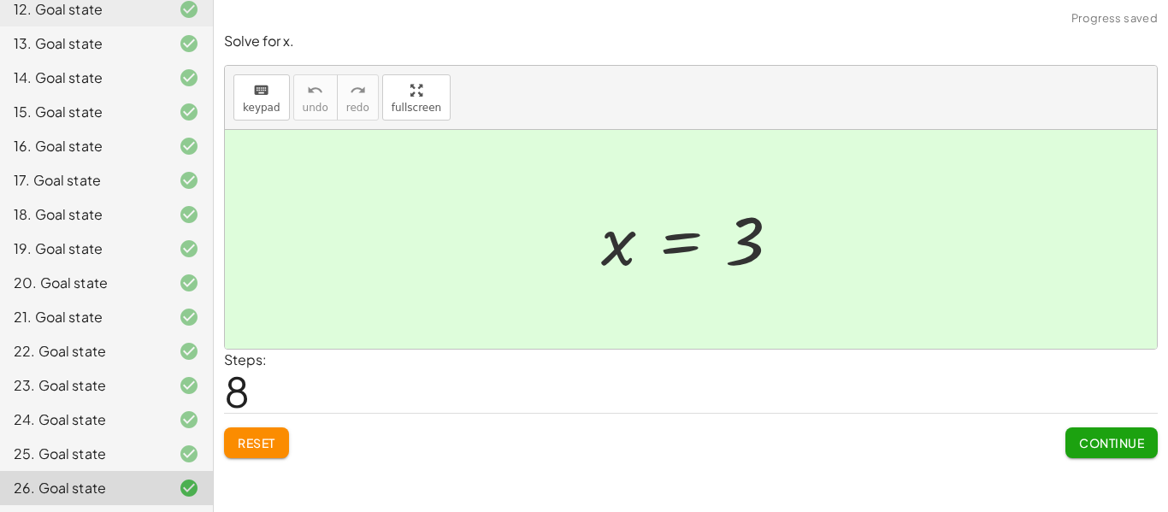
click at [1114, 449] on span "Continue" at bounding box center [1111, 442] width 65 height 15
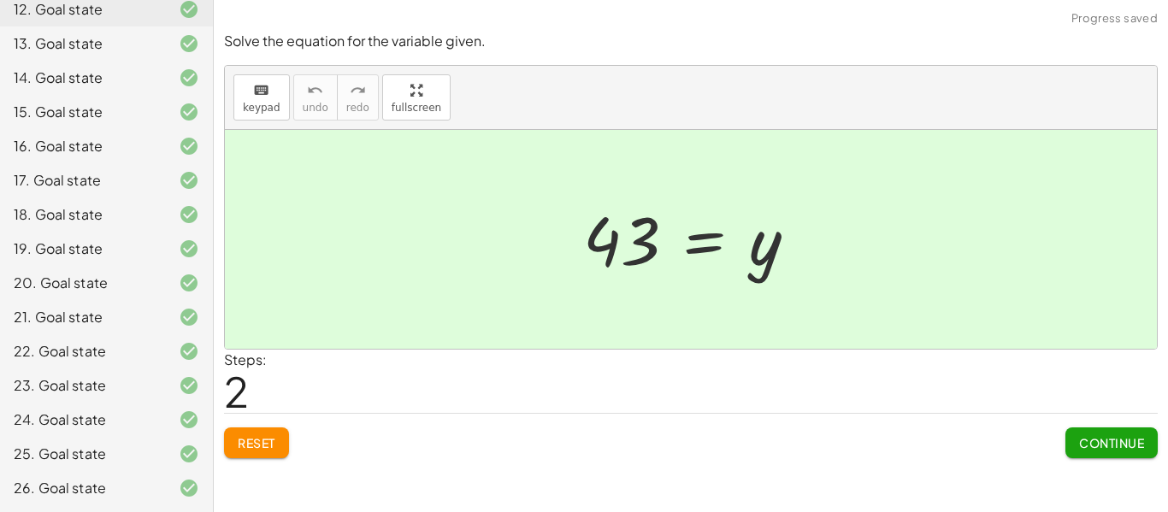
click at [1114, 449] on span "Continue" at bounding box center [1111, 442] width 65 height 15
click at [0, 0] on span "Continue" at bounding box center [0, 0] width 0 height 0
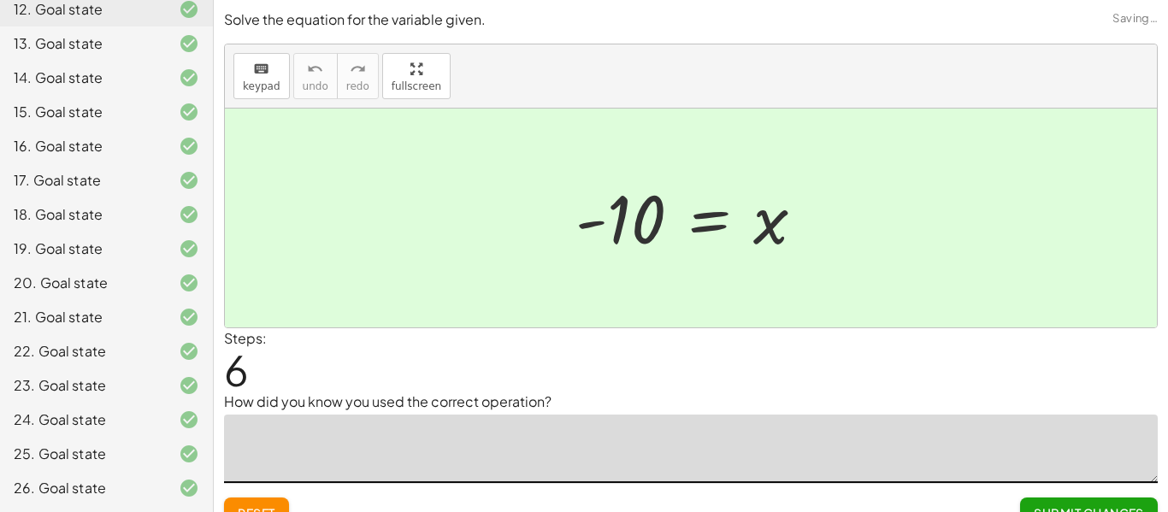
click at [1114, 449] on textarea at bounding box center [691, 449] width 934 height 68
click at [1043, 378] on div "Steps: 6" at bounding box center [691, 359] width 934 height 63
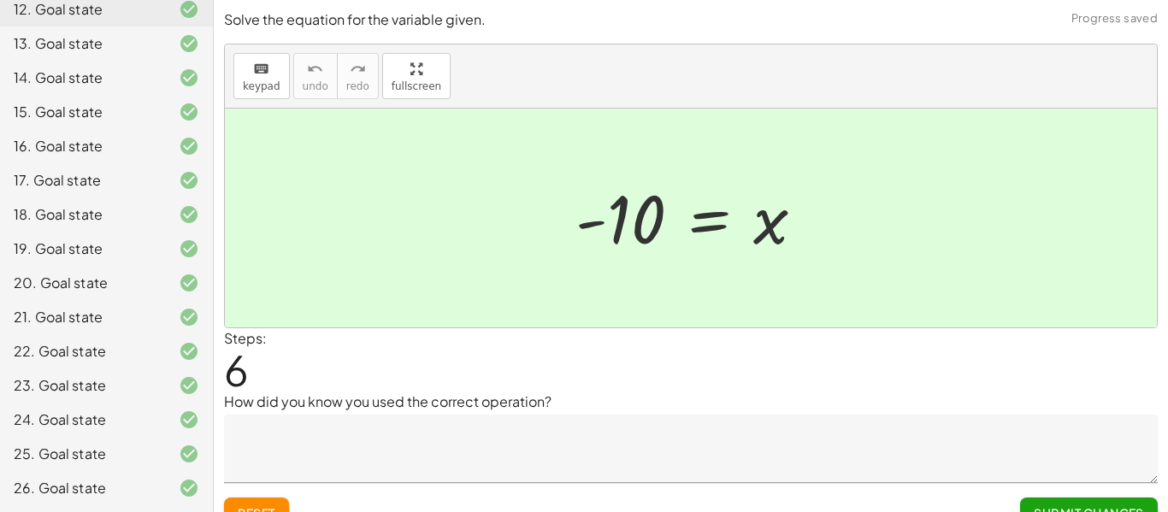
click at [106, 492] on div "26. Goal state" at bounding box center [83, 488] width 138 height 21
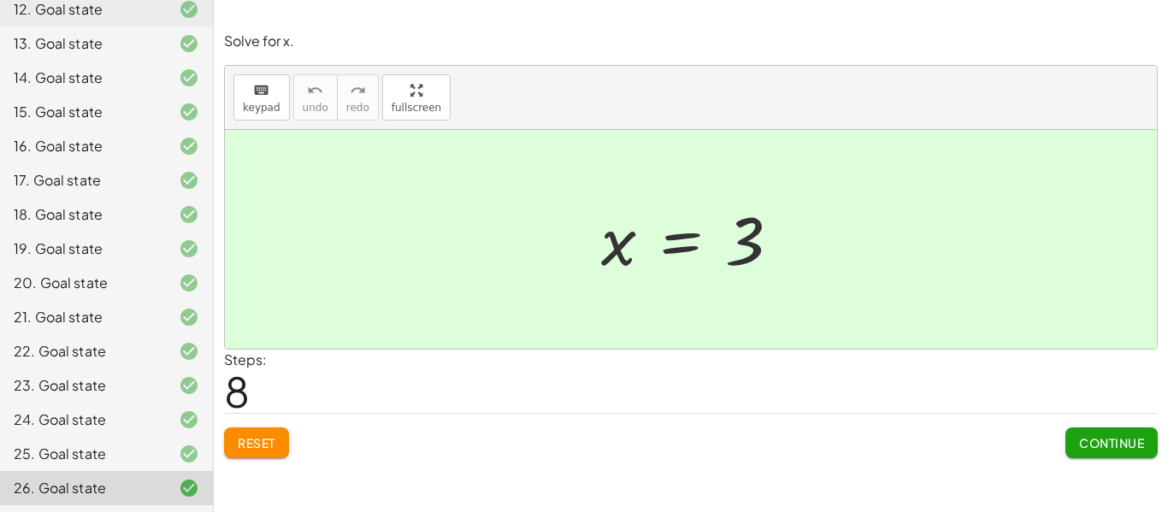
click at [1091, 433] on button "Continue" at bounding box center [1112, 443] width 92 height 31
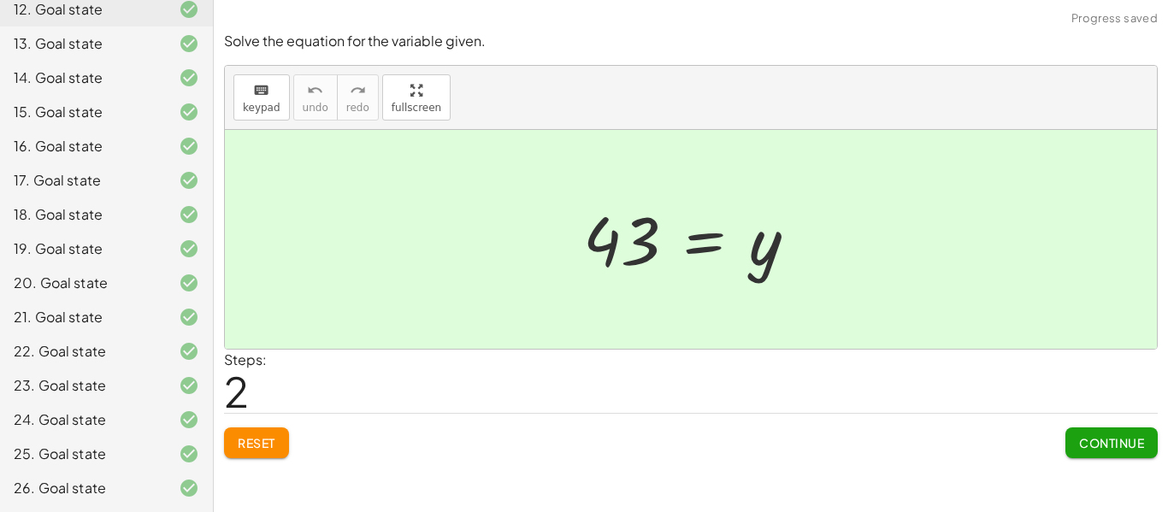
click at [1091, 433] on button "Continue" at bounding box center [1112, 443] width 92 height 31
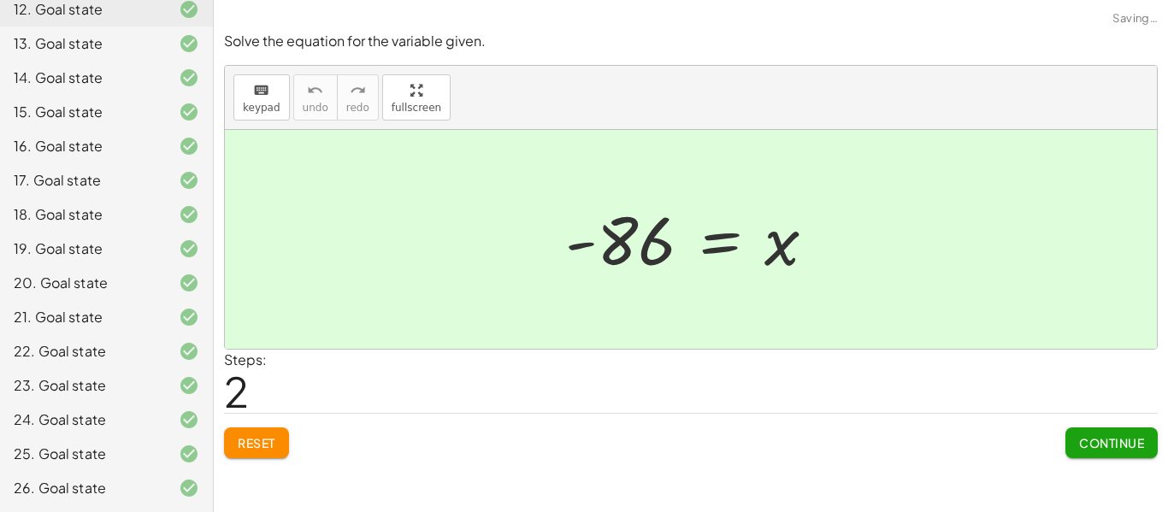
click at [1091, 433] on button "Continue" at bounding box center [1112, 443] width 92 height 31
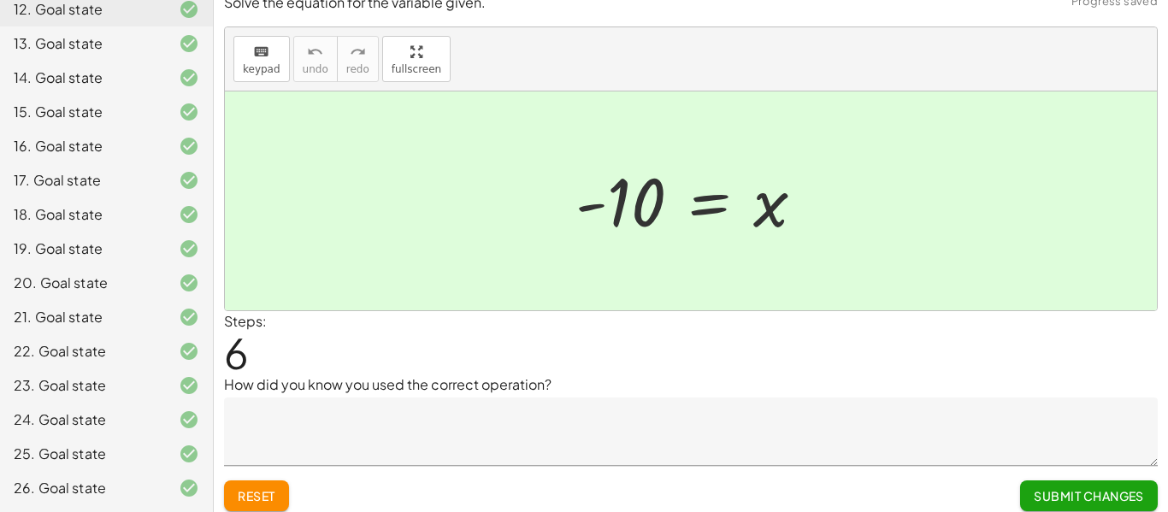
scroll to position [27, 0]
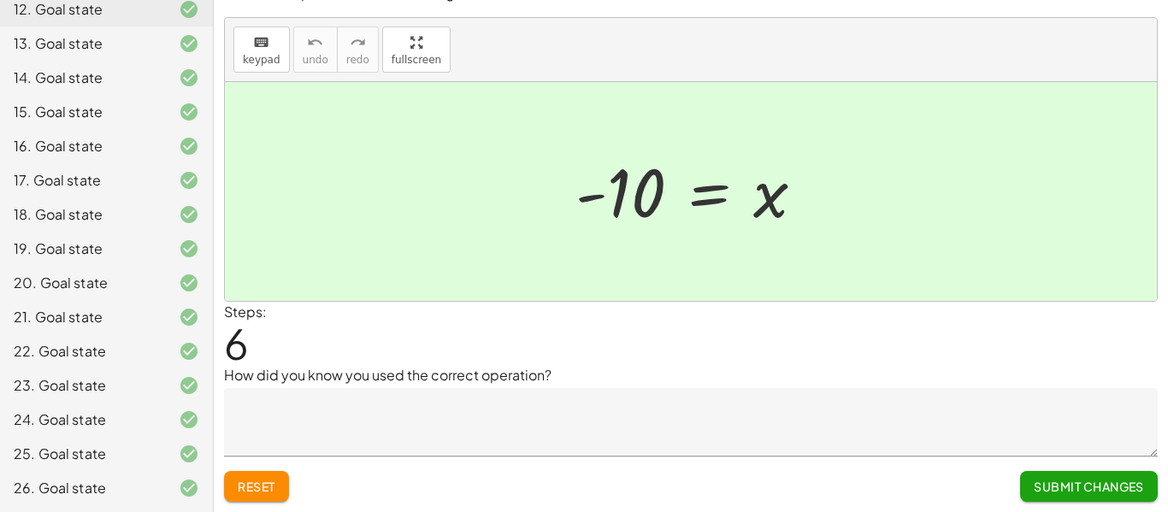
click at [1114, 482] on span "Submit Changes" at bounding box center [1089, 486] width 110 height 15
click at [1114, 482] on span "Continue" at bounding box center [1111, 486] width 65 height 15
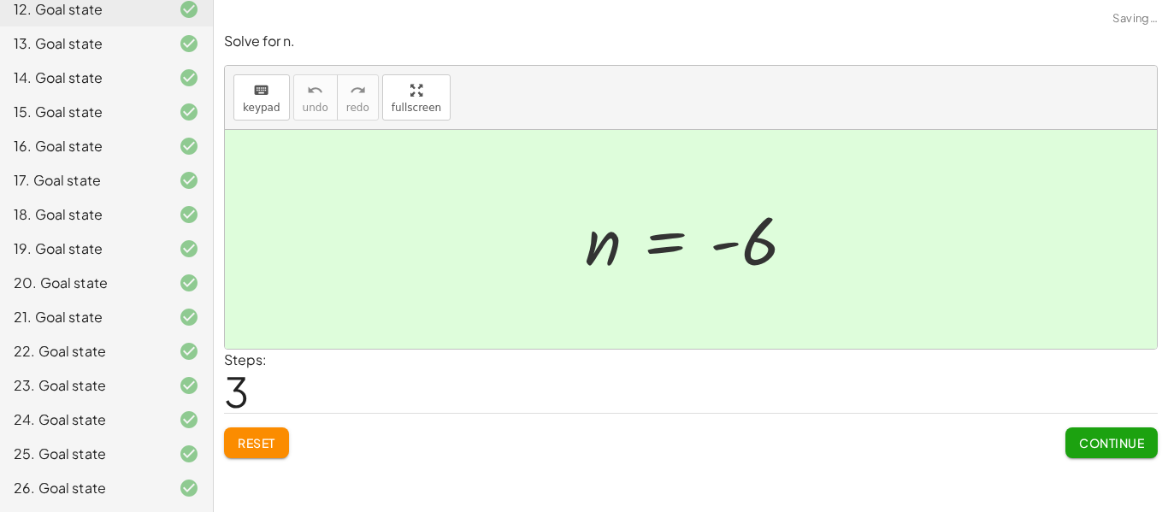
click at [1112, 457] on button "Continue" at bounding box center [1112, 443] width 92 height 31
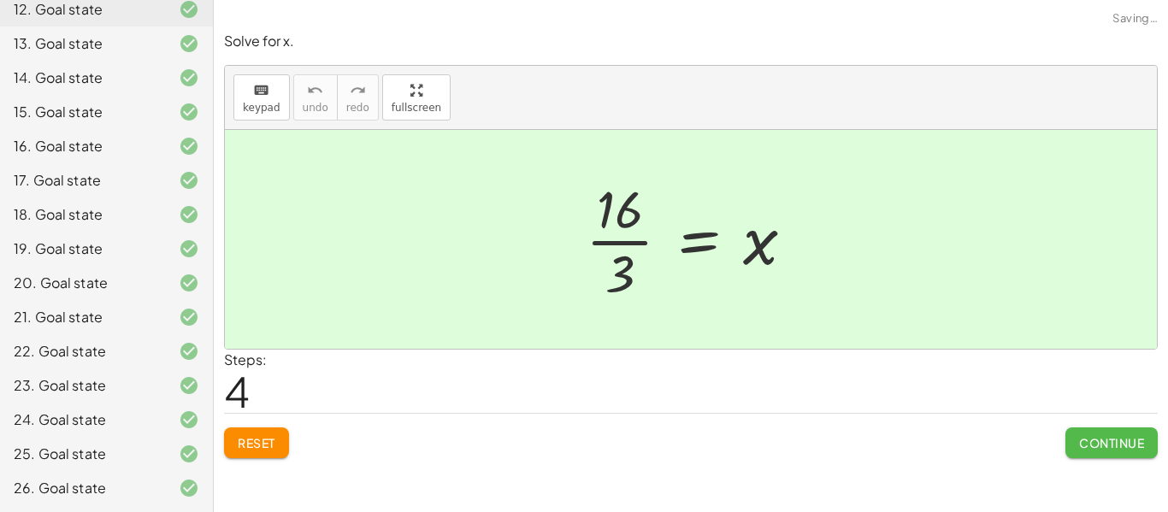
click at [1112, 453] on button "Continue" at bounding box center [1112, 443] width 92 height 31
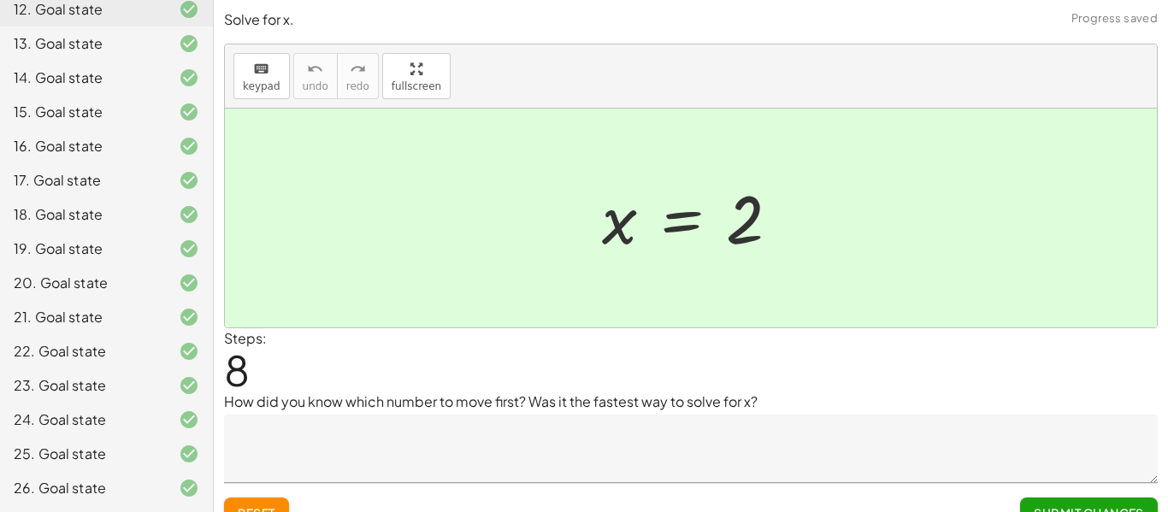
click at [1105, 505] on span "Submit Changes" at bounding box center [1089, 512] width 110 height 15
click at [1104, 504] on button "Continue" at bounding box center [1112, 513] width 92 height 31
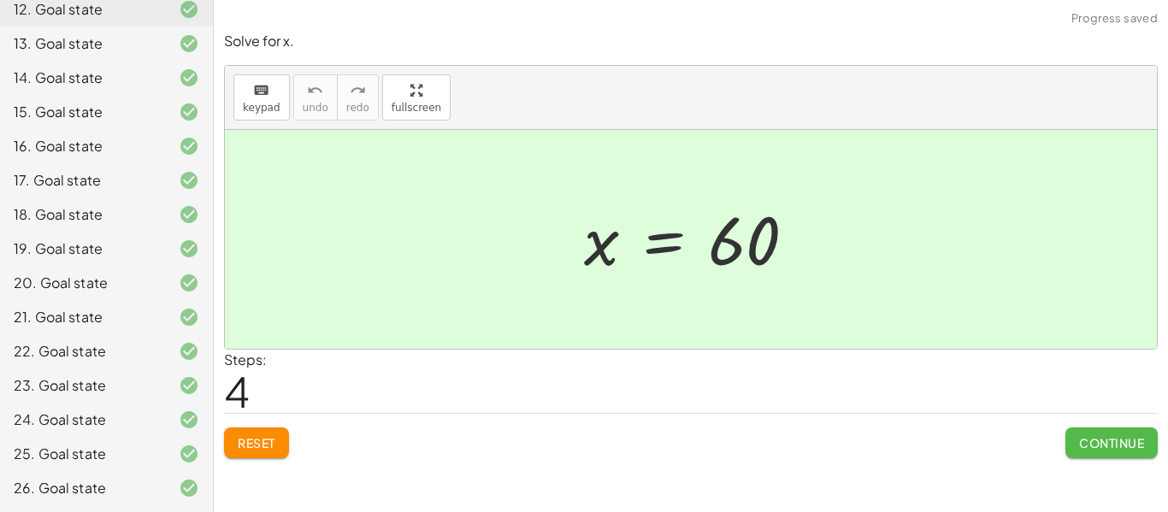
click at [1098, 450] on span "Continue" at bounding box center [1111, 442] width 65 height 15
click at [1096, 453] on button "Continue" at bounding box center [1112, 443] width 92 height 31
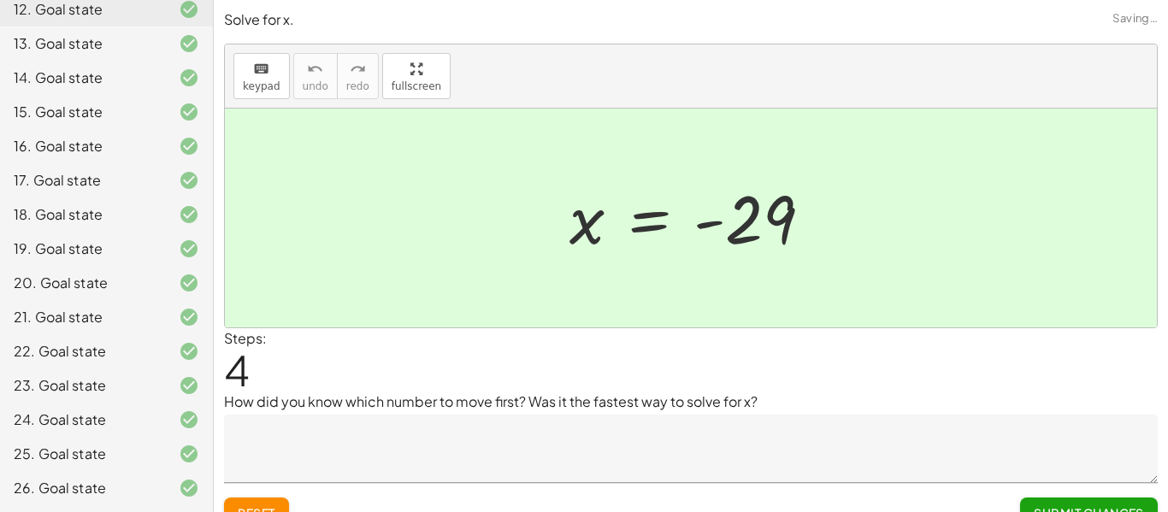
click at [1087, 499] on button "Submit Changes" at bounding box center [1089, 513] width 138 height 31
click at [1087, 499] on button "Continue" at bounding box center [1112, 513] width 92 height 31
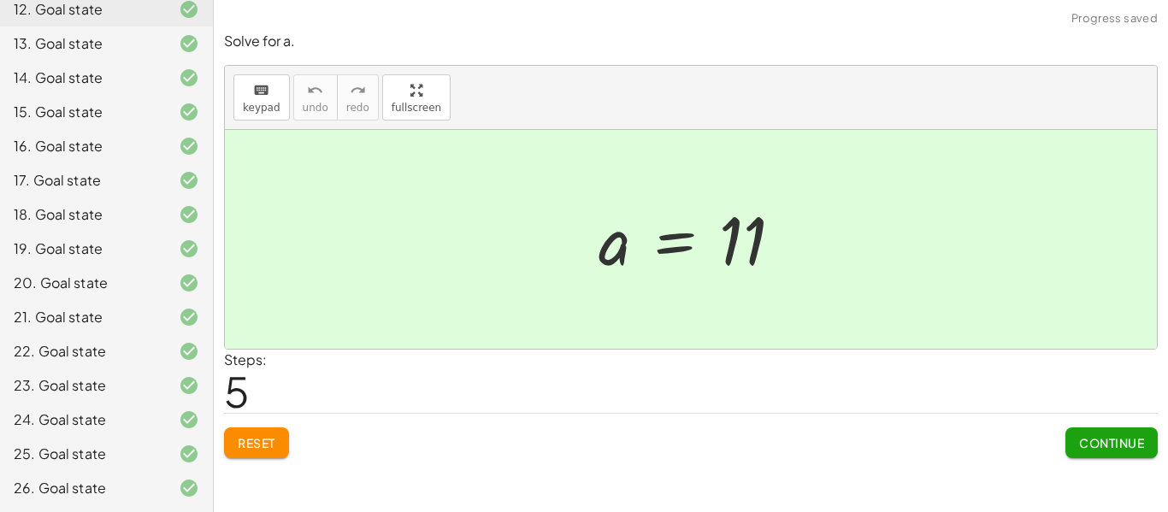
click at [1095, 435] on span "Continue" at bounding box center [1111, 442] width 65 height 15
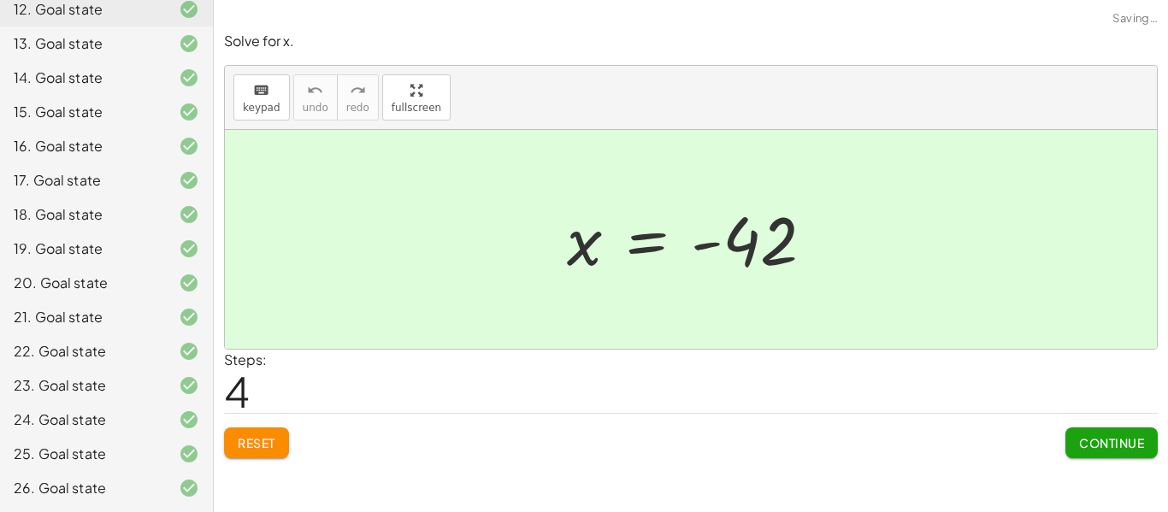
click at [1092, 442] on span "Continue" at bounding box center [1111, 442] width 65 height 15
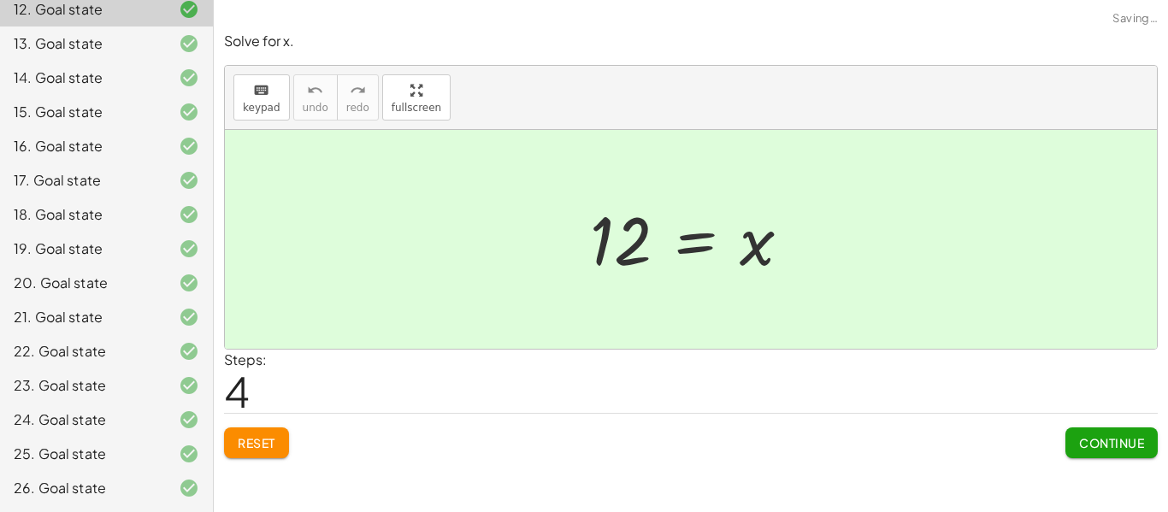
click at [1092, 444] on span "Continue" at bounding box center [1111, 442] width 65 height 15
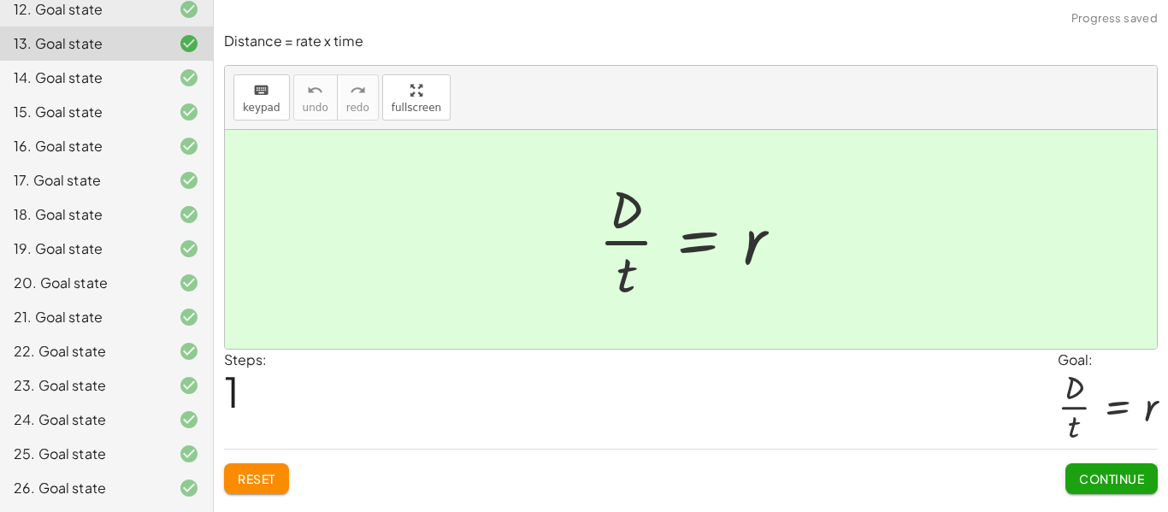
click at [1093, 484] on span "Continue" at bounding box center [1111, 478] width 65 height 15
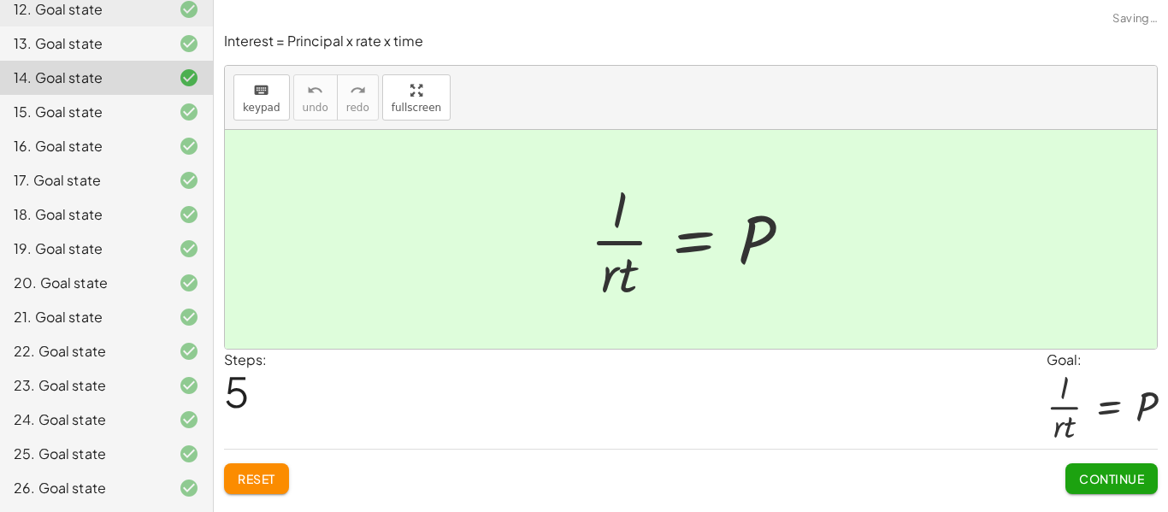
click at [1092, 482] on span "Continue" at bounding box center [1111, 478] width 65 height 15
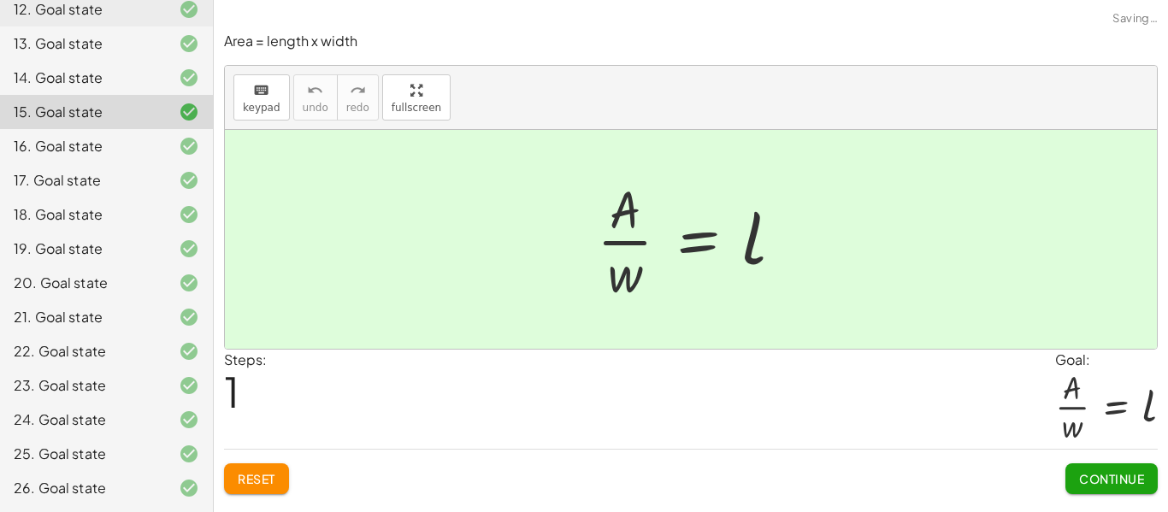
click at [1092, 482] on span "Continue" at bounding box center [1111, 478] width 65 height 15
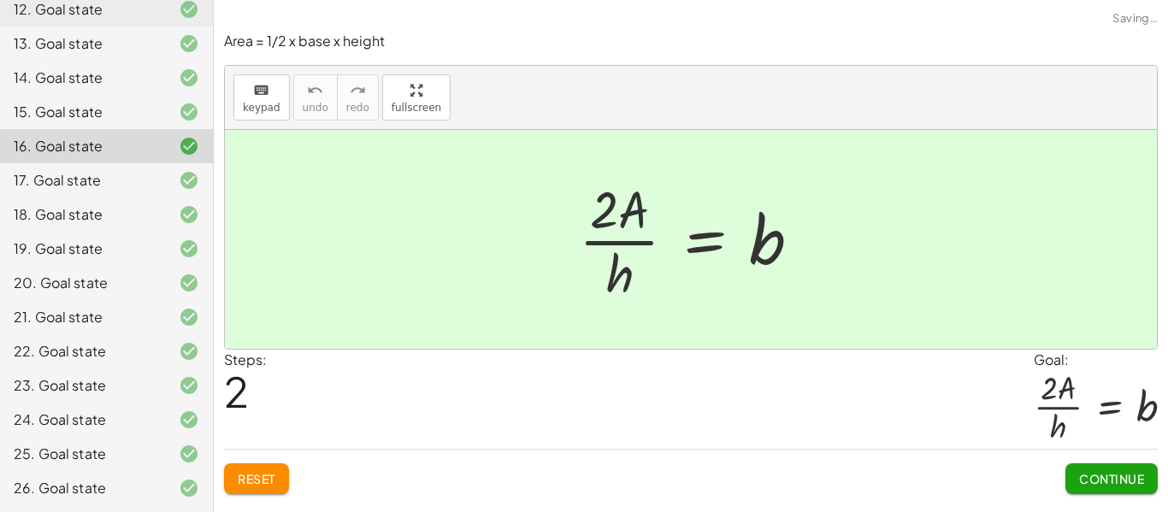
click at [1092, 482] on span "Continue" at bounding box center [1111, 478] width 65 height 15
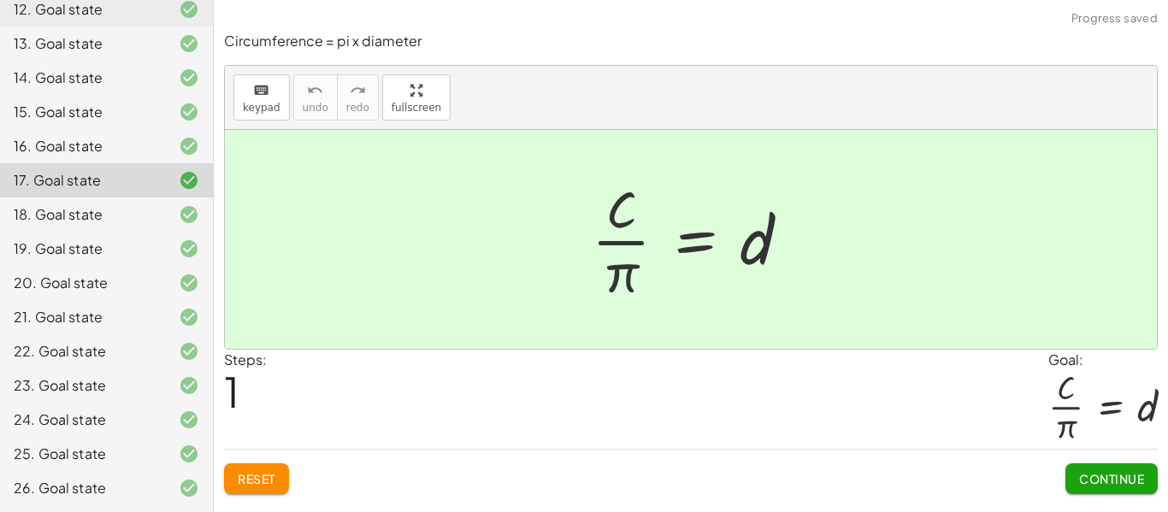
click at [1092, 482] on span "Continue" at bounding box center [1111, 478] width 65 height 15
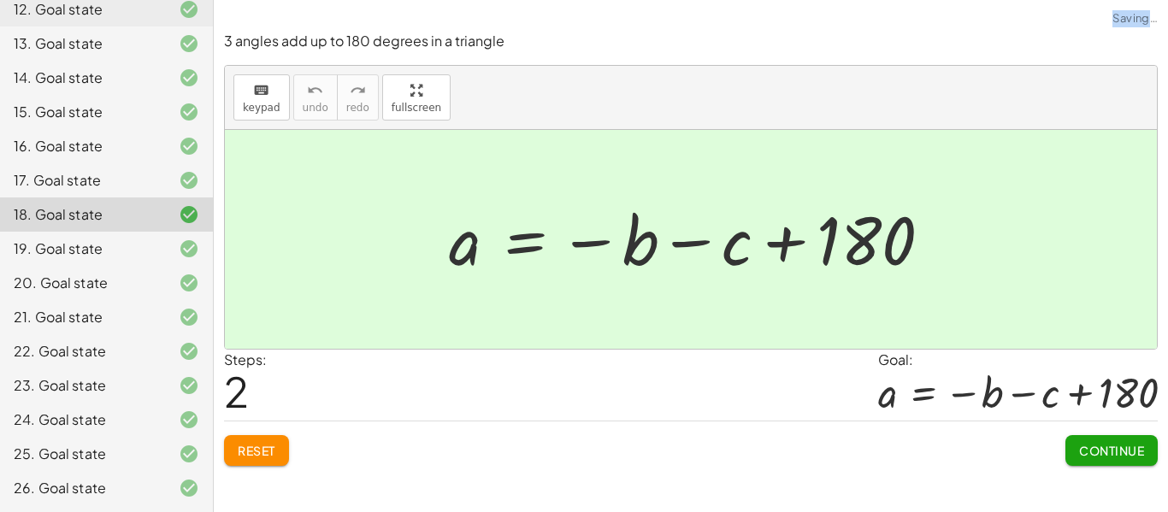
click at [1092, 482] on div "Solve the equation for the variable given. keyboard keypad undo undo redo redo …" at bounding box center [691, 256] width 954 height 512
click at [1100, 464] on button "Continue" at bounding box center [1112, 450] width 92 height 31
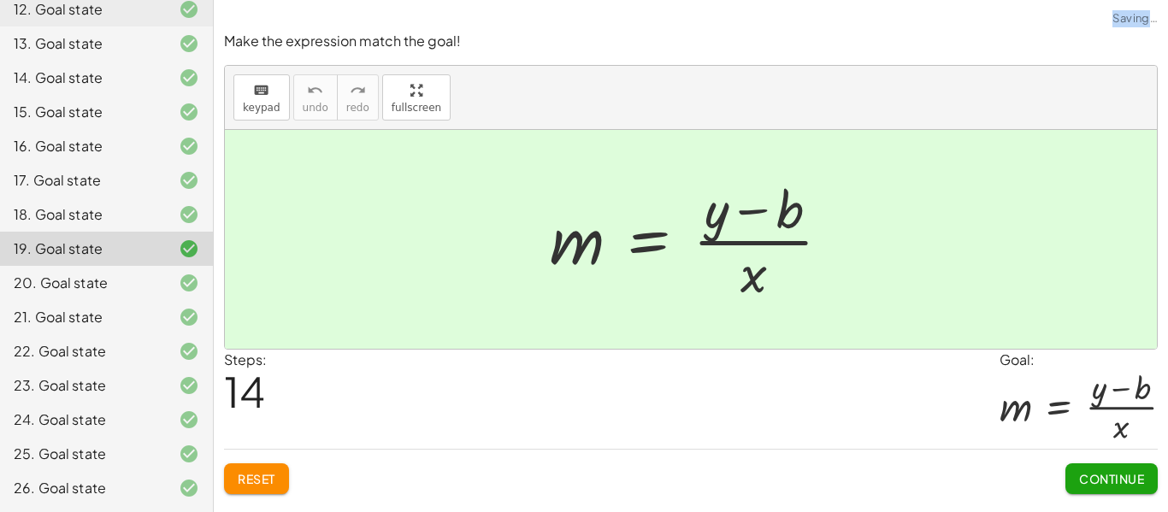
click at [1097, 484] on span "Continue" at bounding box center [1111, 478] width 65 height 15
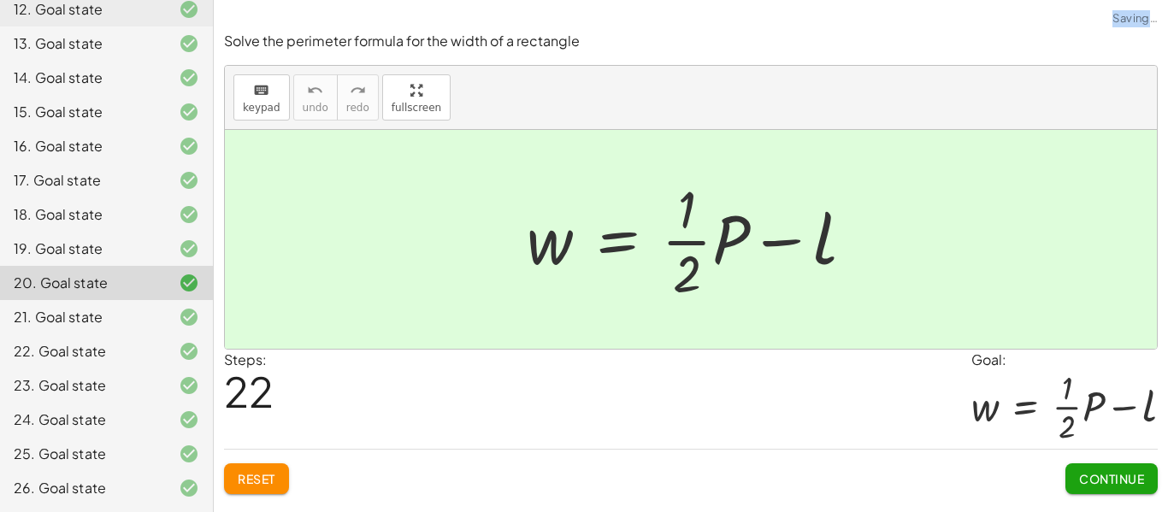
click at [1097, 482] on span "Continue" at bounding box center [1111, 478] width 65 height 15
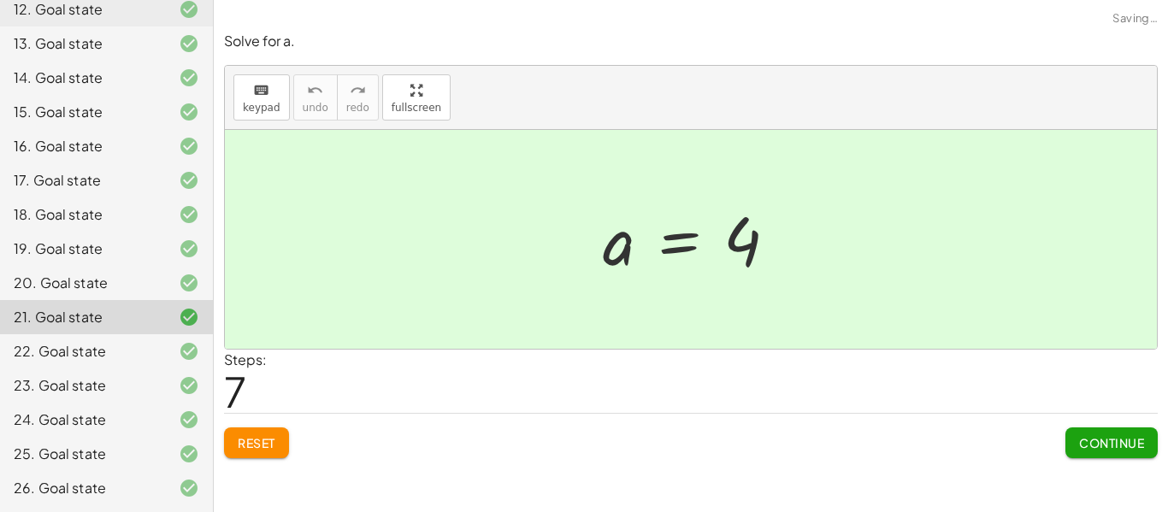
click at [1097, 482] on div "Solve the equation for the variable given. keyboard keypad undo undo redo redo …" at bounding box center [691, 256] width 954 height 512
click at [0, 0] on div "Solve for a. keyboard keypad undo undo redo redo fullscreen · - 5 · ( + a − 6 )…" at bounding box center [0, 0] width 0 height 0
click at [1088, 448] on span "Continue" at bounding box center [1111, 442] width 65 height 15
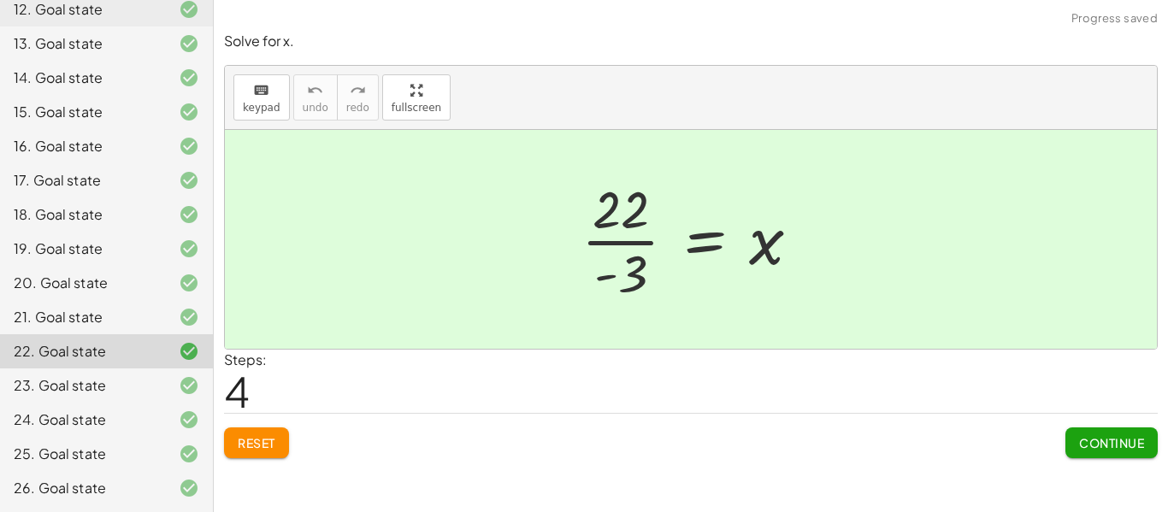
click at [1088, 448] on span "Continue" at bounding box center [1111, 442] width 65 height 15
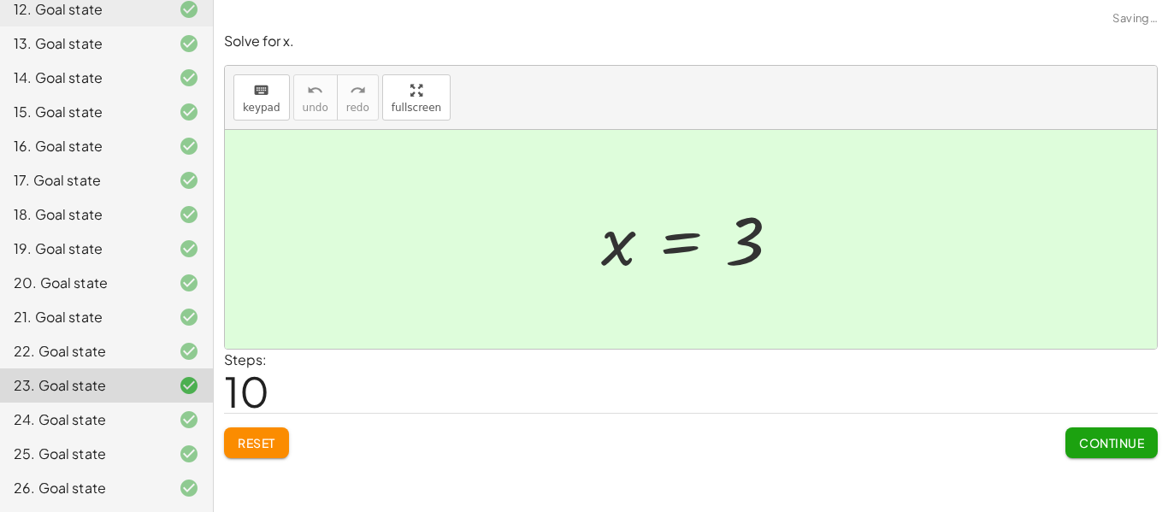
click at [1088, 448] on span "Continue" at bounding box center [1111, 442] width 65 height 15
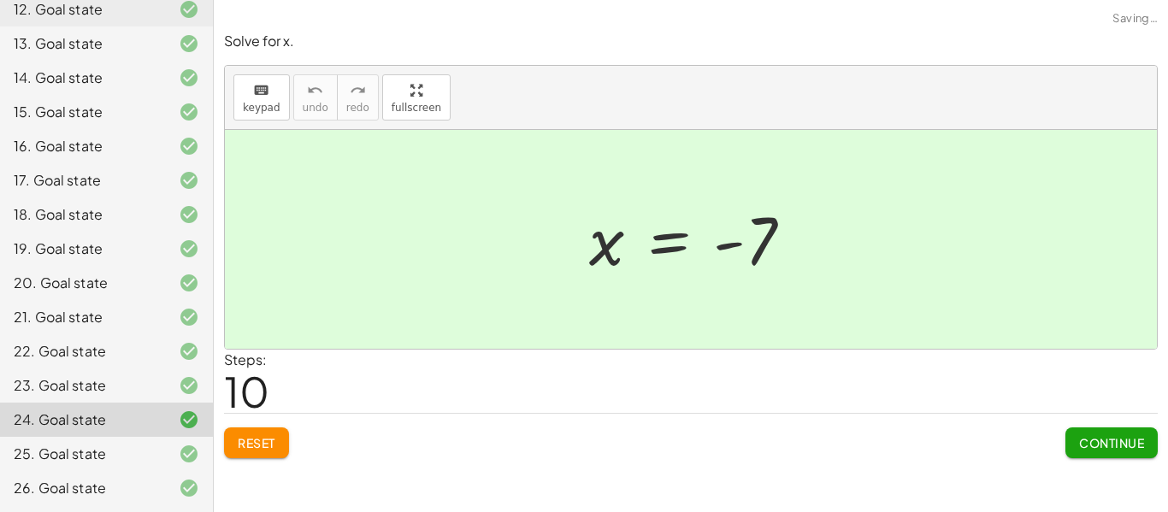
click at [1088, 448] on span "Continue" at bounding box center [1111, 442] width 65 height 15
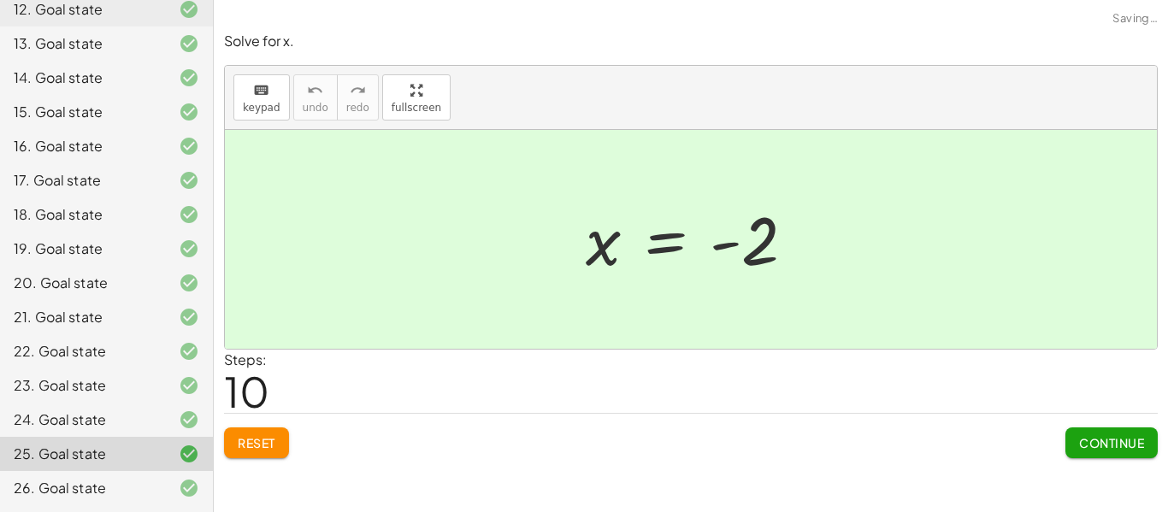
click at [1088, 448] on span "Continue" at bounding box center [1111, 442] width 65 height 15
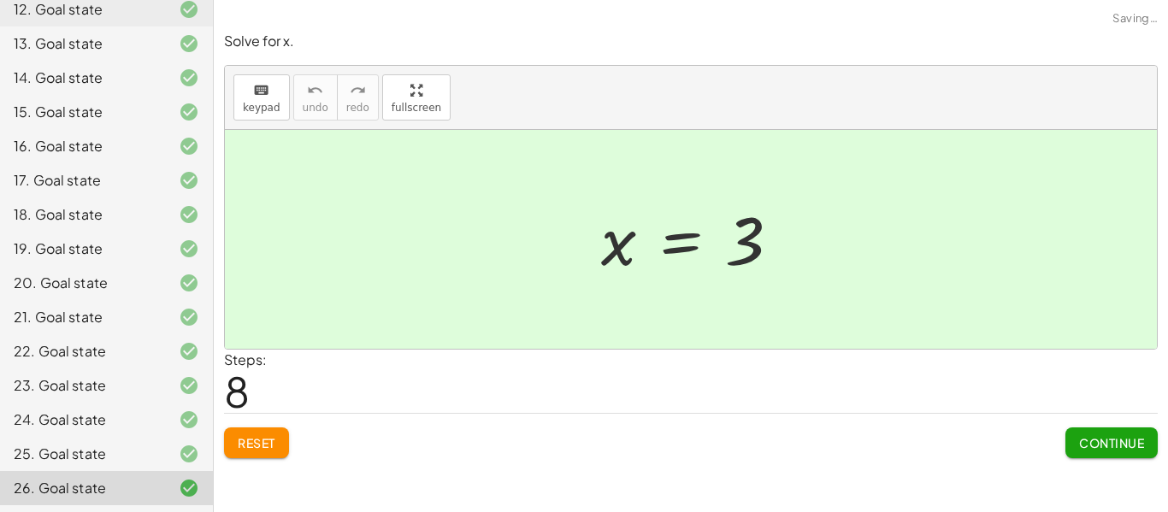
click at [1088, 448] on span "Continue" at bounding box center [1111, 442] width 65 height 15
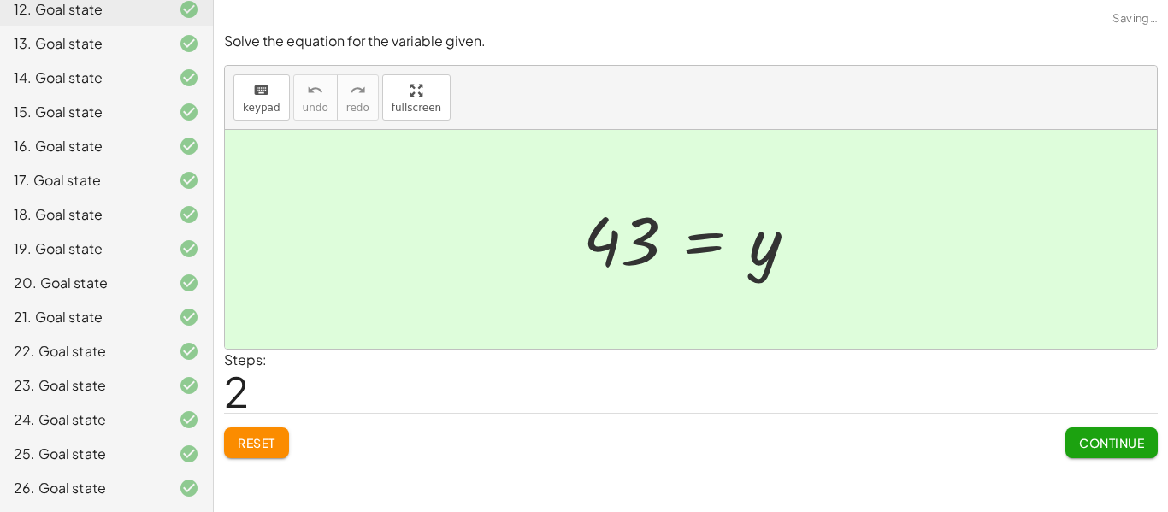
click at [1088, 448] on span "Continue" at bounding box center [1111, 442] width 65 height 15
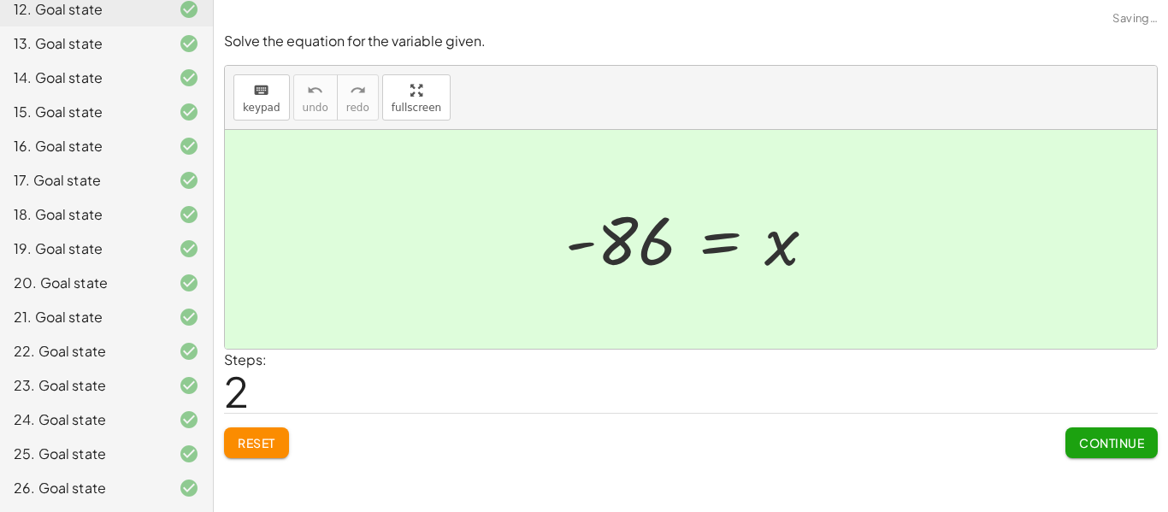
click at [1088, 448] on span "Continue" at bounding box center [1111, 442] width 65 height 15
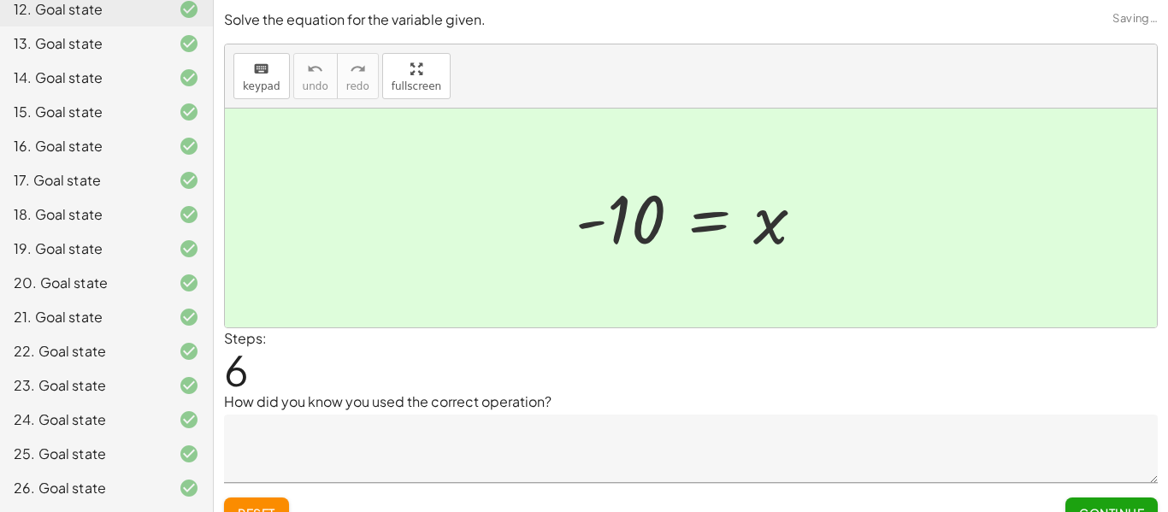
click at [1088, 448] on textarea at bounding box center [691, 449] width 934 height 68
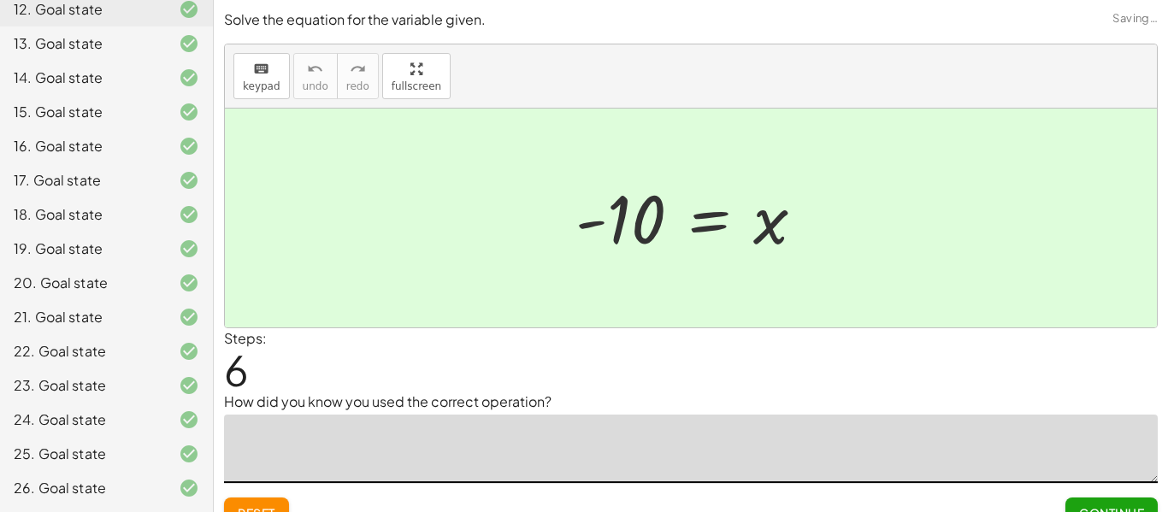
click at [1088, 448] on textarea at bounding box center [691, 449] width 934 height 68
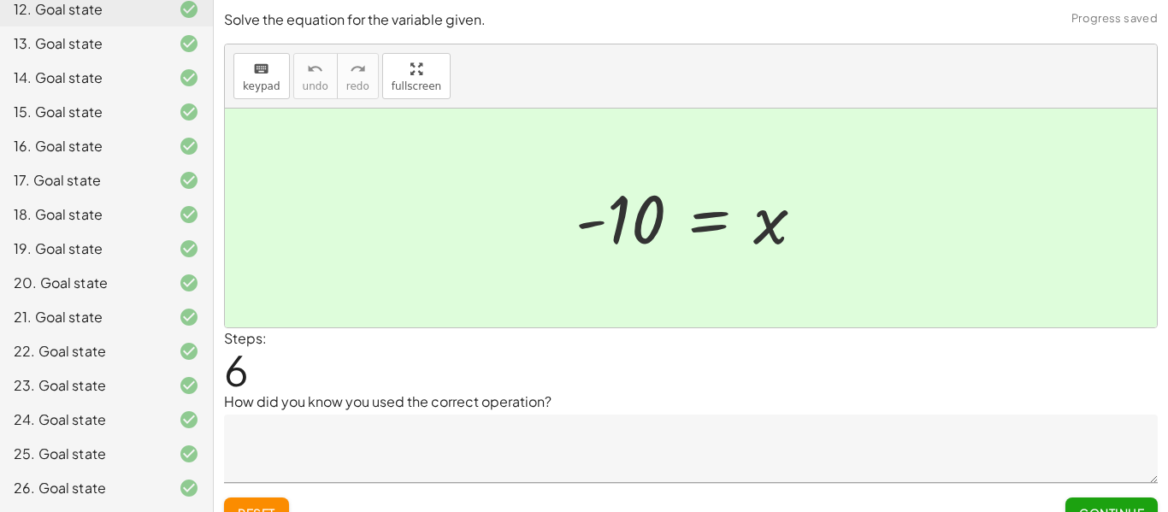
click at [1037, 373] on div "Steps: 6" at bounding box center [691, 359] width 934 height 63
click at [1104, 508] on span "Continue" at bounding box center [1111, 512] width 65 height 15
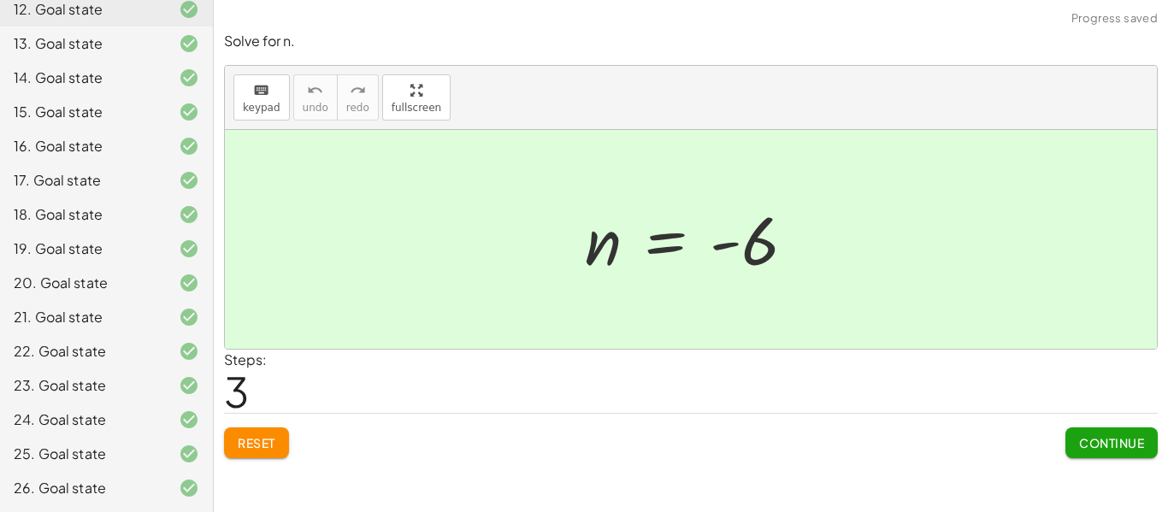
click at [67, 478] on div "26. Goal state" at bounding box center [83, 488] width 138 height 21
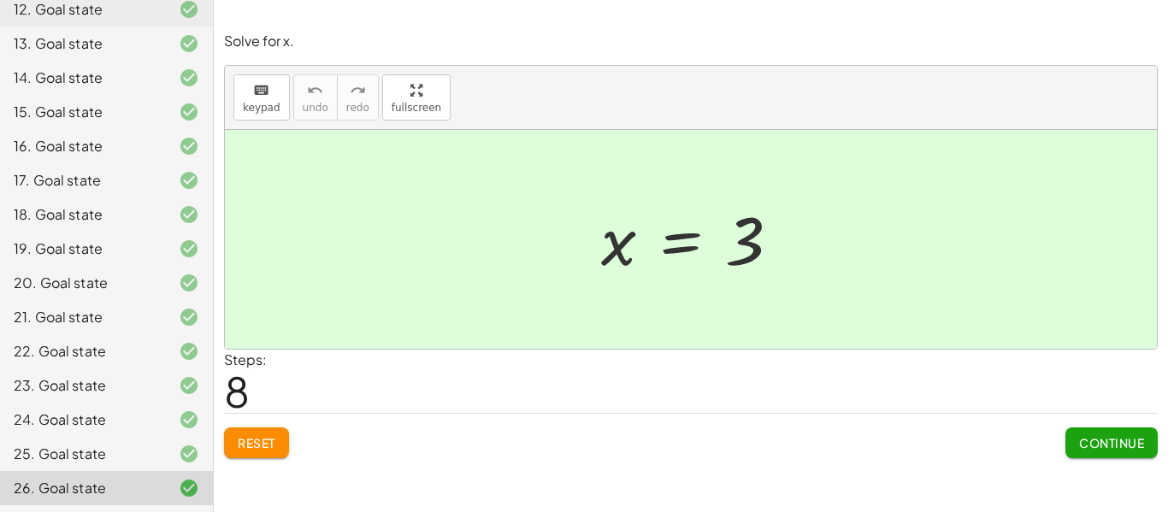
click at [1096, 451] on button "Continue" at bounding box center [1112, 443] width 92 height 31
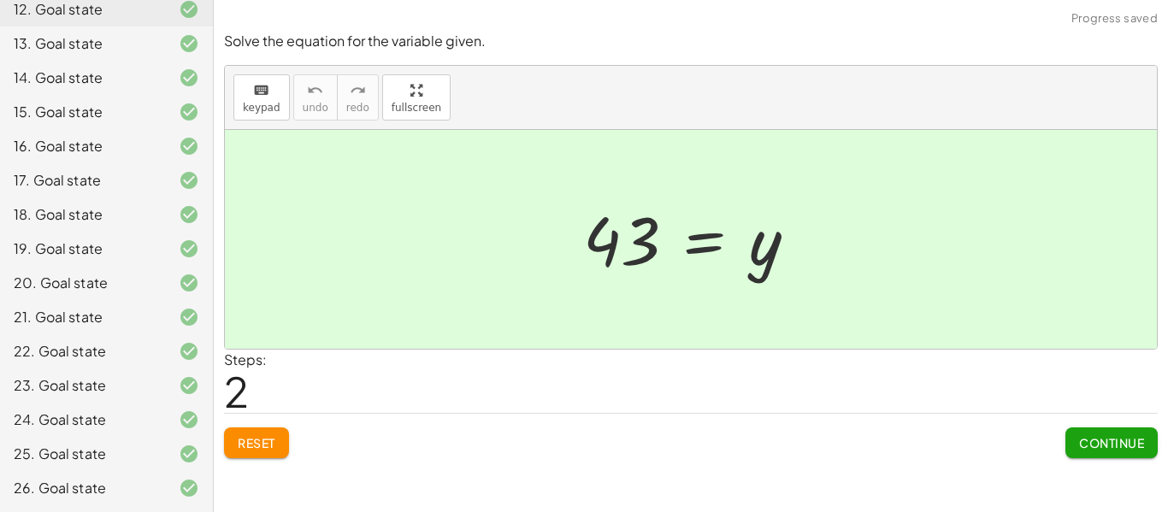
click at [102, 490] on div "26. Goal state" at bounding box center [83, 488] width 138 height 21
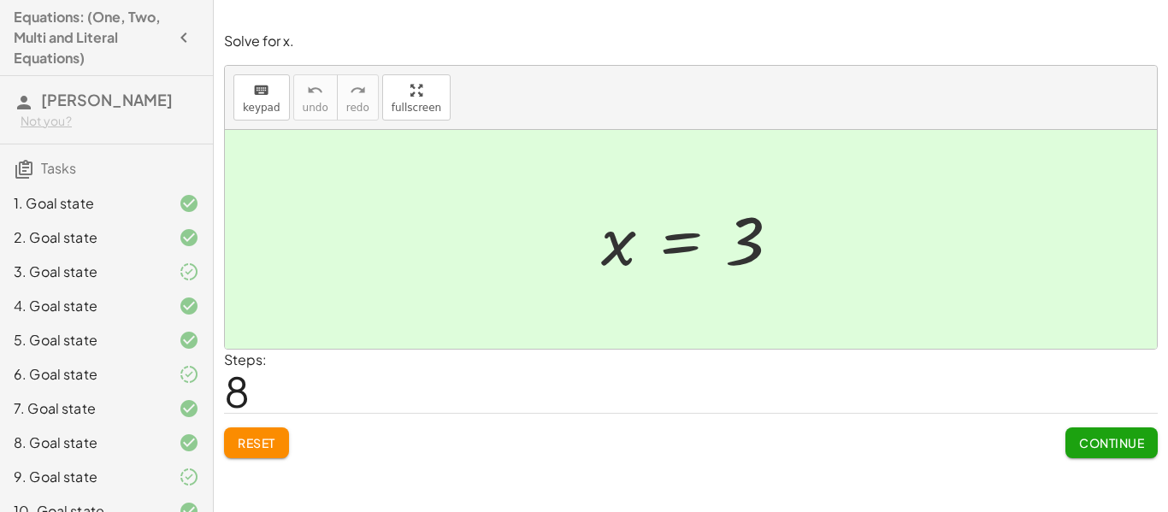
click at [61, 27] on h4 "Equations: (One, Two, Multi and Literal Equations)" at bounding box center [91, 38] width 155 height 62
click at [188, 38] on icon "button" at bounding box center [184, 37] width 21 height 21
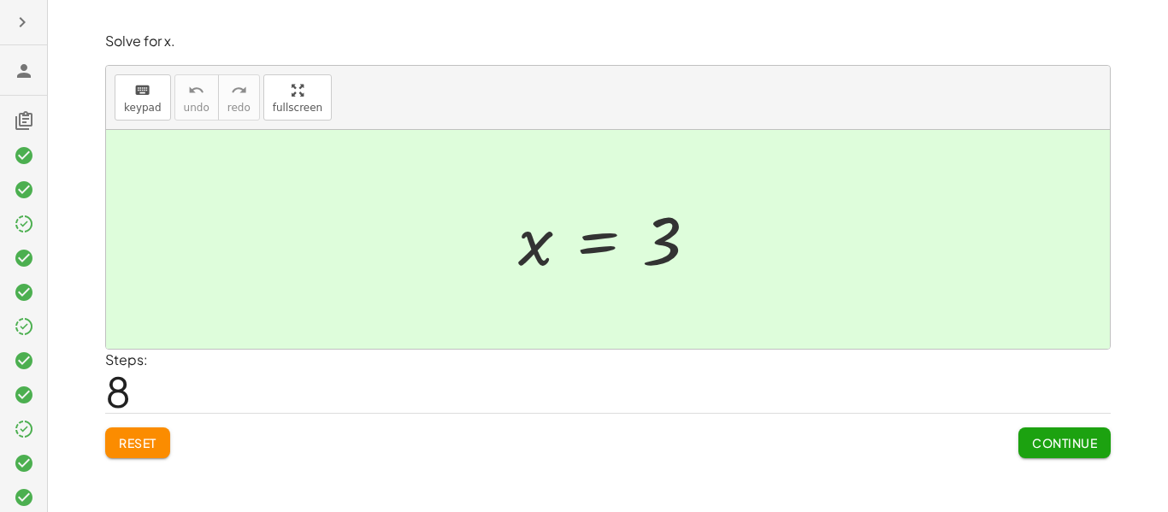
click at [21, 22] on icon "button" at bounding box center [22, 22] width 21 height 21
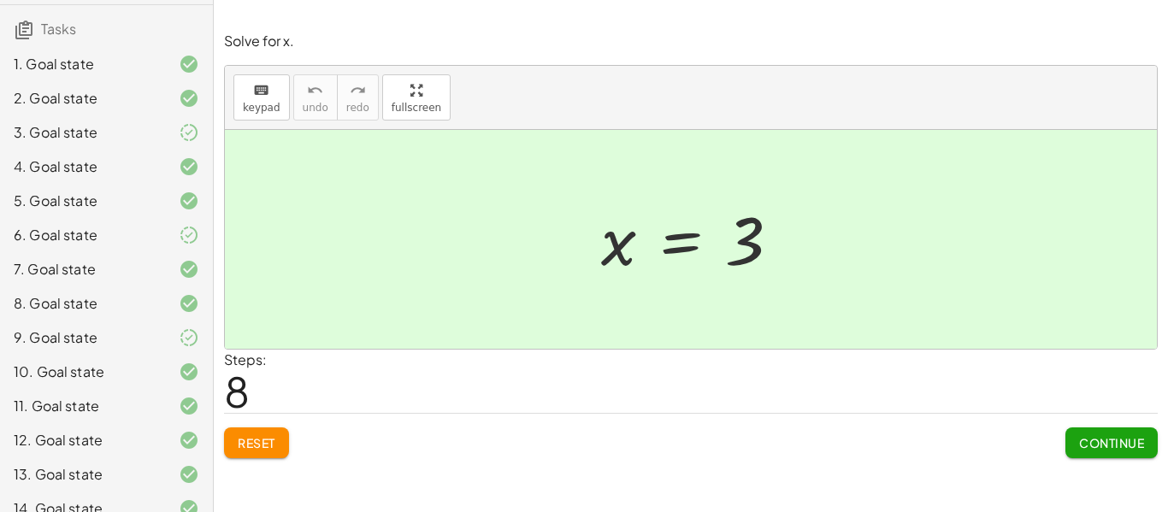
scroll to position [137, 0]
click at [73, 231] on div "6. Goal state" at bounding box center [83, 238] width 138 height 21
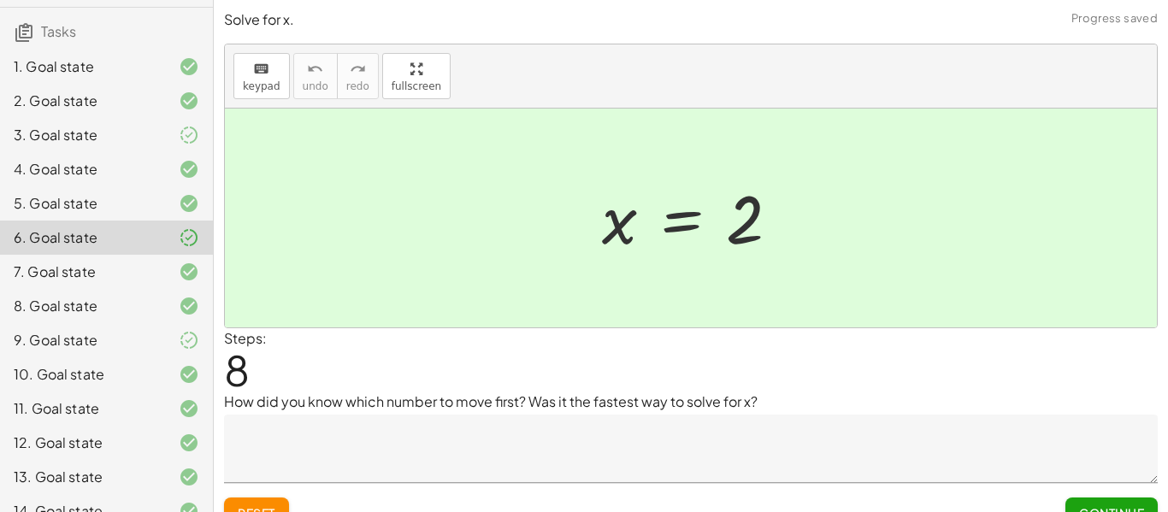
scroll to position [27, 0]
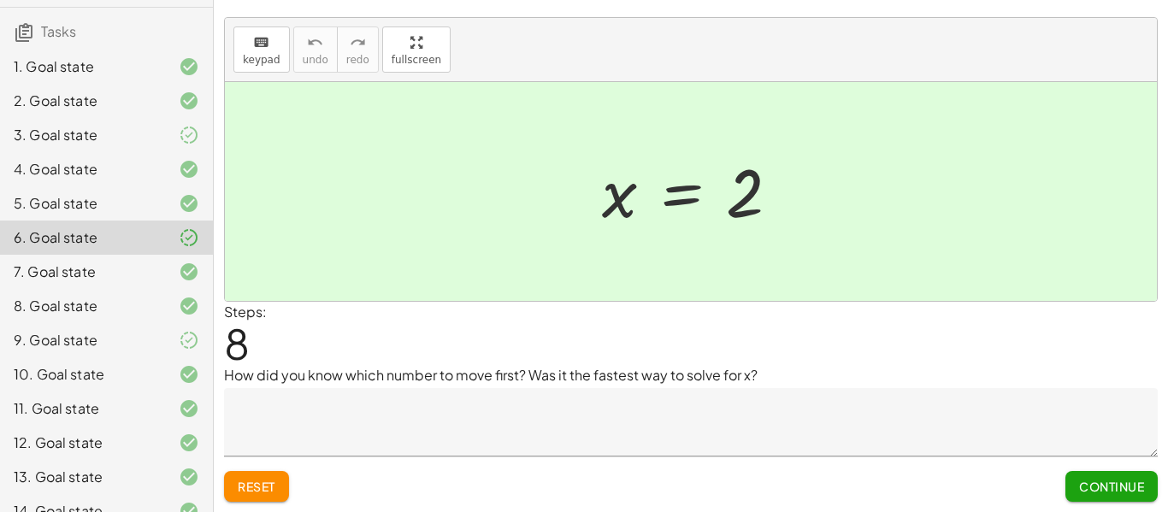
click at [1092, 471] on button "Continue" at bounding box center [1112, 486] width 92 height 31
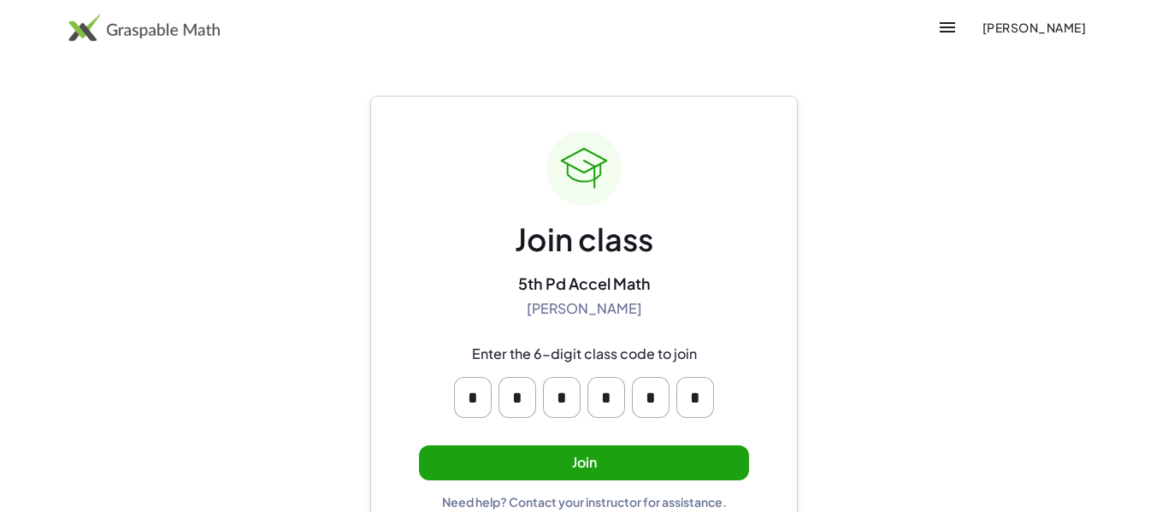
click at [646, 467] on button "Join" at bounding box center [584, 463] width 330 height 35
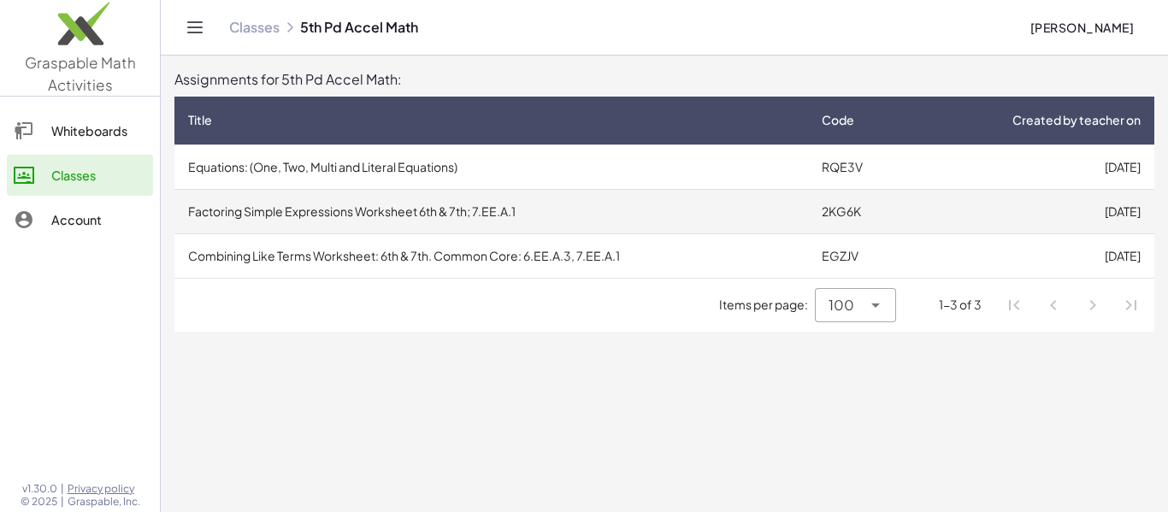
click at [759, 220] on td "Factoring Simple Expressions Worksheet 6th & 7th; 7.EE.A.1" at bounding box center [491, 211] width 634 height 44
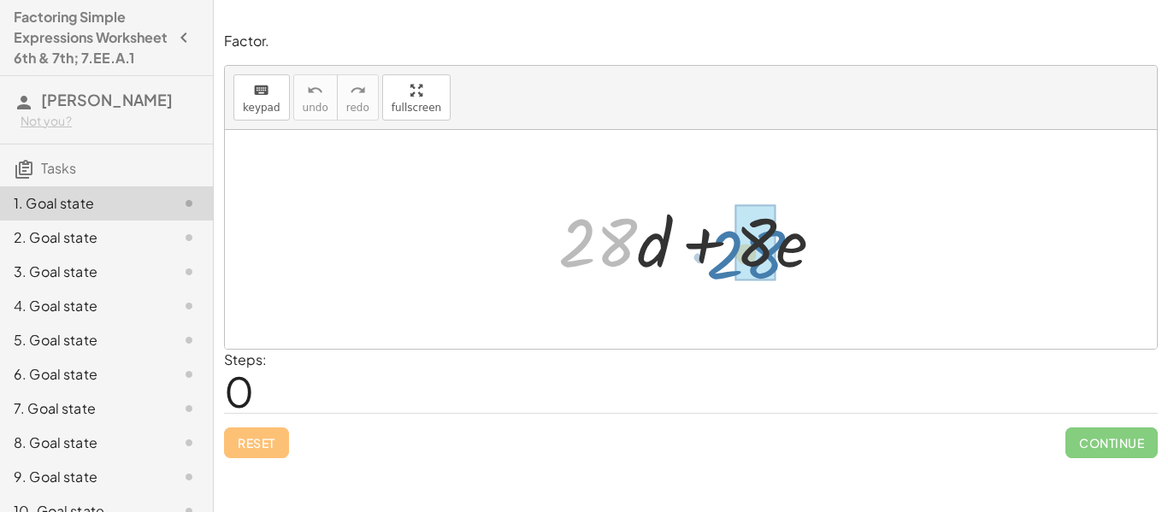
drag, startPoint x: 608, startPoint y: 245, endPoint x: 757, endPoint y: 257, distance: 149.2
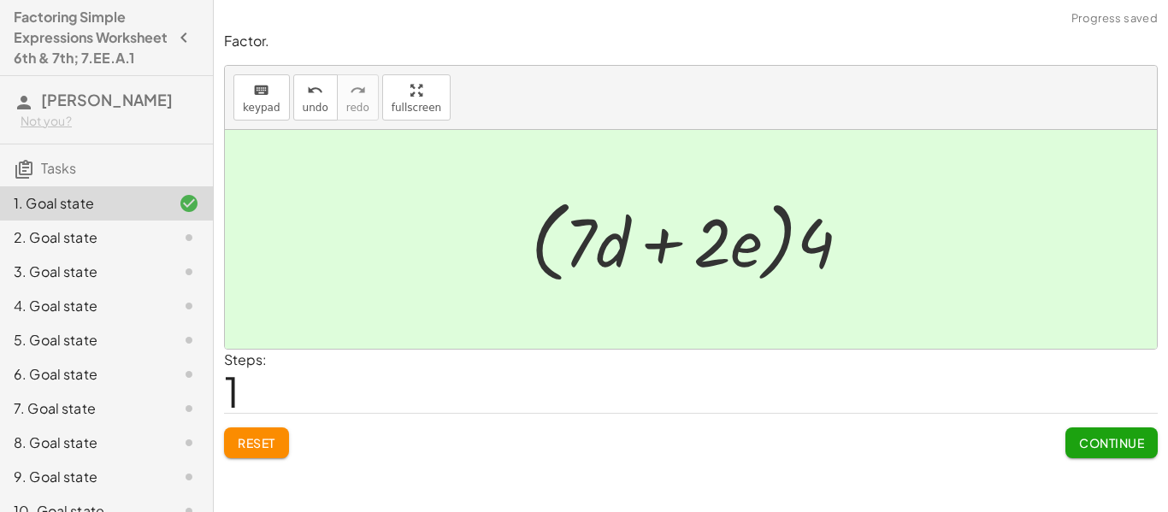
click at [1097, 450] on span "Continue" at bounding box center [1111, 442] width 65 height 15
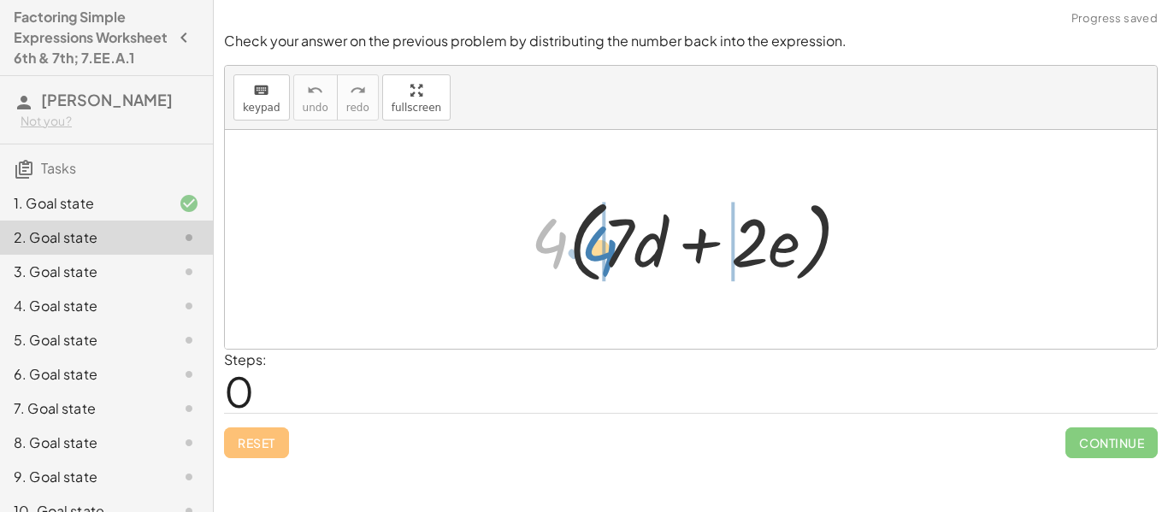
drag, startPoint x: 552, startPoint y: 233, endPoint x: 606, endPoint y: 239, distance: 54.2
click at [606, 239] on div at bounding box center [698, 240] width 351 height 98
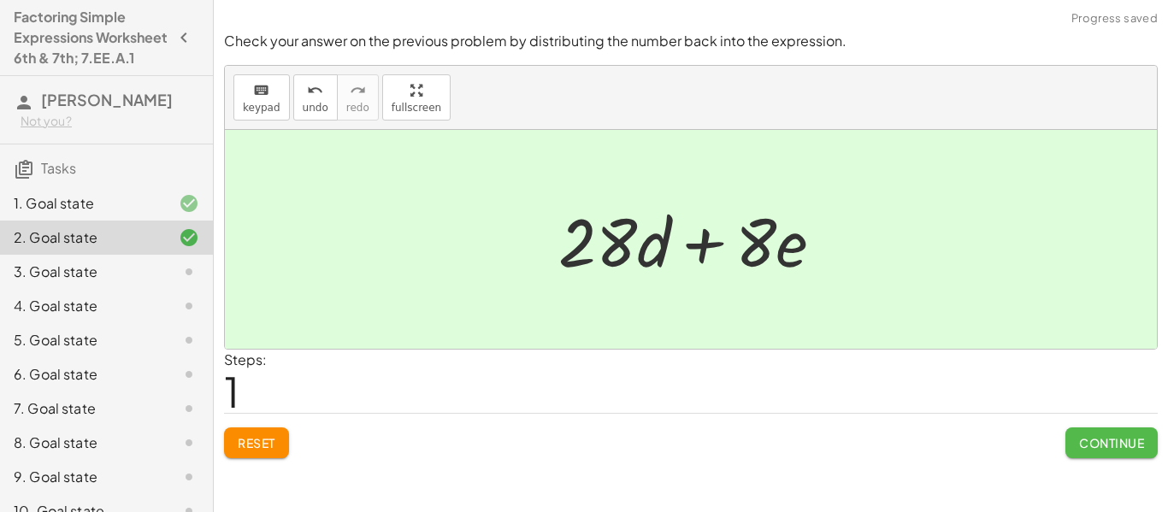
click at [1103, 440] on span "Continue" at bounding box center [1111, 442] width 65 height 15
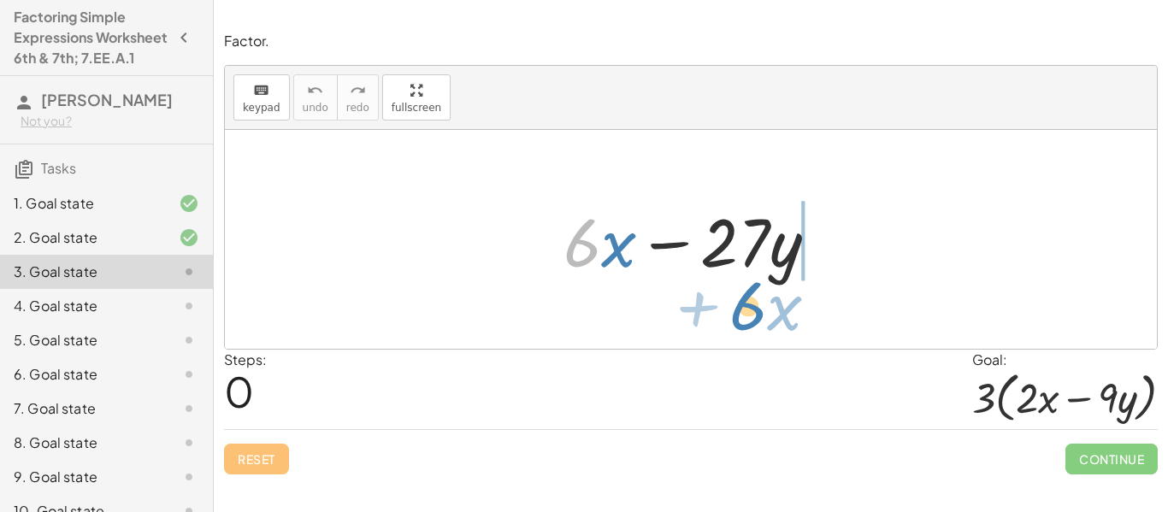
drag, startPoint x: 574, startPoint y: 253, endPoint x: 738, endPoint y: 316, distance: 175.7
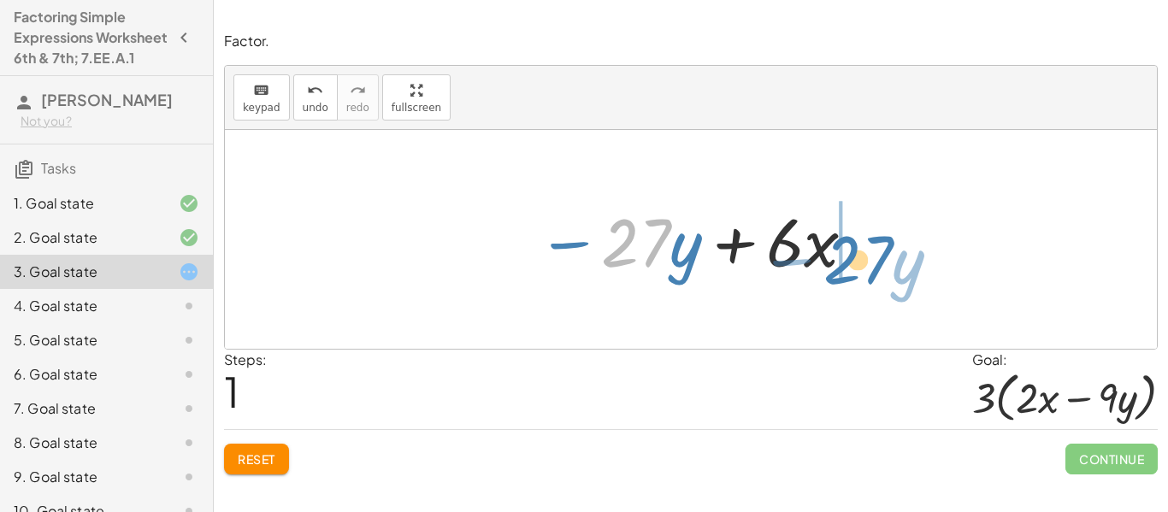
drag, startPoint x: 658, startPoint y: 257, endPoint x: 880, endPoint y: 272, distance: 222.8
click at [880, 272] on div "+ · 6 · x − · 27 · y · 27 − · y + · 6 · x − · 27 · y" at bounding box center [691, 239] width 932 height 219
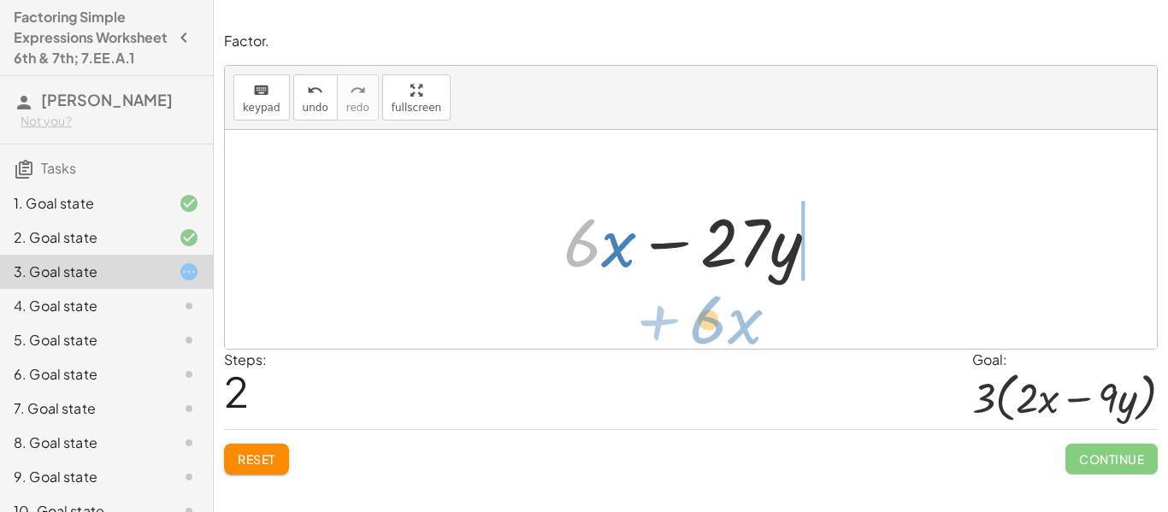
drag, startPoint x: 582, startPoint y: 252, endPoint x: 712, endPoint y: 329, distance: 150.3
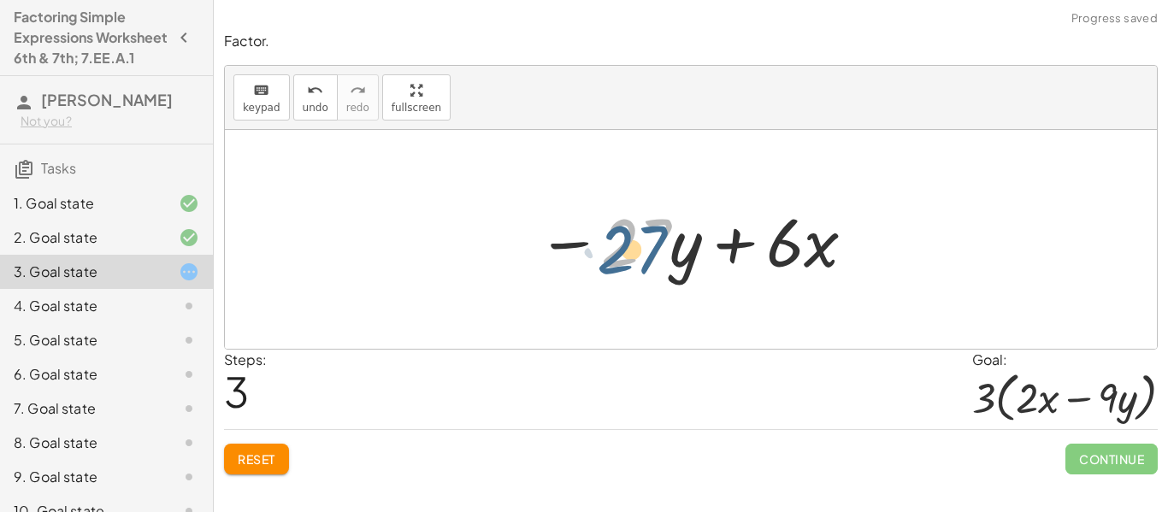
click at [641, 239] on div at bounding box center [698, 240] width 338 height 88
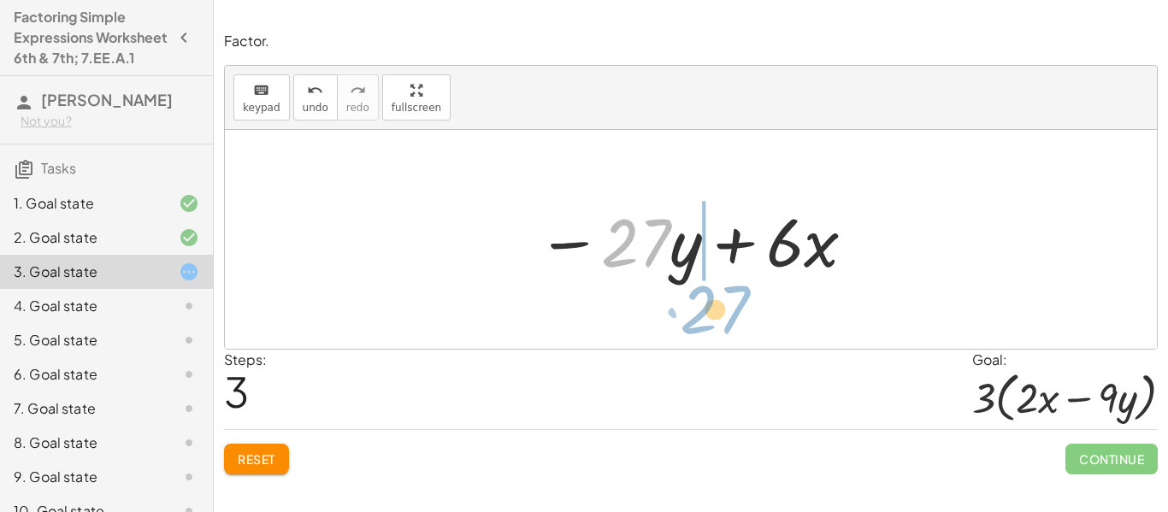
drag, startPoint x: 642, startPoint y: 239, endPoint x: 721, endPoint y: 304, distance: 102.1
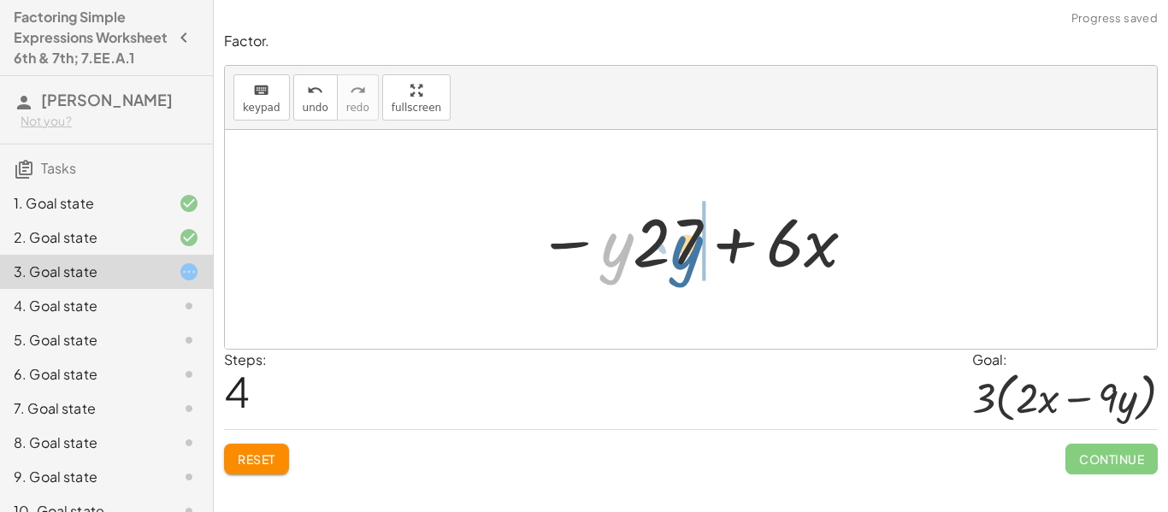
drag, startPoint x: 624, startPoint y: 256, endPoint x: 695, endPoint y: 258, distance: 71.9
click at [695, 258] on div at bounding box center [698, 240] width 338 height 88
click at [179, 316] on icon at bounding box center [189, 306] width 21 height 21
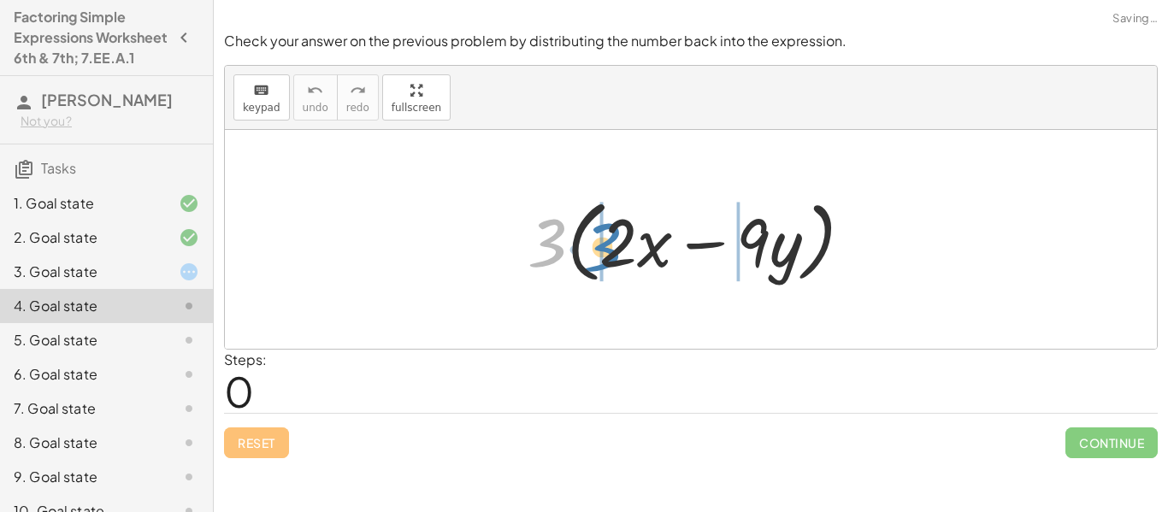
drag, startPoint x: 558, startPoint y: 255, endPoint x: 613, endPoint y: 259, distance: 55.8
click at [613, 259] on div at bounding box center [697, 240] width 356 height 98
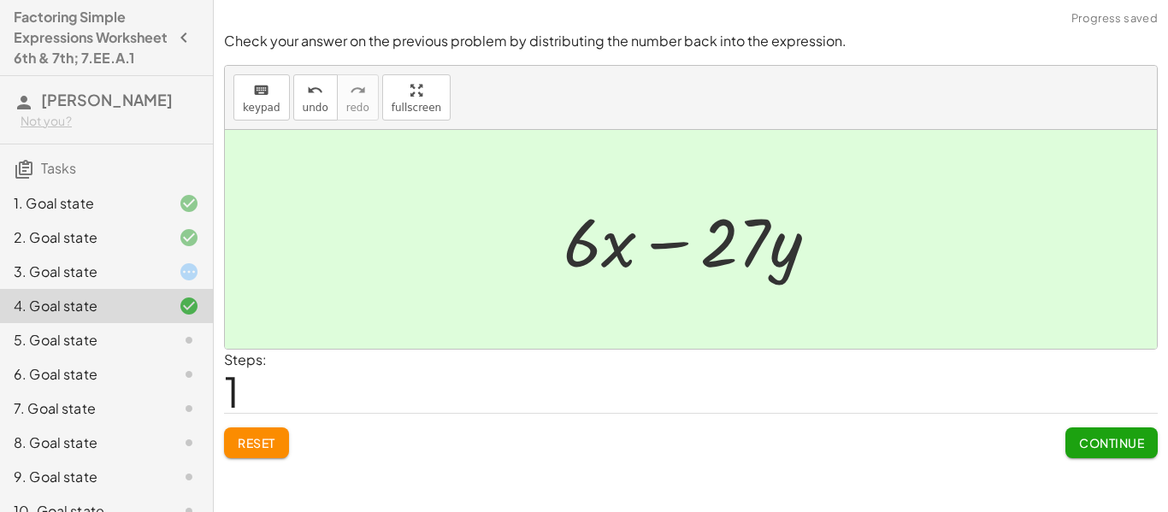
click at [1096, 446] on span "Continue" at bounding box center [1111, 442] width 65 height 15
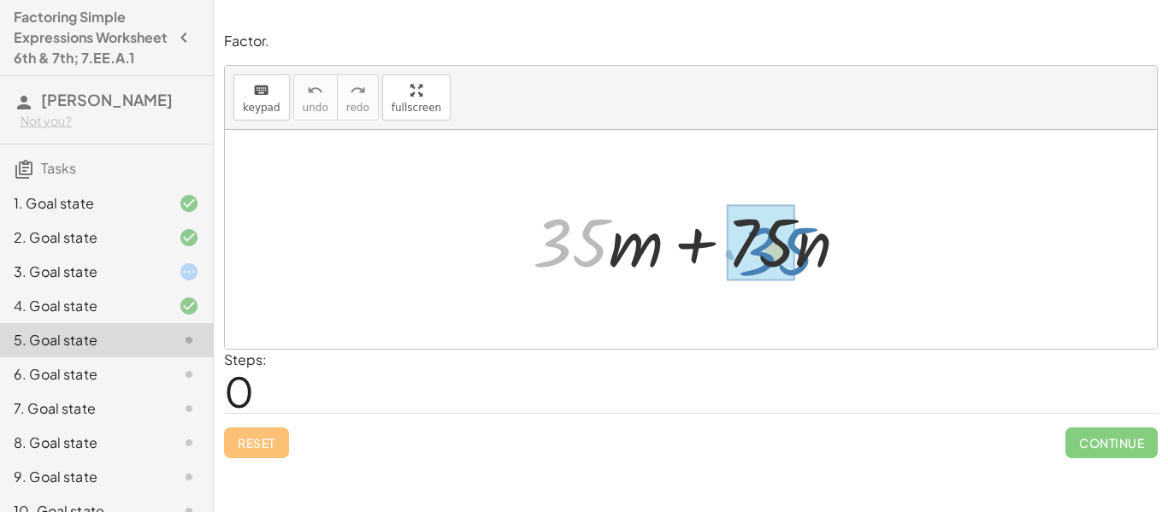
drag, startPoint x: 588, startPoint y: 254, endPoint x: 794, endPoint y: 263, distance: 206.3
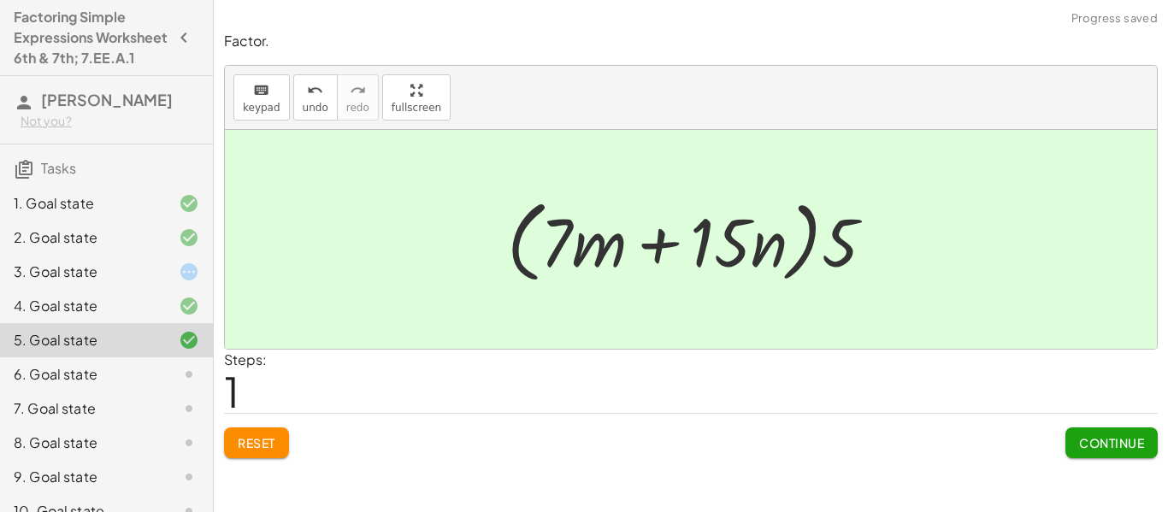
click at [1105, 431] on button "Continue" at bounding box center [1112, 443] width 92 height 31
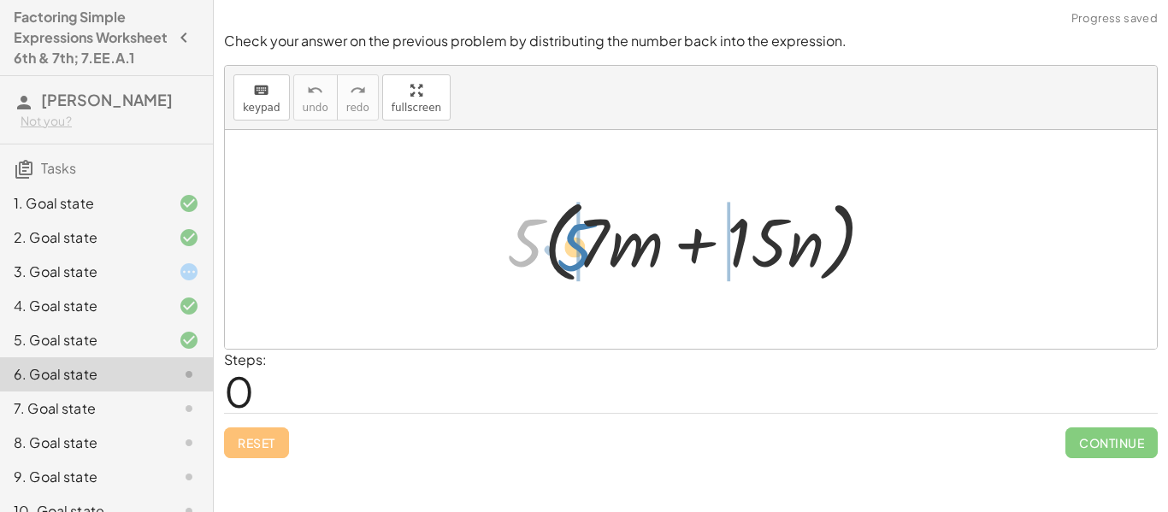
drag, startPoint x: 517, startPoint y: 235, endPoint x: 570, endPoint y: 239, distance: 53.2
click at [570, 239] on div at bounding box center [698, 240] width 399 height 98
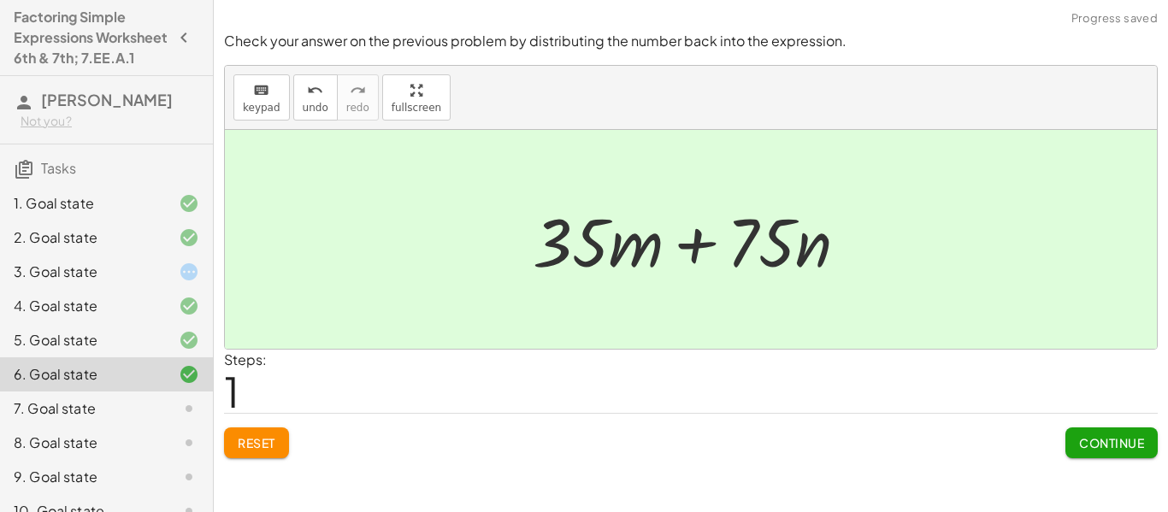
click at [1146, 440] on button "Continue" at bounding box center [1112, 443] width 92 height 31
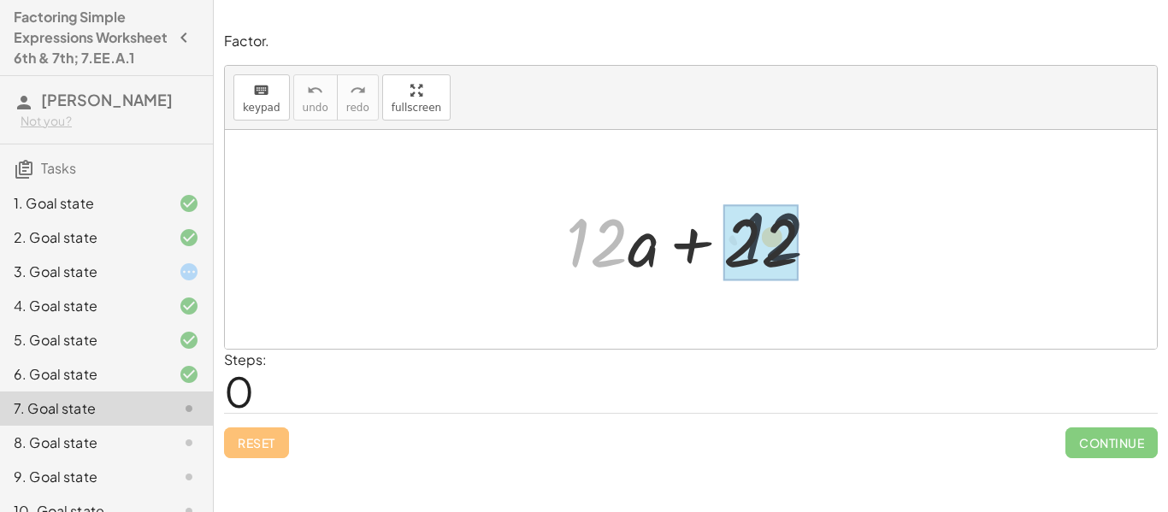
drag, startPoint x: 606, startPoint y: 254, endPoint x: 795, endPoint y: 250, distance: 189.1
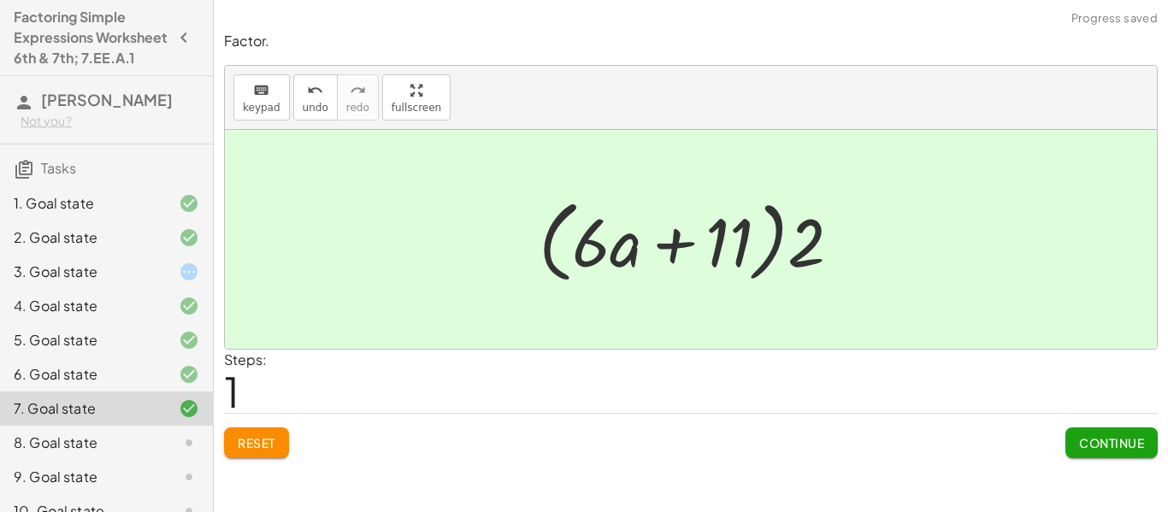
click at [1085, 451] on button "Continue" at bounding box center [1112, 443] width 92 height 31
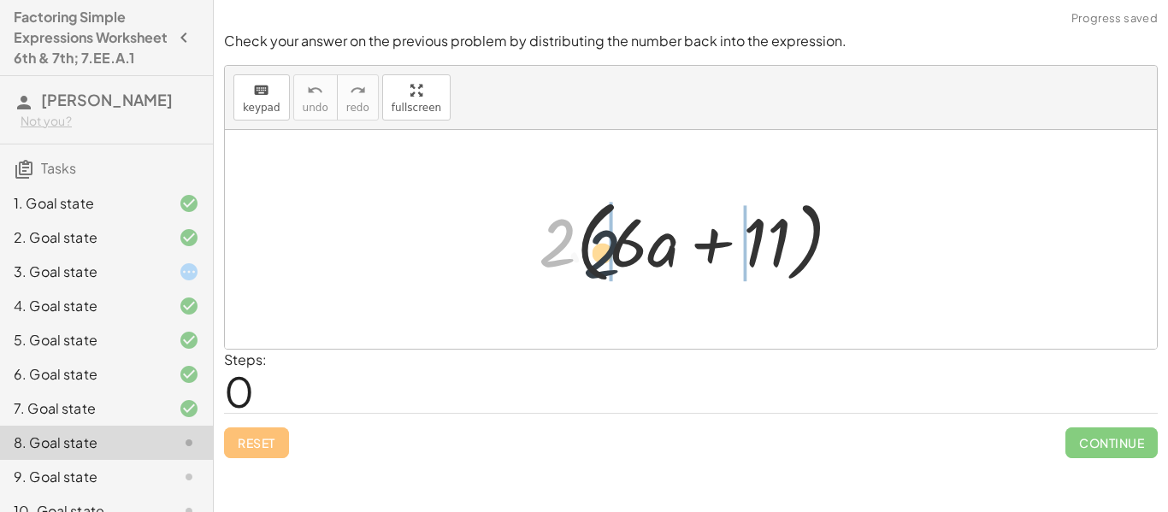
drag, startPoint x: 544, startPoint y: 243, endPoint x: 600, endPoint y: 254, distance: 57.5
click at [600, 254] on div at bounding box center [697, 240] width 334 height 98
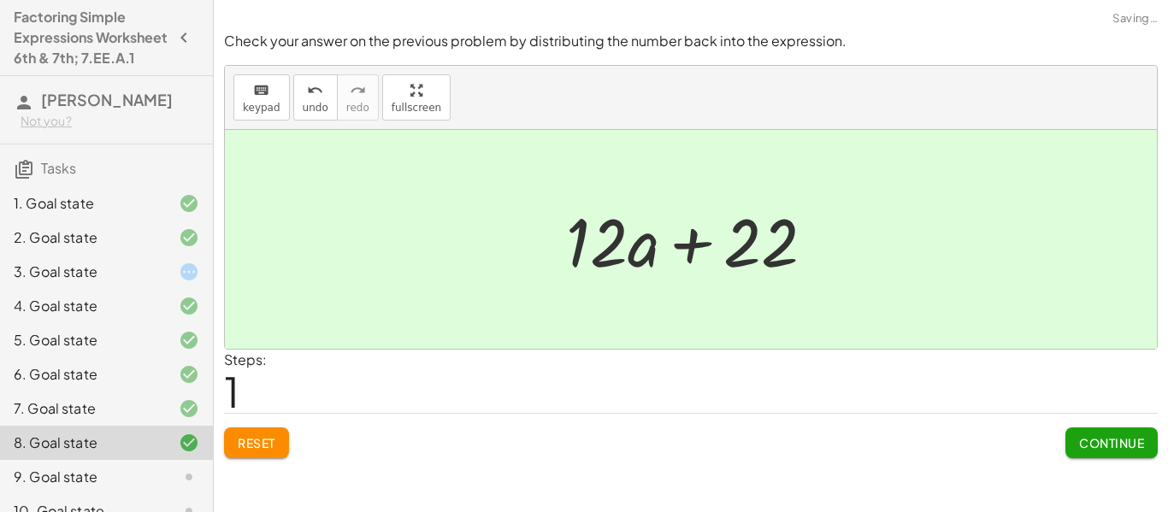
click at [1120, 449] on span "Continue" at bounding box center [1111, 442] width 65 height 15
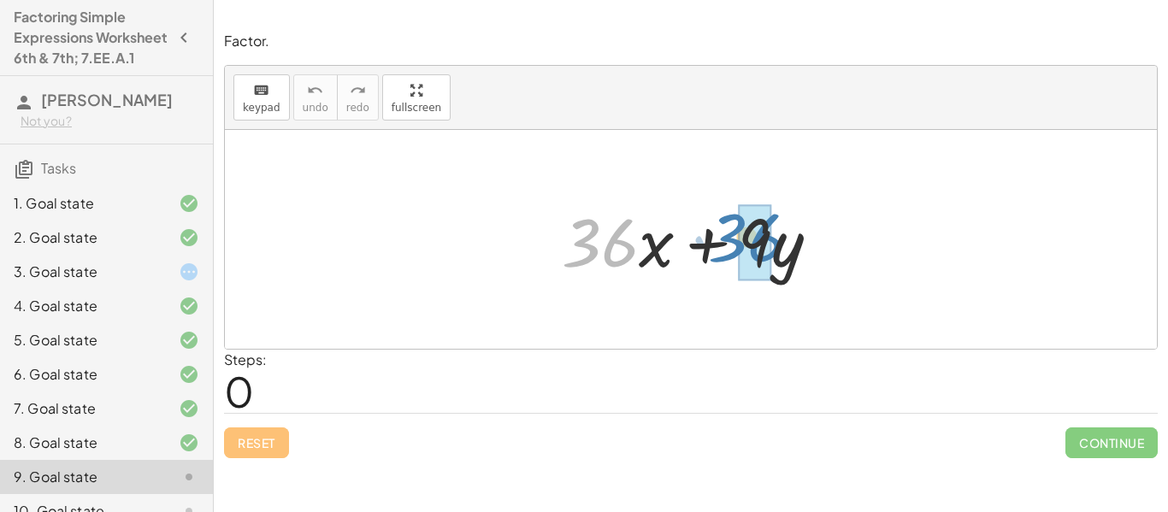
drag, startPoint x: 628, startPoint y: 251, endPoint x: 779, endPoint y: 245, distance: 151.5
click at [779, 245] on div at bounding box center [697, 240] width 289 height 88
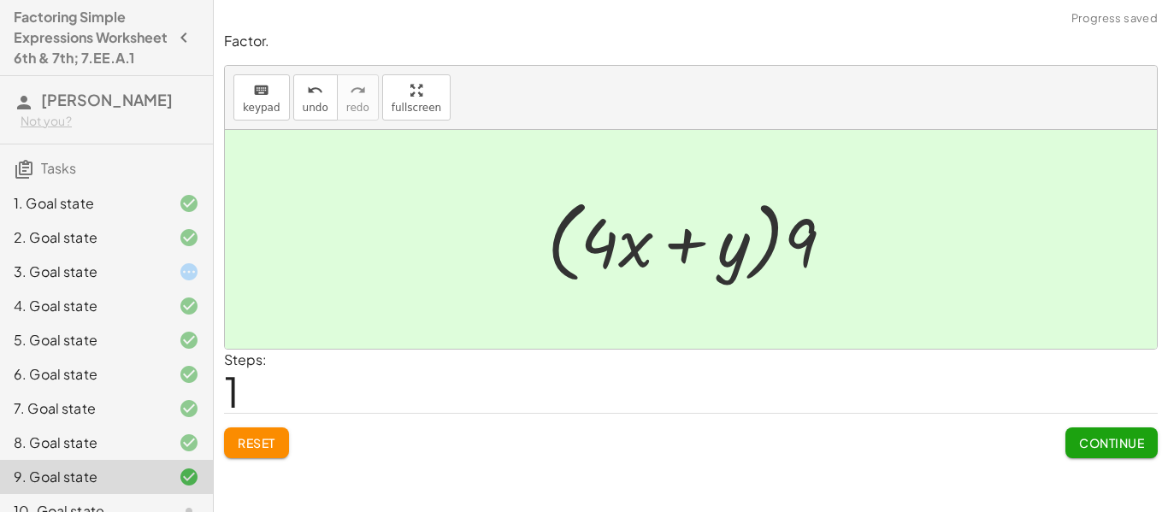
click at [1112, 424] on div "Continue" at bounding box center [1112, 436] width 92 height 44
click at [1112, 440] on span "Continue" at bounding box center [1111, 442] width 65 height 15
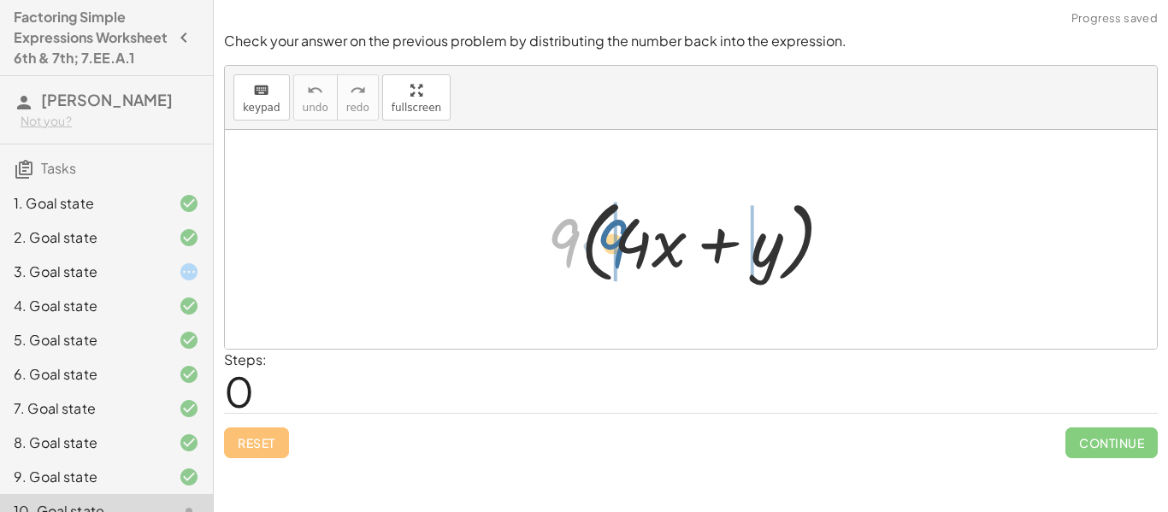
drag, startPoint x: 578, startPoint y: 243, endPoint x: 638, endPoint y: 244, distance: 59.9
click at [638, 244] on div at bounding box center [697, 240] width 317 height 98
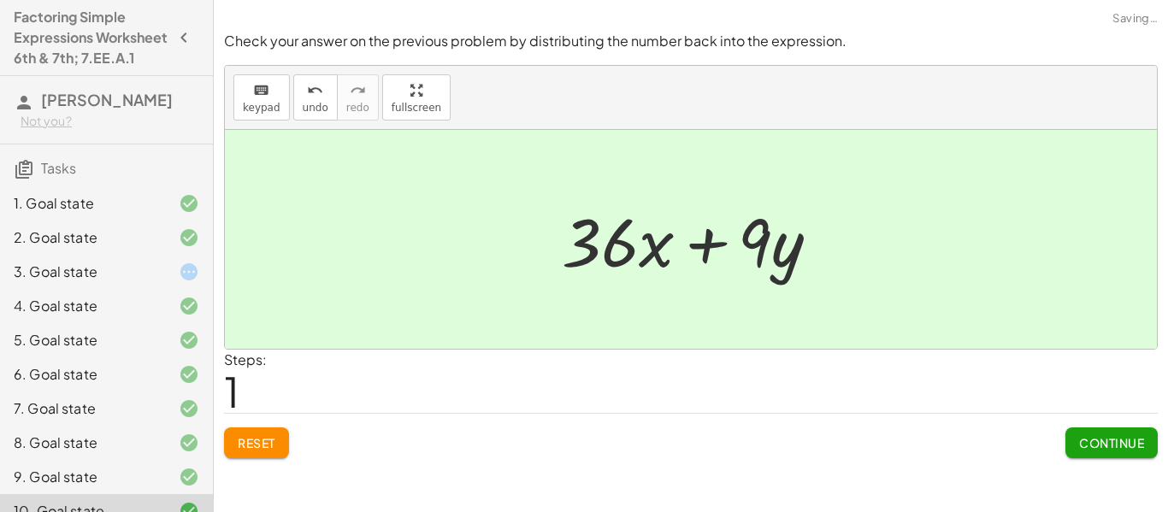
click at [1138, 440] on span "Continue" at bounding box center [1111, 442] width 65 height 15
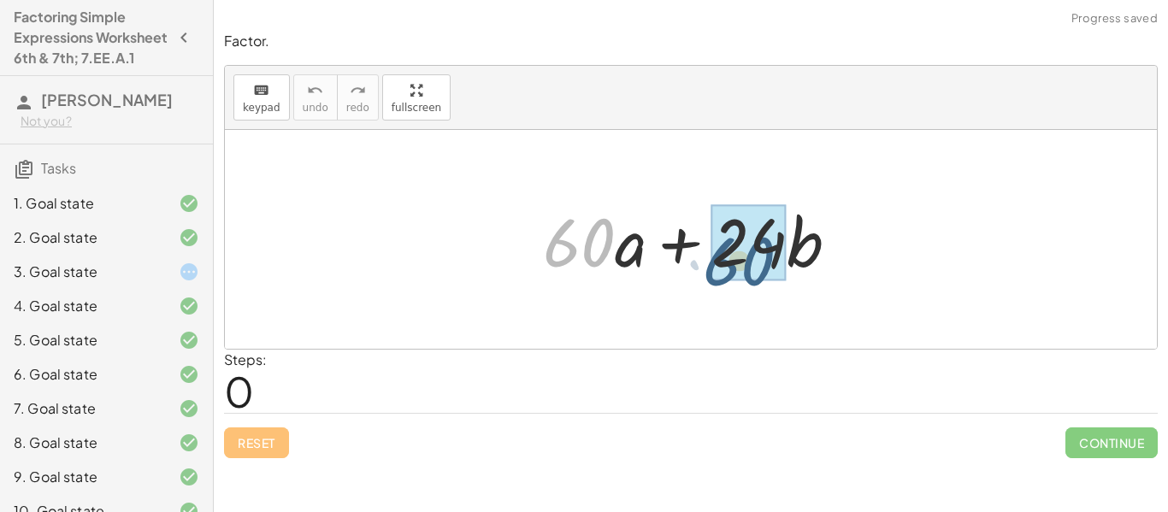
drag, startPoint x: 570, startPoint y: 240, endPoint x: 747, endPoint y: 251, distance: 176.5
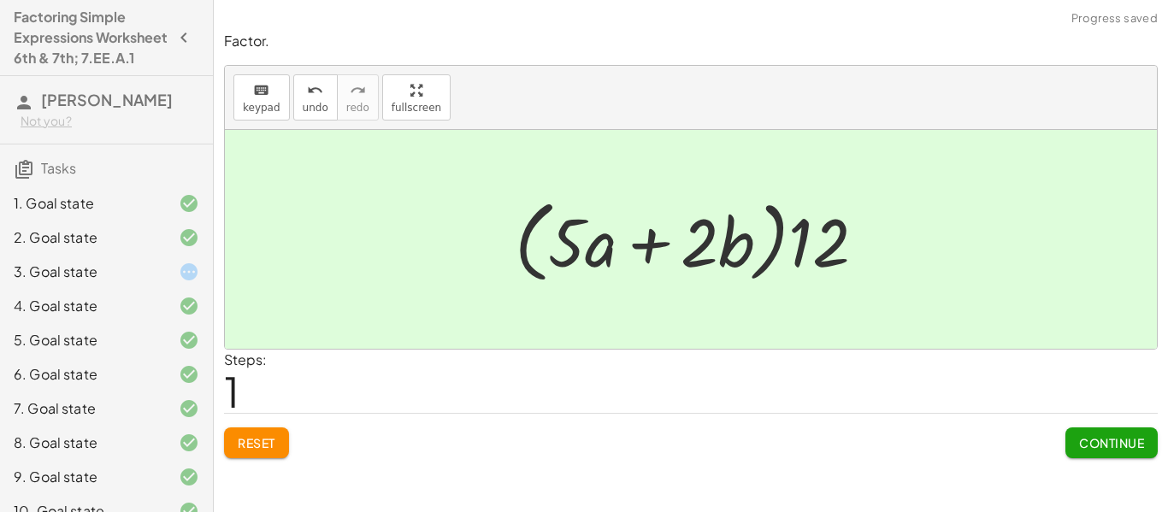
click at [1129, 446] on span "Continue" at bounding box center [1111, 442] width 65 height 15
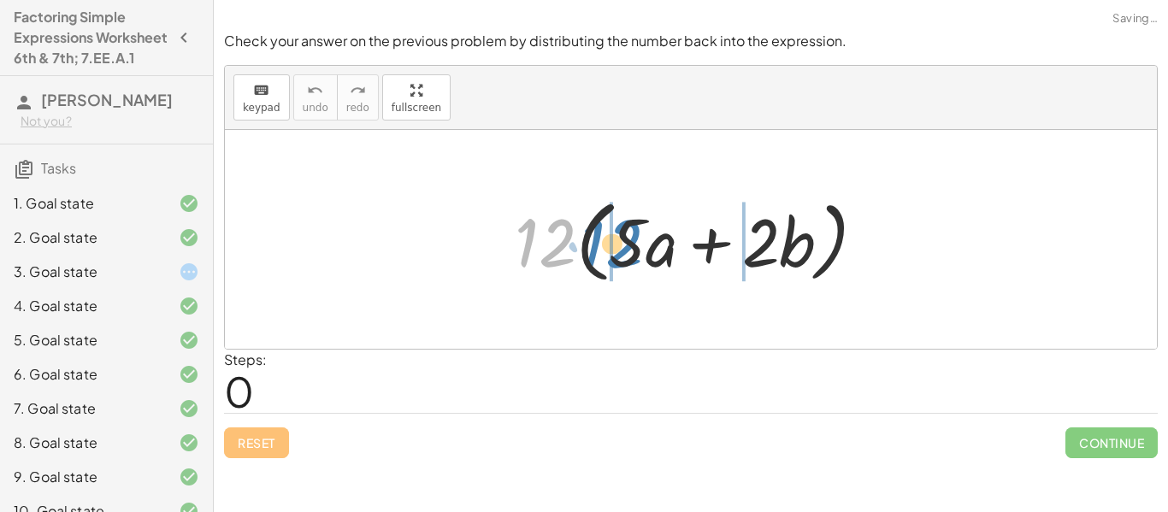
drag, startPoint x: 565, startPoint y: 241, endPoint x: 633, endPoint y: 237, distance: 67.7
click at [633, 237] on div at bounding box center [697, 240] width 382 height 98
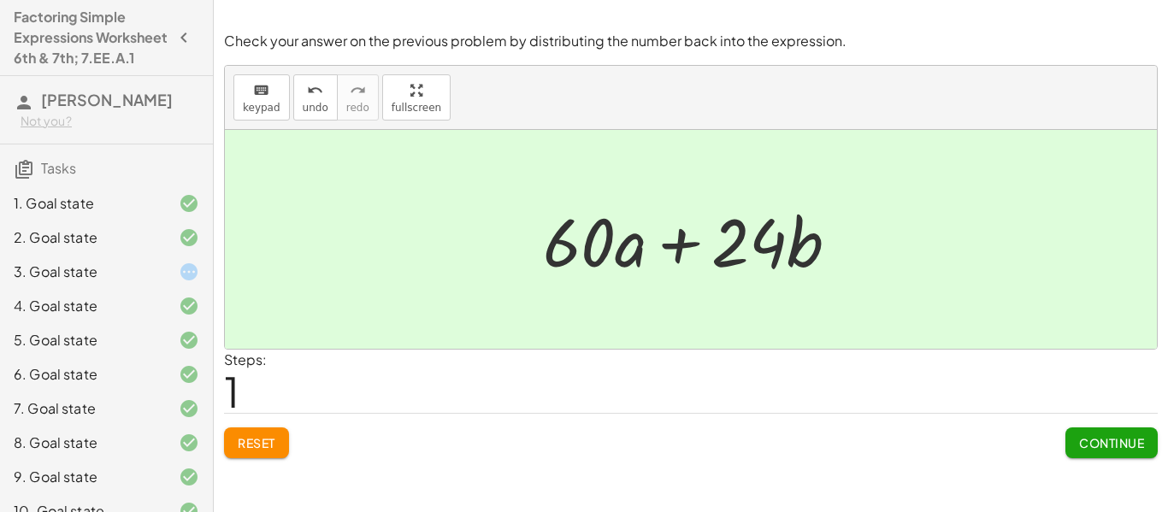
click at [1130, 452] on button "Continue" at bounding box center [1112, 443] width 92 height 31
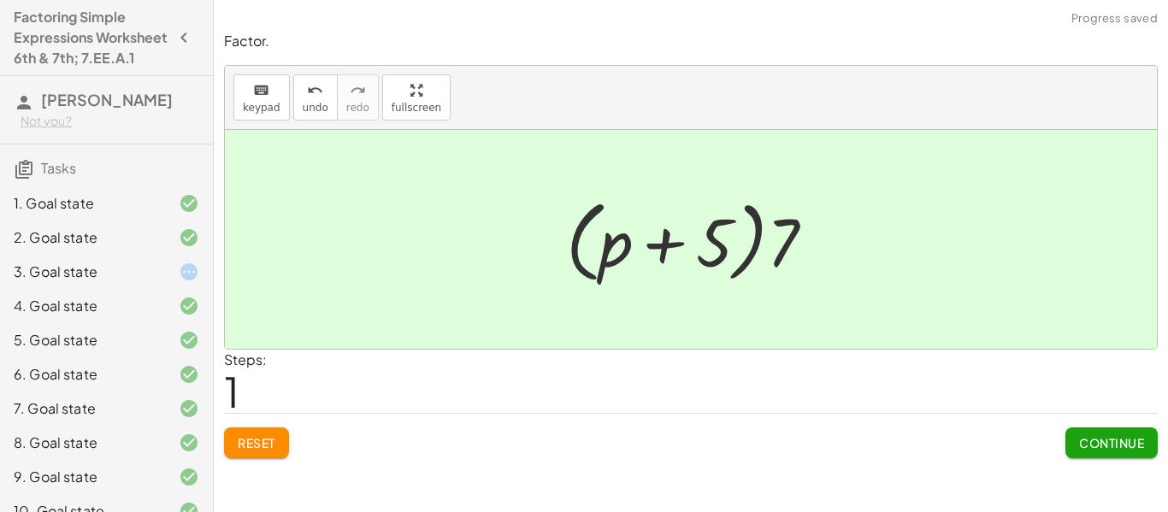
click at [1133, 434] on button "Continue" at bounding box center [1112, 443] width 92 height 31
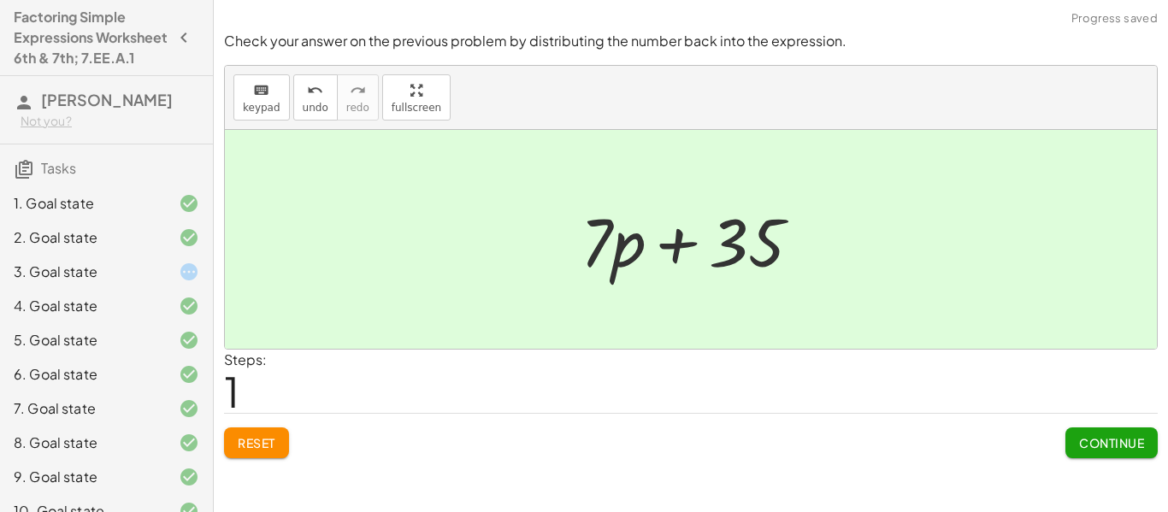
click at [1109, 445] on span "Continue" at bounding box center [1111, 442] width 65 height 15
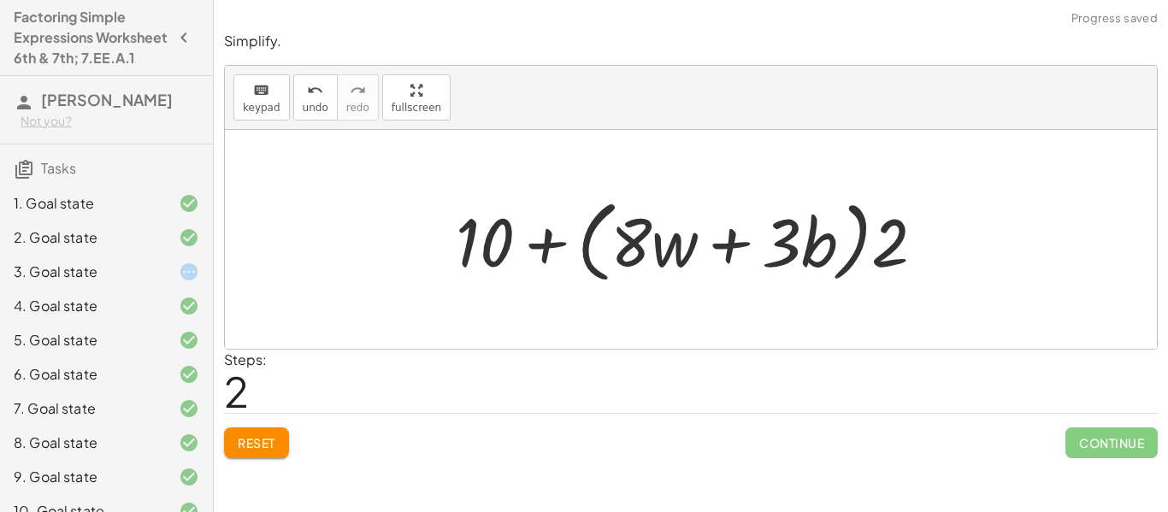
click at [257, 440] on span "Reset" at bounding box center [257, 442] width 38 height 15
